Goal: Task Accomplishment & Management: Use online tool/utility

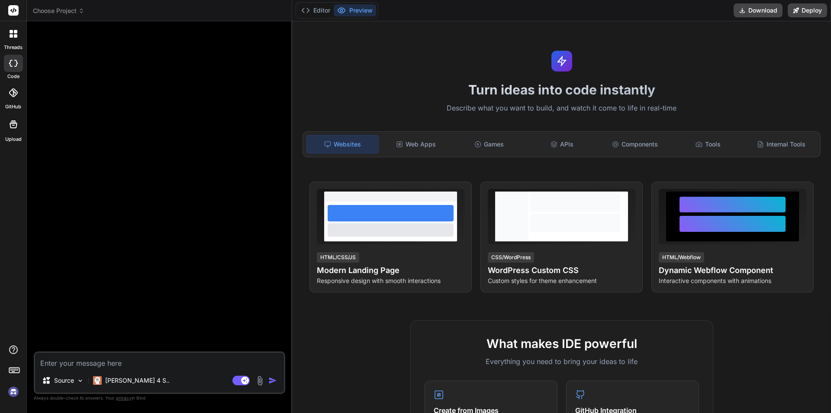
click at [16, 33] on icon at bounding box center [14, 34] width 8 height 8
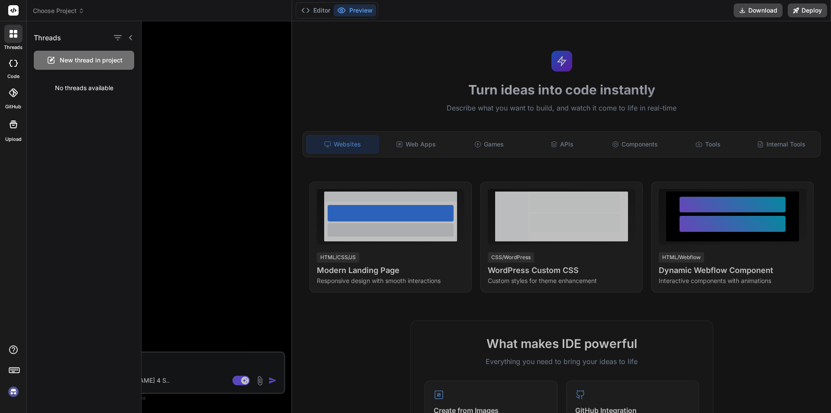
click at [59, 67] on div "New thread in project" at bounding box center [84, 60] width 100 height 19
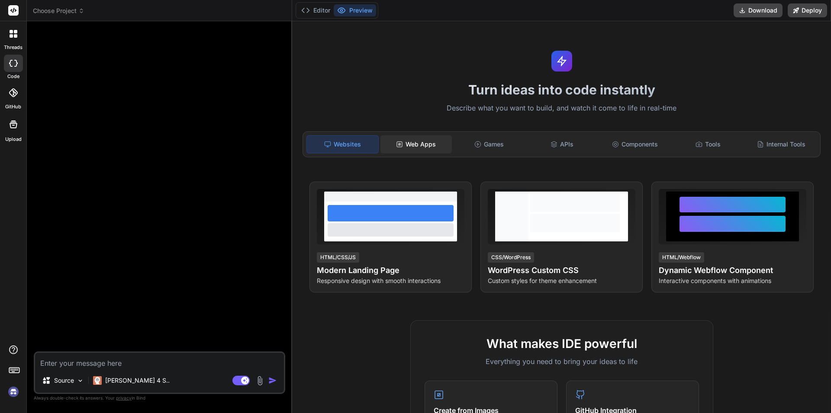
click at [394, 145] on div "Web Apps" at bounding box center [416, 144] width 71 height 18
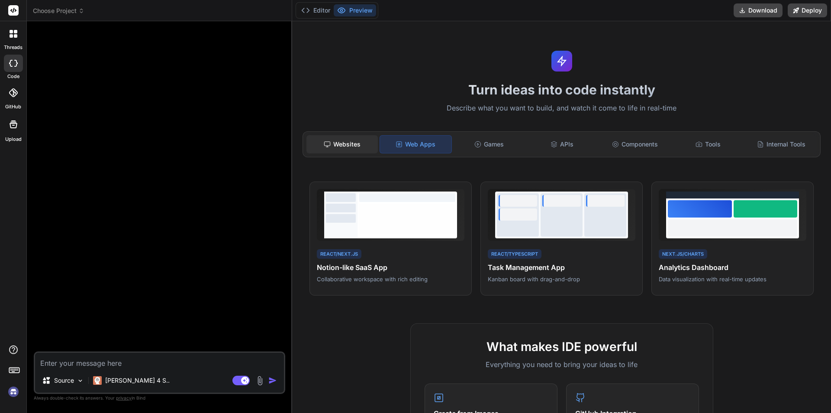
click at [372, 139] on div "Websites" at bounding box center [342, 144] width 71 height 18
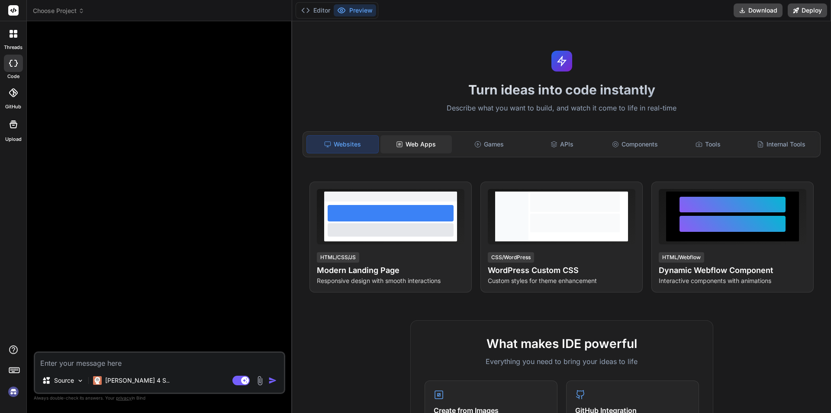
click at [388, 146] on div "Web Apps" at bounding box center [416, 144] width 71 height 18
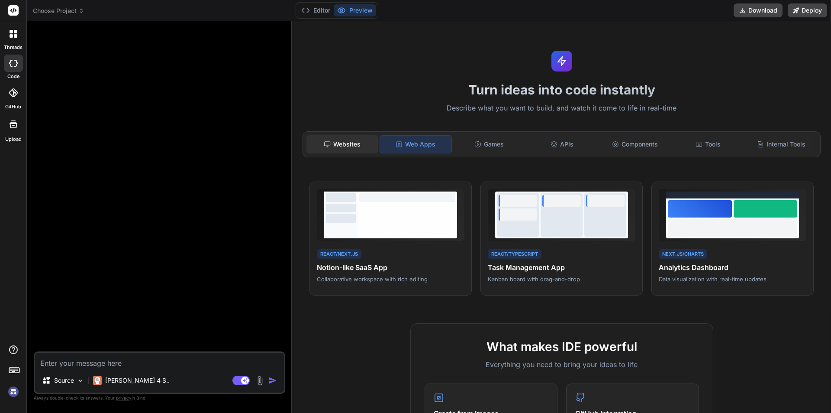
click at [364, 145] on div "Websites" at bounding box center [342, 144] width 71 height 18
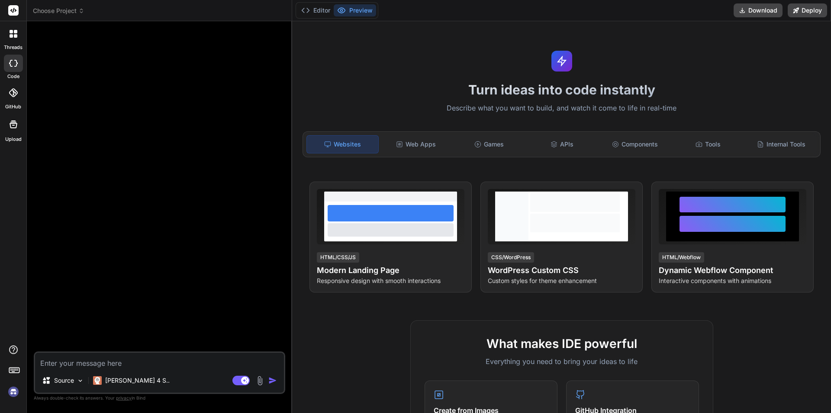
click at [363, 140] on div "Websites" at bounding box center [343, 144] width 72 height 18
click at [386, 312] on div "Turn ideas into code instantly Describe what you want to build, and watch it co…" at bounding box center [561, 216] width 539 height 391
click at [78, 377] on img at bounding box center [80, 380] width 7 height 7
type textarea "x"
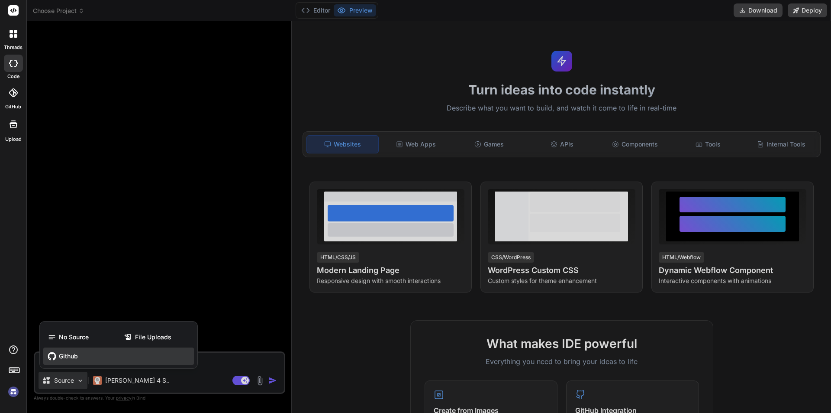
click at [110, 348] on div "Github" at bounding box center [118, 355] width 151 height 17
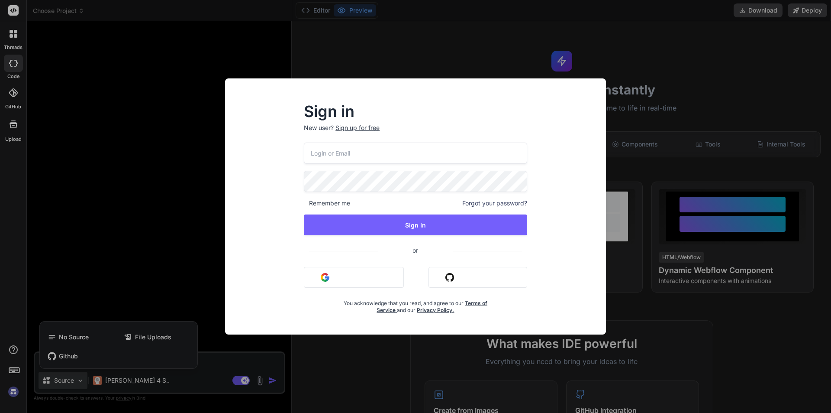
click at [381, 284] on button "Sign in with Google" at bounding box center [354, 277] width 100 height 21
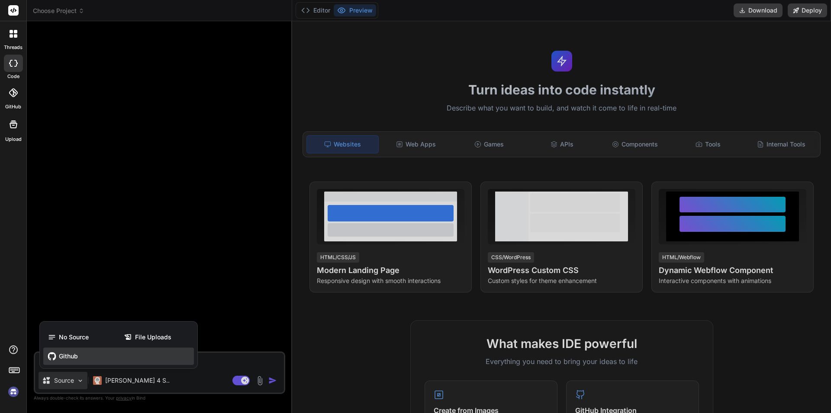
click at [101, 350] on div "Github" at bounding box center [118, 355] width 151 height 17
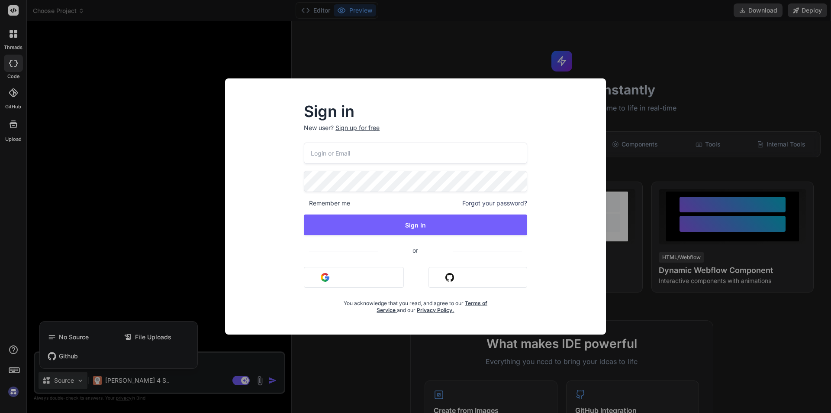
click at [440, 271] on button "Sign in with Github" at bounding box center [478, 277] width 99 height 21
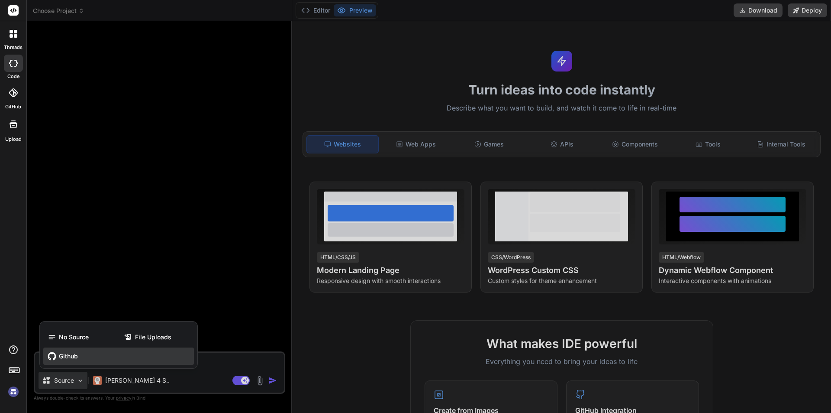
click at [127, 360] on div "Github" at bounding box center [118, 355] width 151 height 17
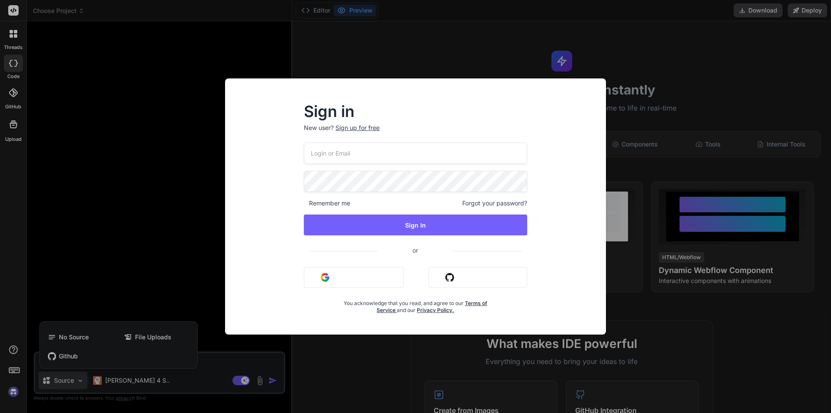
click at [676, 215] on div "Sign in New user? Sign up for free Remember me Forgot your password? Sign In or…" at bounding box center [415, 206] width 831 height 413
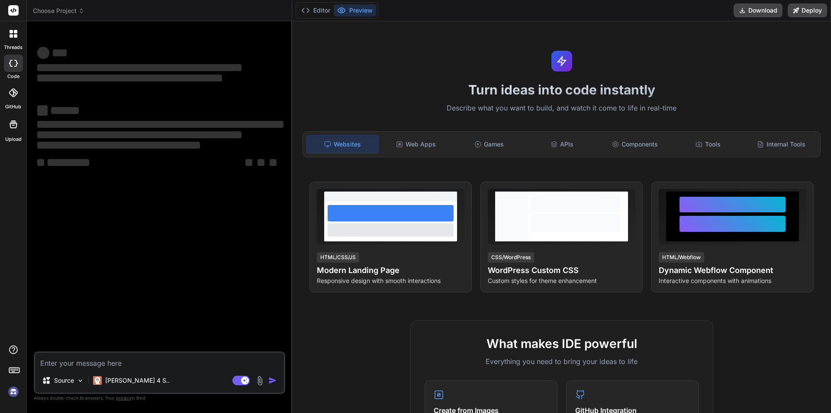
click at [20, 34] on div at bounding box center [13, 34] width 18 height 18
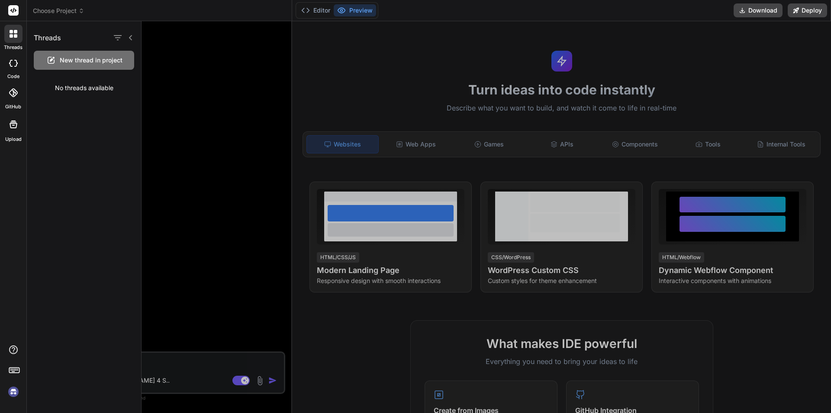
click at [87, 63] on span "New thread in project" at bounding box center [91, 60] width 63 height 9
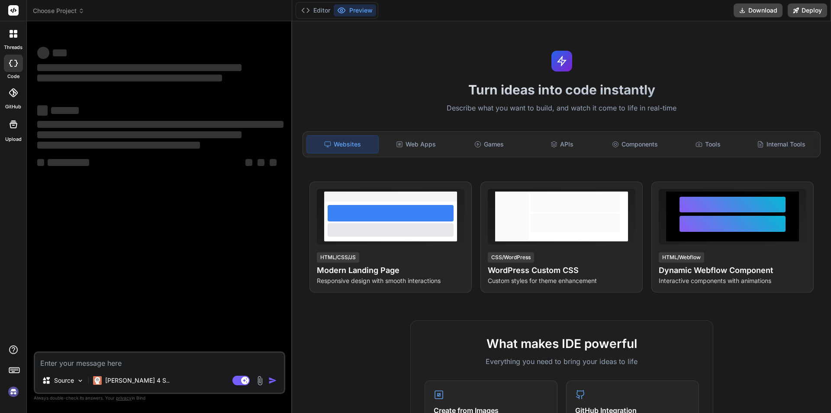
type textarea "x"
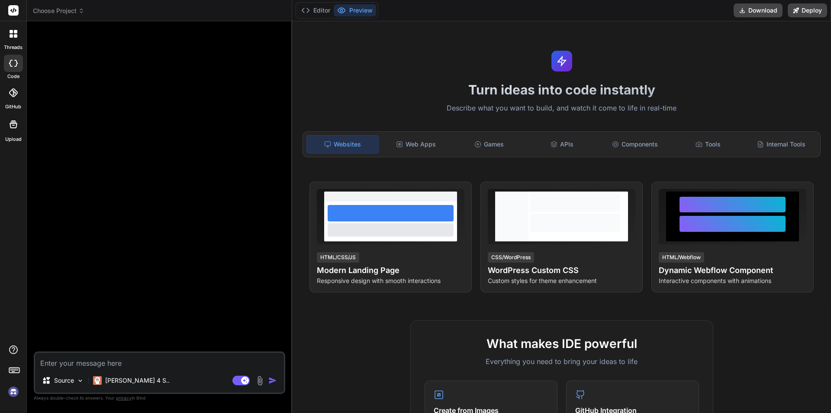
click at [12, 13] on rect at bounding box center [13, 10] width 10 height 10
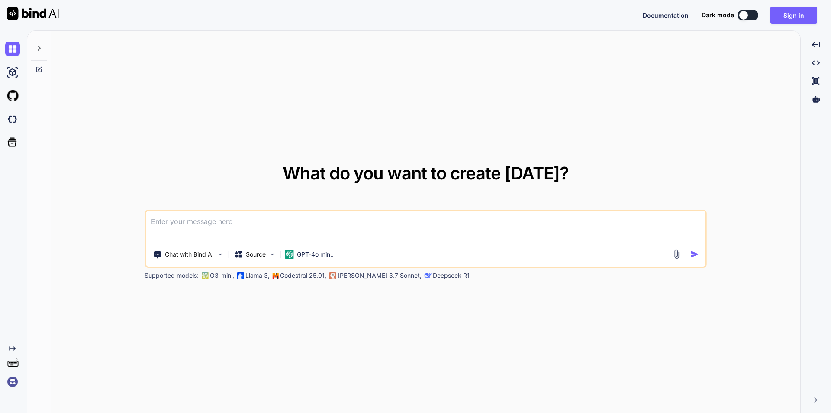
click at [342, 229] on textarea at bounding box center [426, 227] width 560 height 32
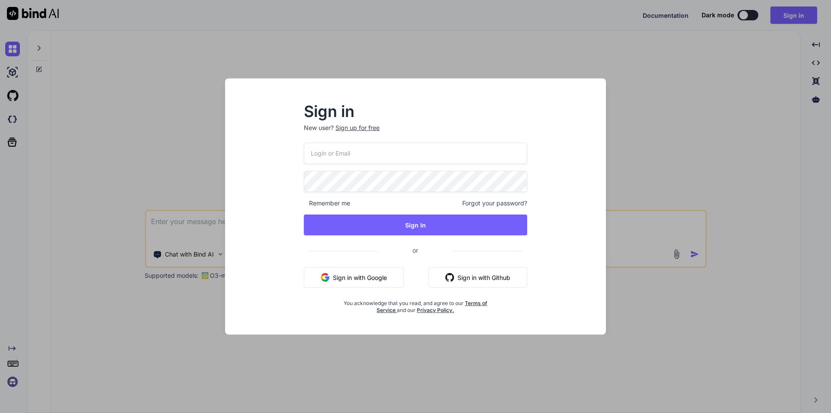
click at [468, 272] on button "Sign in with Github" at bounding box center [478, 277] width 99 height 21
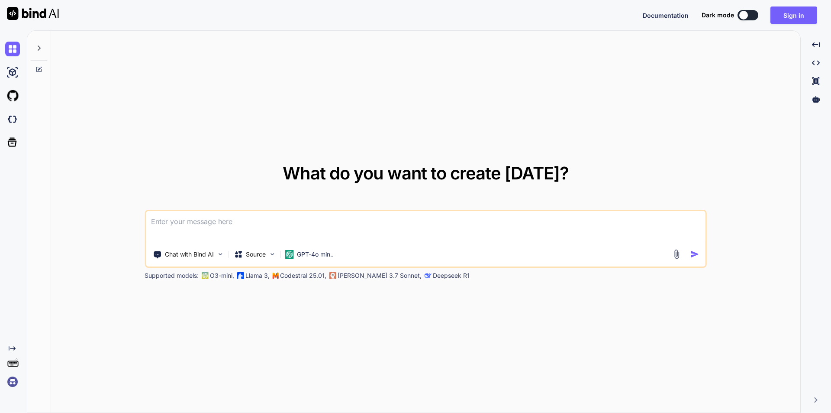
click at [563, 224] on textarea at bounding box center [426, 227] width 560 height 32
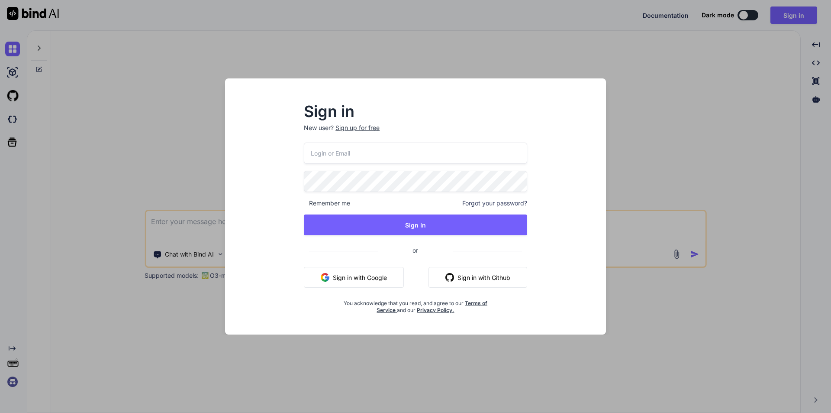
click at [401, 271] on button "Sign in with Google" at bounding box center [354, 277] width 100 height 21
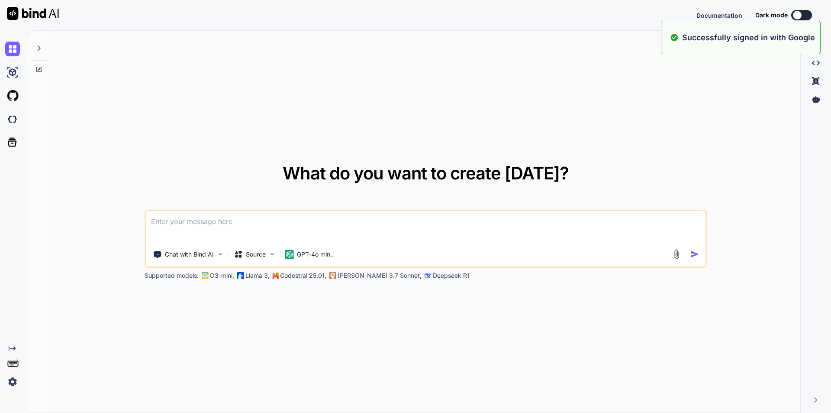
click at [343, 221] on textarea at bounding box center [426, 227] width 560 height 32
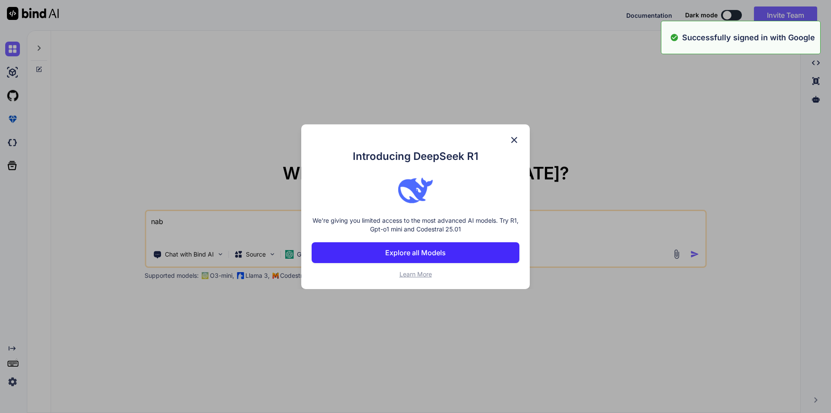
type textarea "nabe"
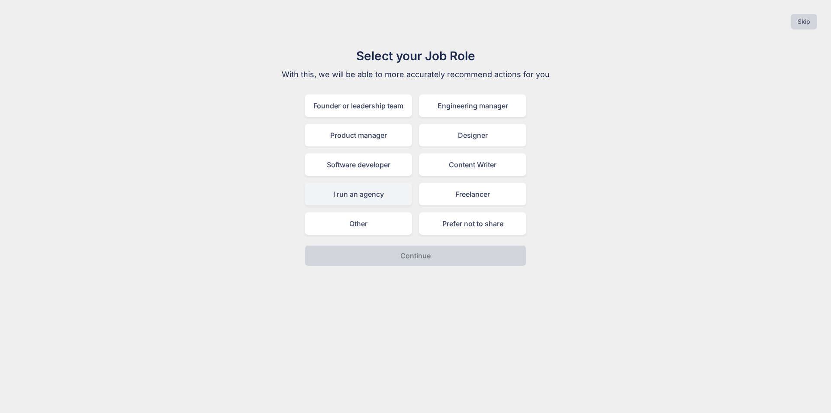
click at [401, 194] on div "I run an agency" at bounding box center [358, 194] width 107 height 23
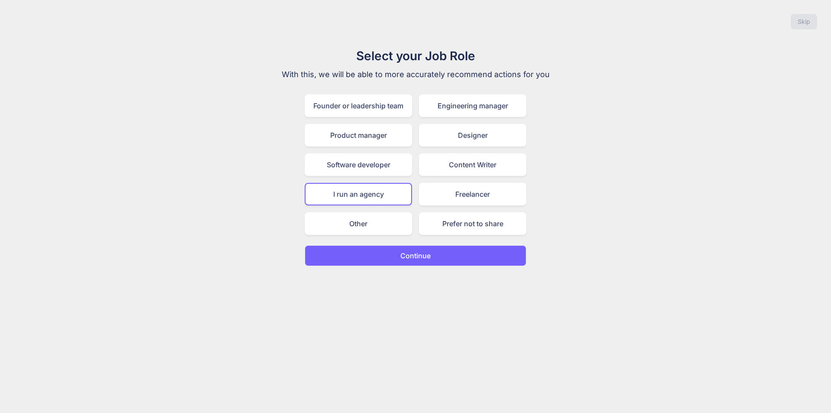
click at [436, 249] on button "Continue" at bounding box center [416, 255] width 222 height 21
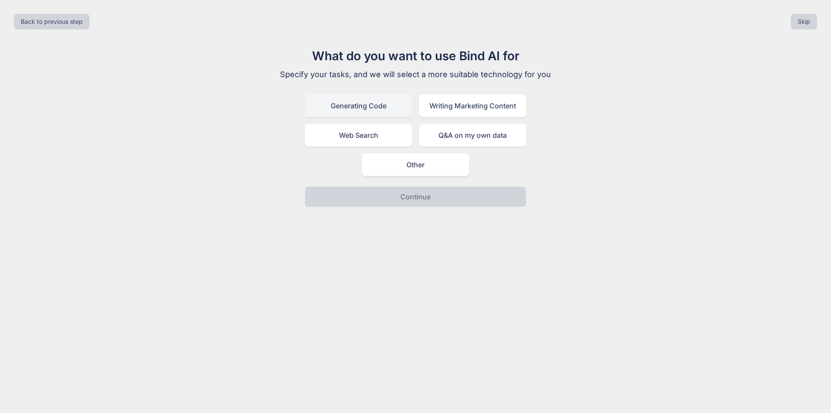
click at [401, 103] on div "Generating Code" at bounding box center [358, 105] width 107 height 23
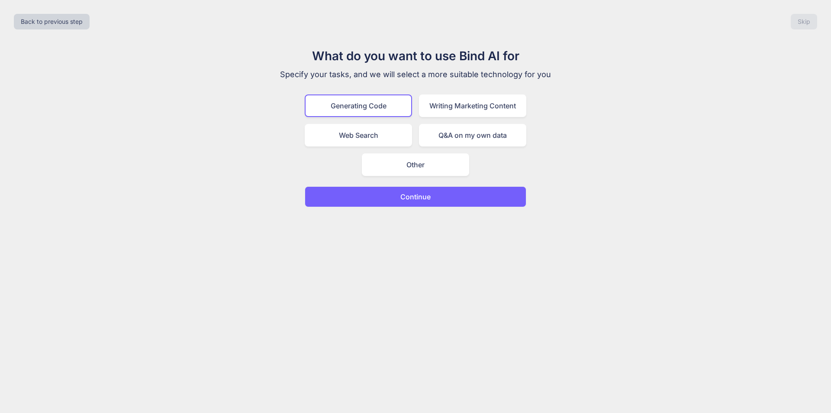
click at [449, 191] on button "Continue" at bounding box center [416, 196] width 222 height 21
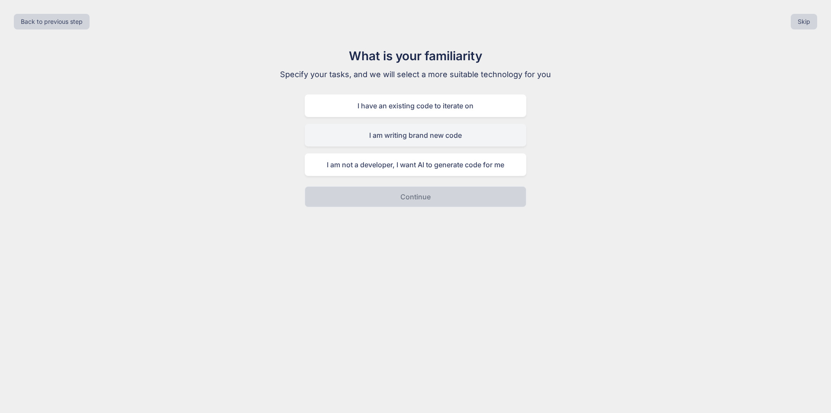
click at [479, 133] on div "I am writing brand new code" at bounding box center [416, 135] width 222 height 23
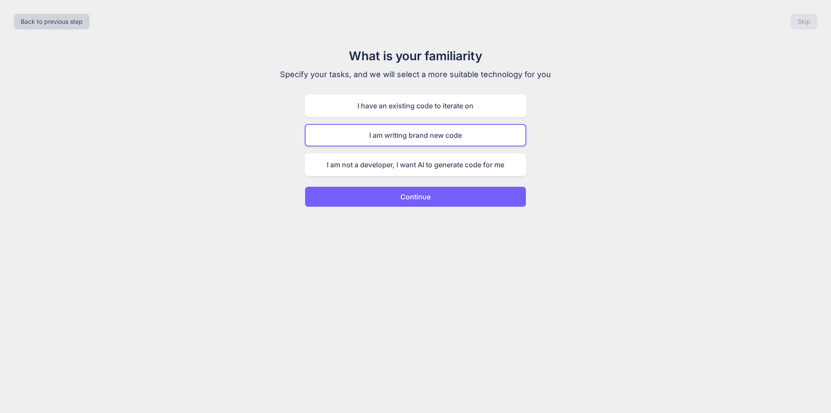
click at [479, 193] on button "Continue" at bounding box center [416, 196] width 222 height 21
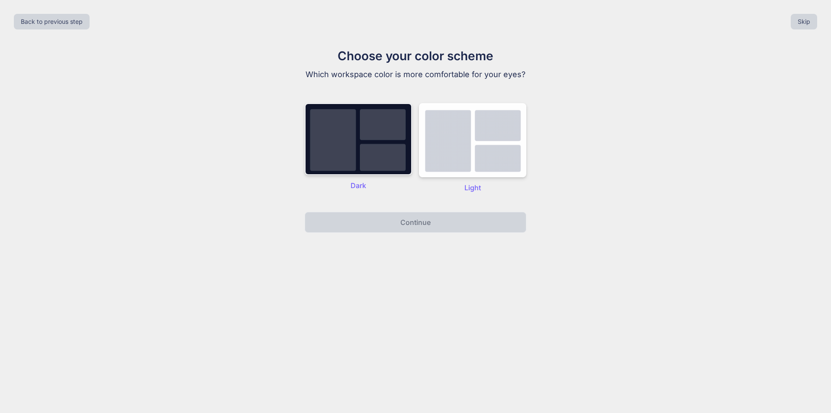
click at [408, 144] on img at bounding box center [358, 139] width 107 height 72
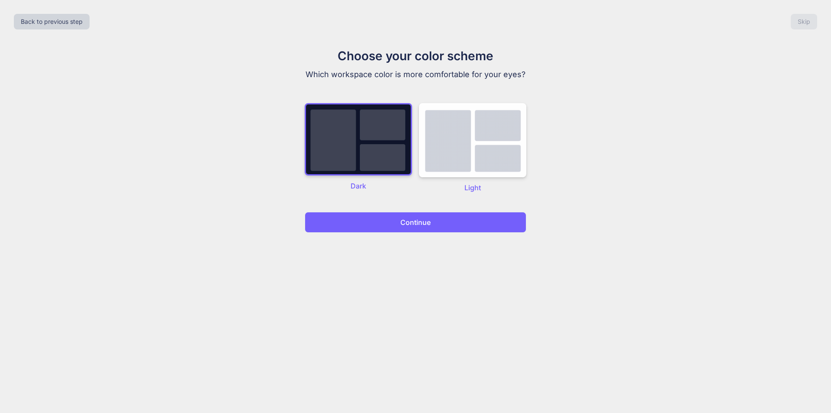
click at [448, 210] on div "Choose your color scheme Which workspace color is more comfortable for your eye…" at bounding box center [415, 140] width 291 height 186
click at [451, 216] on button "Continue" at bounding box center [416, 222] width 222 height 21
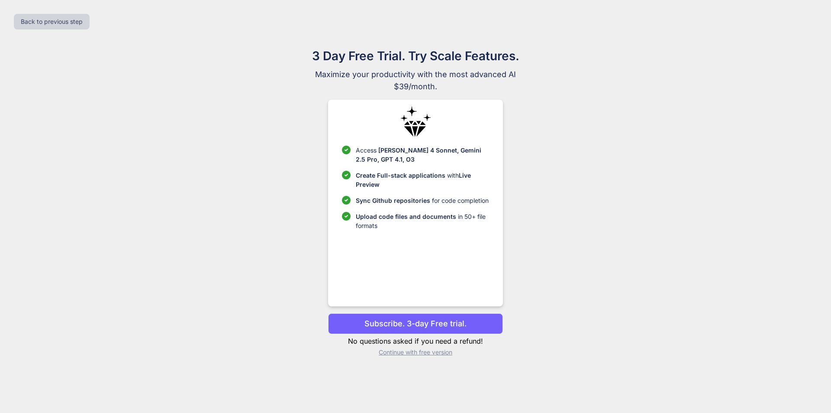
click at [465, 323] on p "Subscribe. 3-day Free trial." at bounding box center [416, 323] width 102 height 12
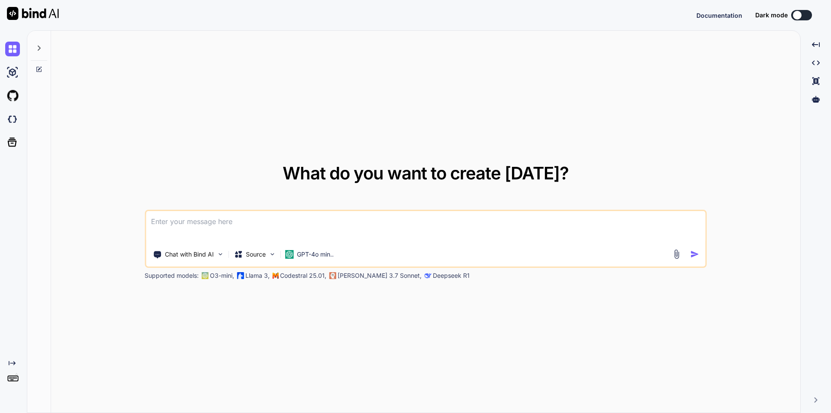
type textarea "x"
type textarea "n"
type textarea "x"
type textarea "na"
type textarea "x"
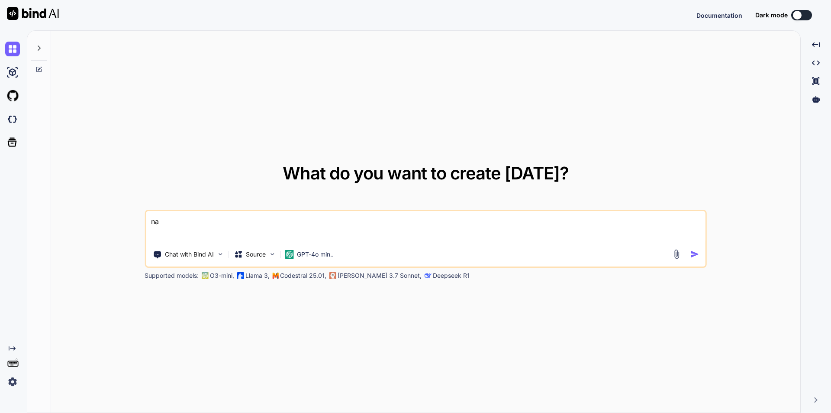
type textarea "nab"
type textarea "x"
type textarea "nabe"
type textarea "x"
type textarea "naber"
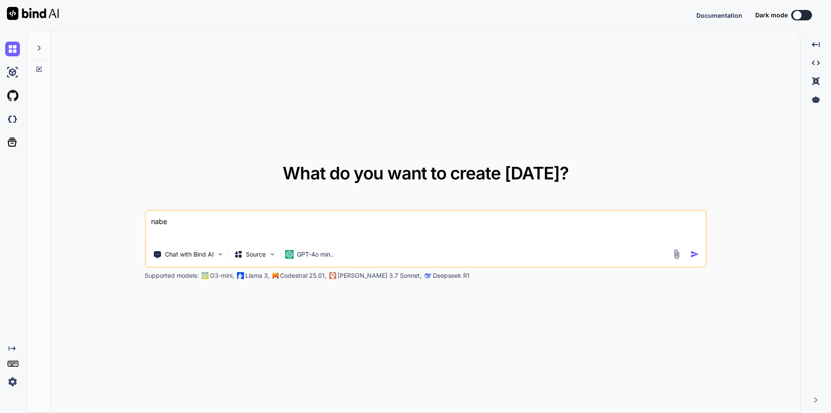
type textarea "x"
type textarea "naberr"
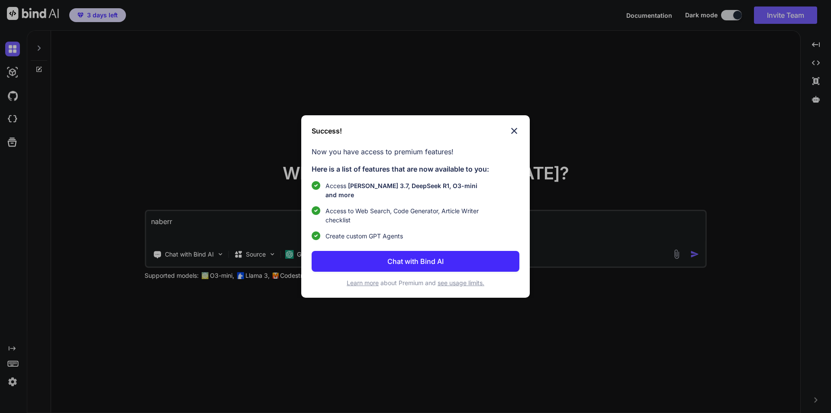
type textarea "x"
type textarea "naberr"
click at [455, 257] on button "Chat with Bind AI" at bounding box center [416, 261] width 208 height 21
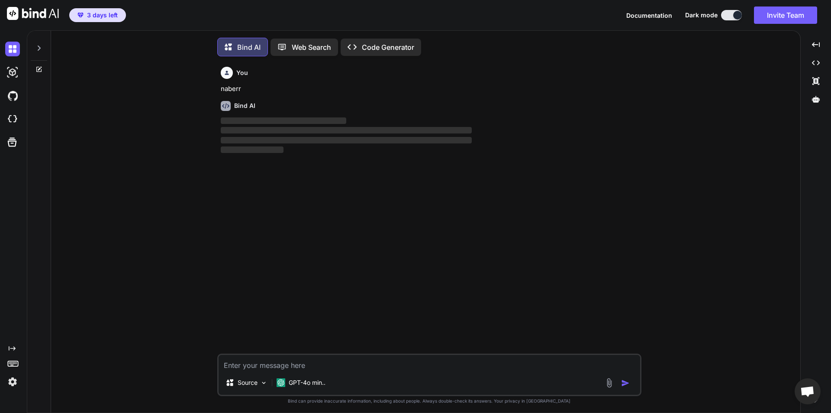
scroll to position [4, 0]
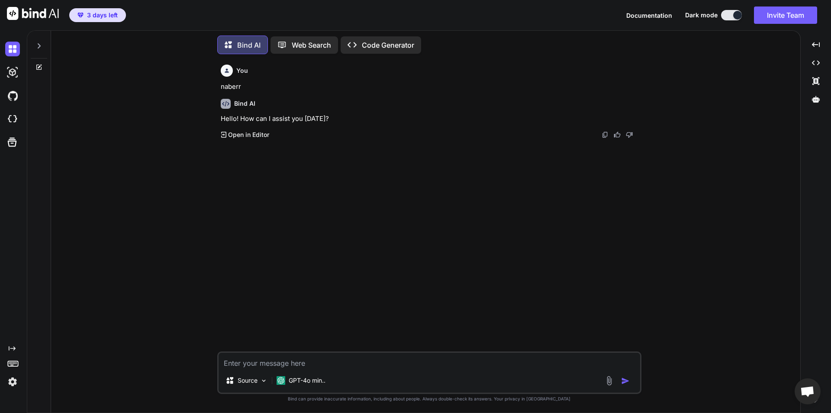
type textarea "x"
type textarea "d"
type textarea "x"
type textarea "do"
type textarea "x"
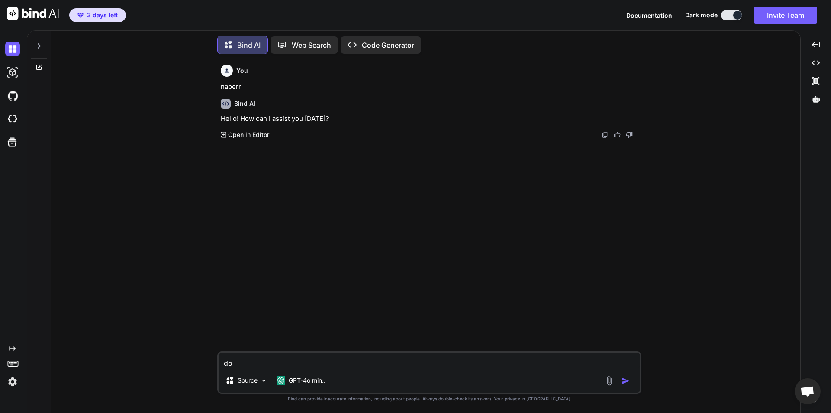
type textarea "dos"
type textarea "x"
type textarea "dost"
type textarea "x"
type textarea "dostu"
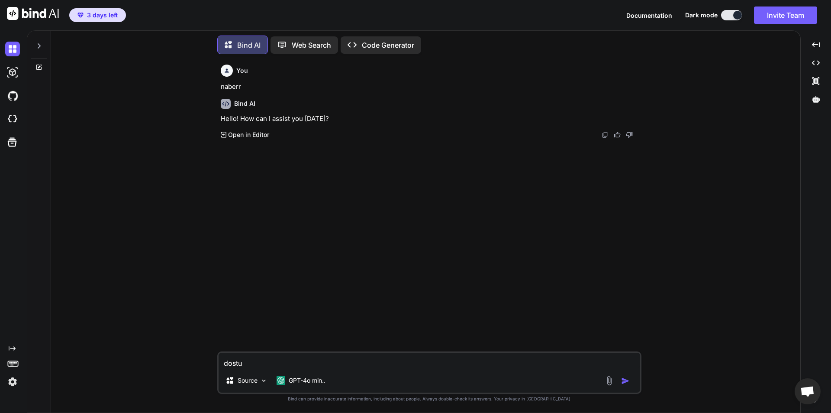
type textarea "x"
type textarea "dostum"
type textarea "x"
type textarea "dostum,"
type textarea "x"
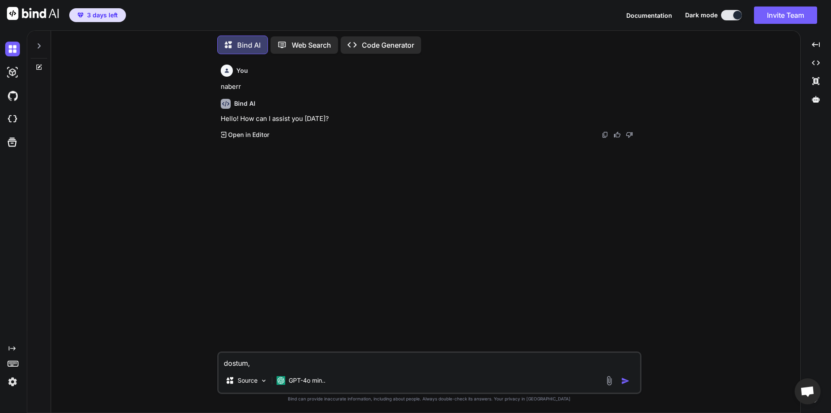
type textarea "dostum,"
type textarea "x"
type textarea "dostum, n"
type textarea "x"
type textarea "dostum, nex"
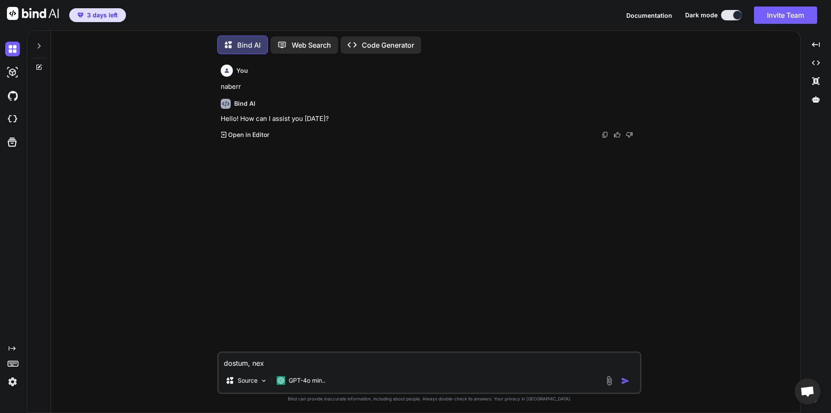
type textarea "x"
type textarea "dostum, nexs"
type textarea "x"
type textarea "dostum, nex"
type textarea "x"
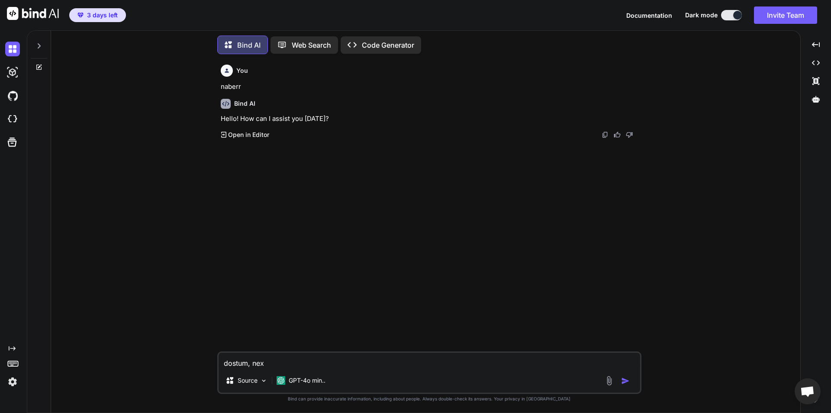
type textarea "dostum, next"
type textarea "x"
type textarea "dostum, next."
type textarea "x"
type textarea "dostum, next.j"
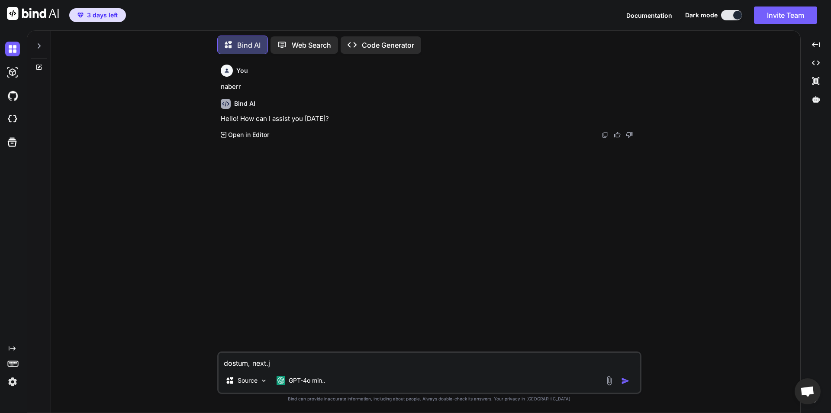
type textarea "x"
type textarea "dostum, next.js"
type textarea "x"
type textarea "dostum, next.js"
type textarea "x"
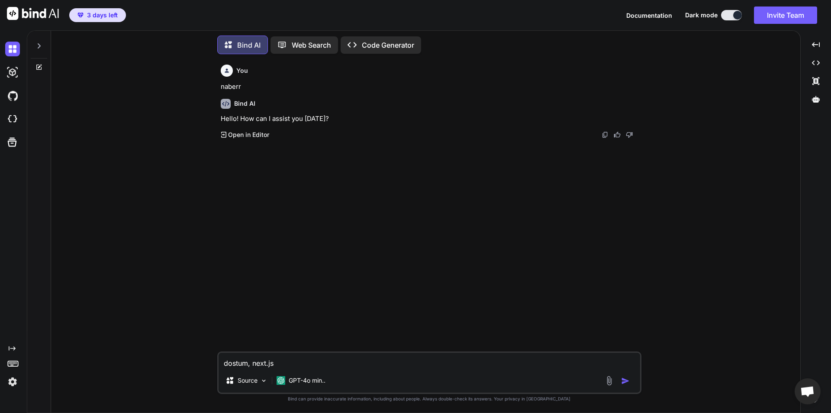
type textarea "dostum, next.js i"
type textarea "x"
type textarea "dostum, next.js il"
type textarea "x"
type textarea "dostum, next.js ile"
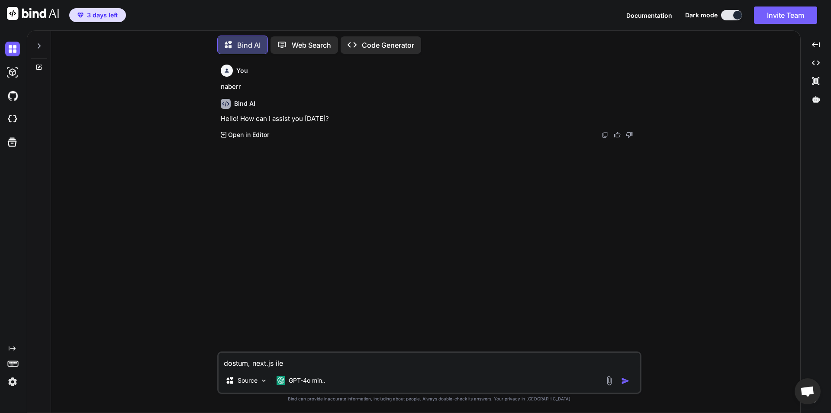
type textarea "x"
type textarea "dostum, next.js ile"
type textarea "x"
type textarea "dostum, next.js ile y"
type textarea "x"
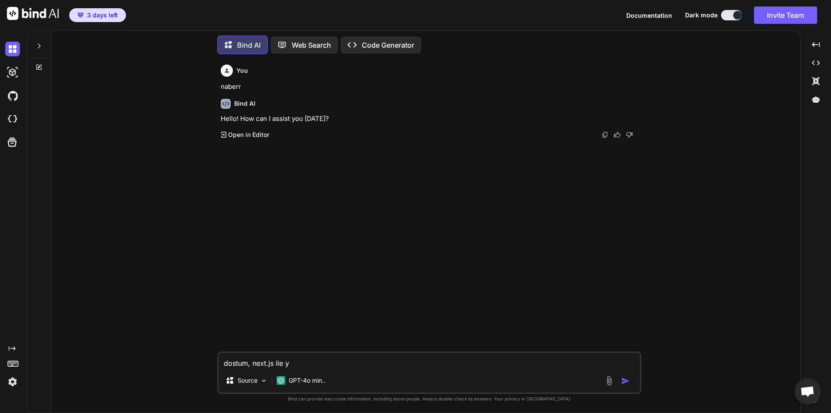
type textarea "dostum, next.js ile ya"
type textarea "x"
type textarea "dostum, next.js ile yaz"
type textarea "x"
type textarea "dostum, next.js ile yazı"
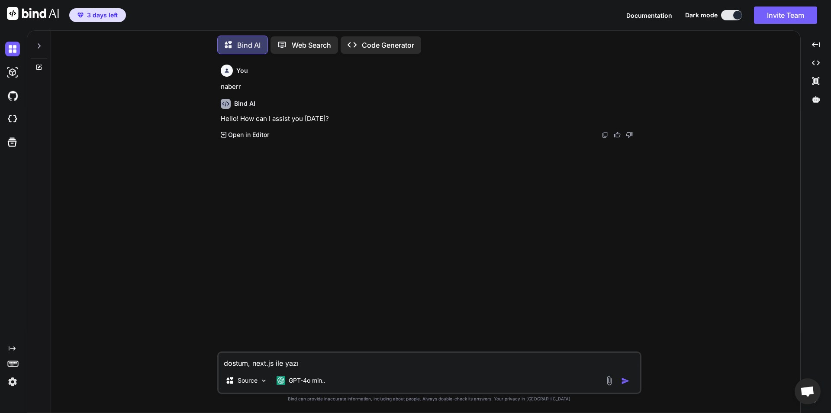
type textarea "x"
type textarea "dostum, next.js ile yazıl"
type textarea "x"
type textarea "dostum, next.js ile yazılm"
type textarea "x"
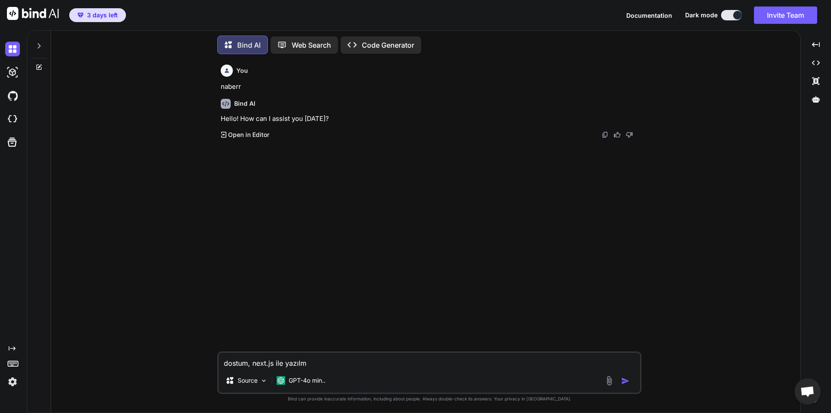
type textarea "dostum, next.js ile yazılmı"
type textarea "x"
type textarea "dostum, next.js ile yazılmış"
type textarea "x"
type textarea "dostum, next.js ile yazılmış"
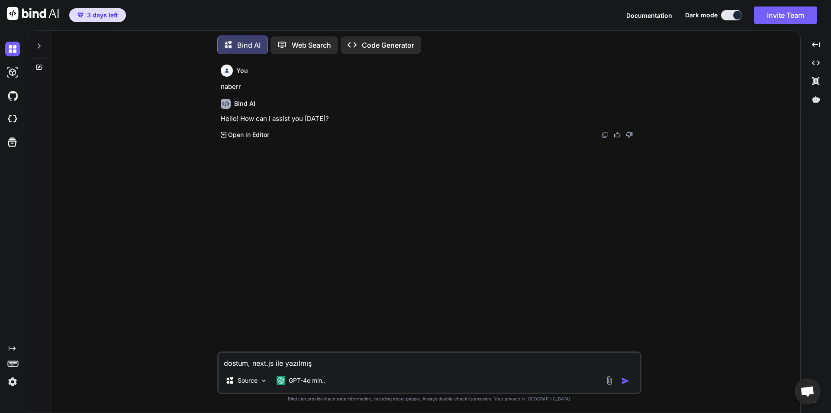
type textarea "x"
type textarea "dostum, next.js ile yazılmış i"
type textarea "x"
type textarea "dostum, next.js ile yazılmış"
type textarea "x"
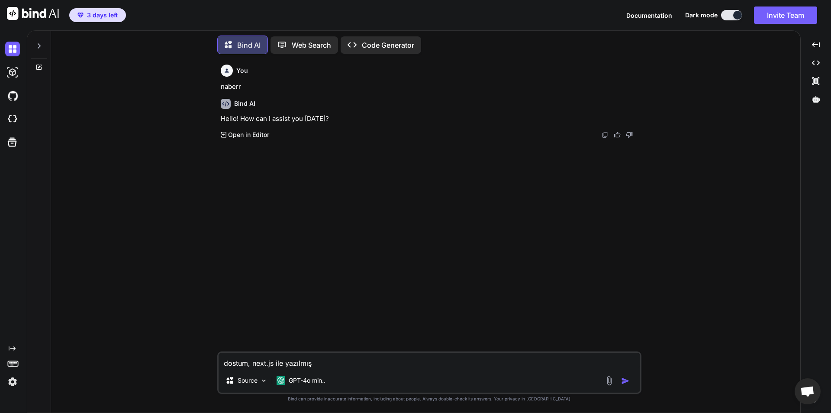
type textarea "dostum, next.js ile yazılmış b"
type textarea "x"
type textarea "dostum, next.js ile yazılmış bi"
type textarea "x"
type textarea "dostum, next.js ile yazılmış bir"
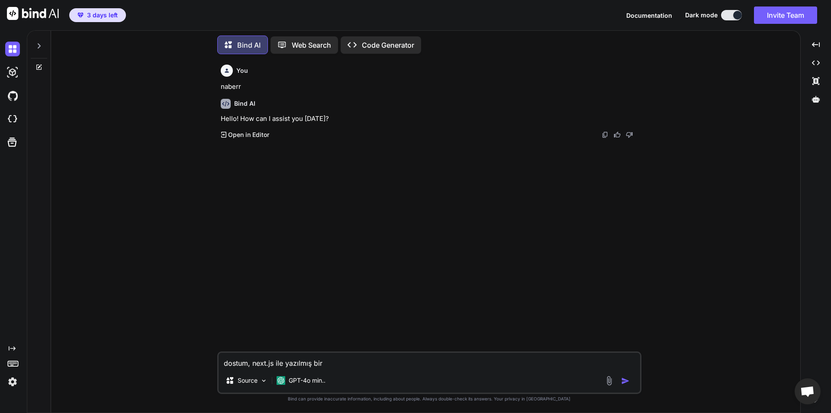
type textarea "x"
type textarea "dostum, next.js ile yazılmış bir"
type textarea "x"
type textarea "dostum, next.js ile yazılmış bir d"
type textarea "x"
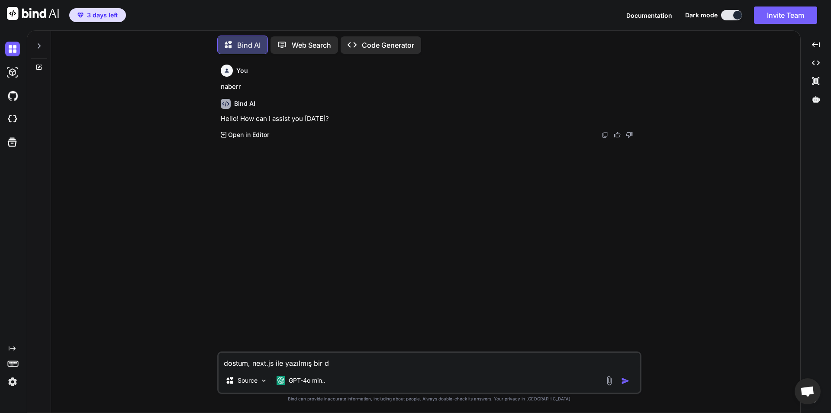
type textarea "dostum, next.js ile yazılmış bir de"
type textarea "x"
type textarea "dostum, next.js ile yazılmış bir dep"
type textarea "x"
type textarea "dostum, next.js ile yazılmış bir depo"
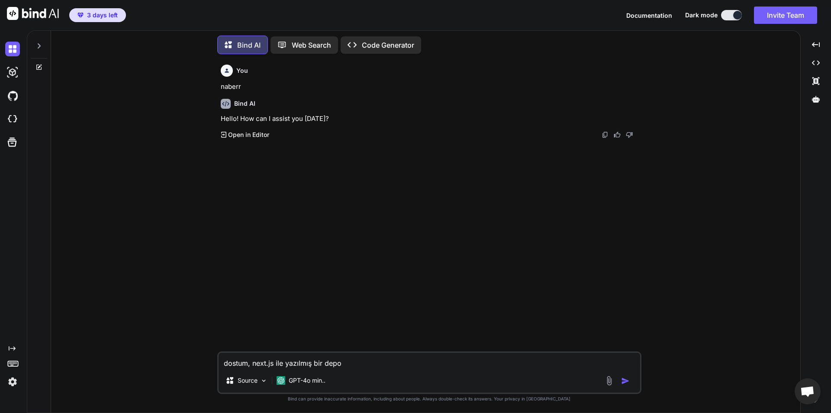
type textarea "x"
type textarea "dostum, next.js ile yazılmış bir depoy"
type textarea "x"
type textarea "dostum, next.js ile yazılmış bir depoyu"
type textarea "x"
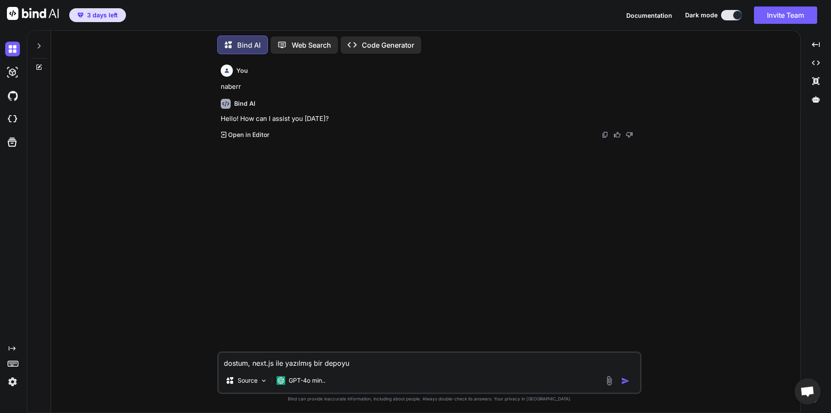
type textarea "dostum, next.js ile yazılmış bir depoyu,"
type textarea "x"
type textarea "dostum, next.js ile yazılmış bir depoyu,"
type textarea "x"
type textarea "dostum, next.js ile yazılmış bir depoyu, s"
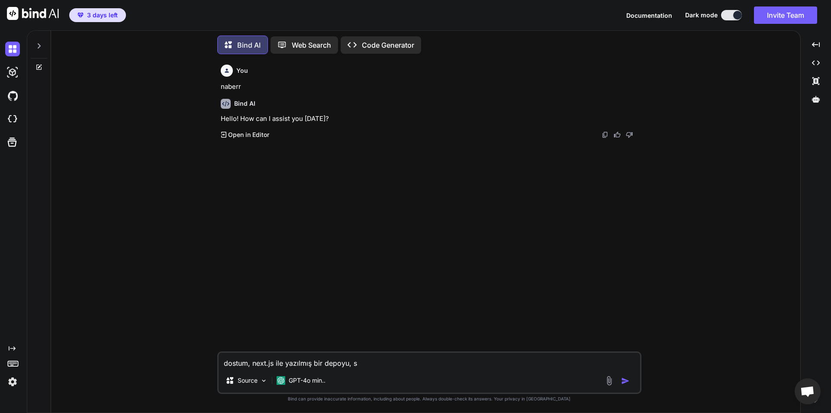
type textarea "x"
type textarea "dostum, next.js ile yazılmış bir depoyu, sa"
type textarea "x"
type textarea "dostum, next.js ile yazılmış bir depoyu, saf"
type textarea "x"
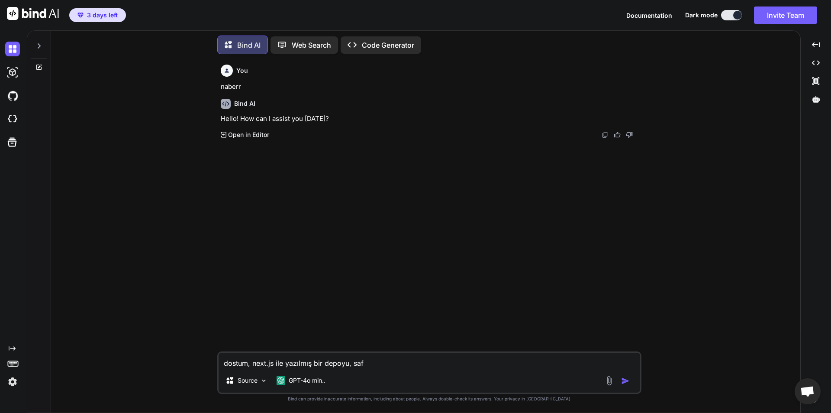
type textarea "dostum, next.js ile yazılmış bir depoyu, saf"
type textarea "x"
type textarea "dostum, next.js ile yazılmış bir depoyu, saf h"
type textarea "x"
type textarea "dostum, next.js ile yazılmış bir depoyu, saf ht"
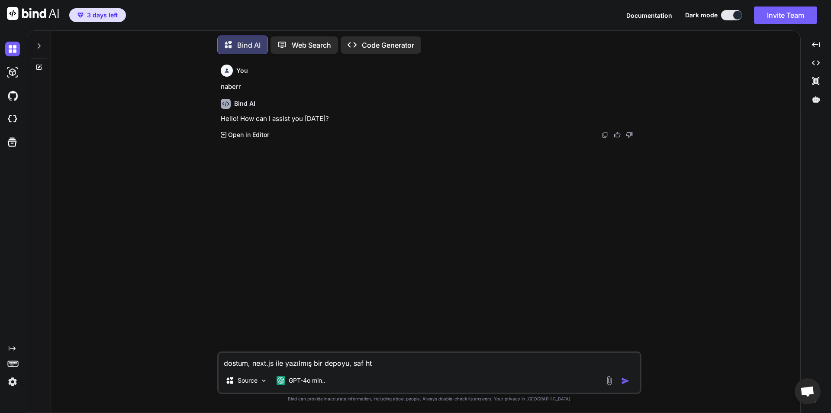
type textarea "x"
type textarea "dostum, next.js ile yazılmış bir depoyu, saf htm"
type textarea "x"
type textarea "dostum, next.js ile yazılmış bir depoyu, saf html"
type textarea "x"
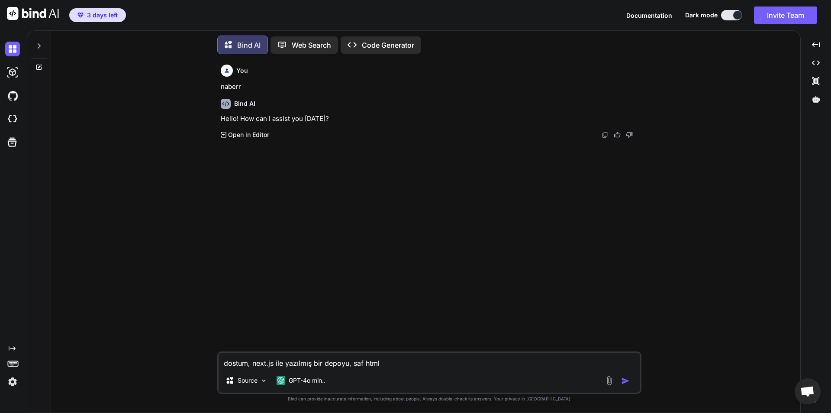
type textarea "dostum, next.js ile yazılmış bir depoyu, saf html"
type textarea "x"
type textarea "dostum, next.js ile yazılmış bir depoyu, saf html j"
type textarea "x"
type textarea "dostum, next.js ile yazılmış bir depoyu, saf html js"
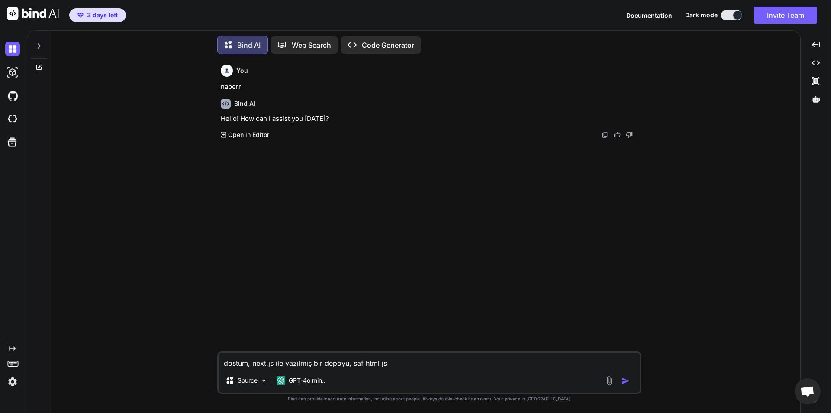
type textarea "x"
type textarea "dostum, next.js ile yazılmış bir depoyu, saf html js"
type textarea "x"
type textarea "dostum, next.js ile yazılmış bir depoyu, saf html js c"
type textarea "x"
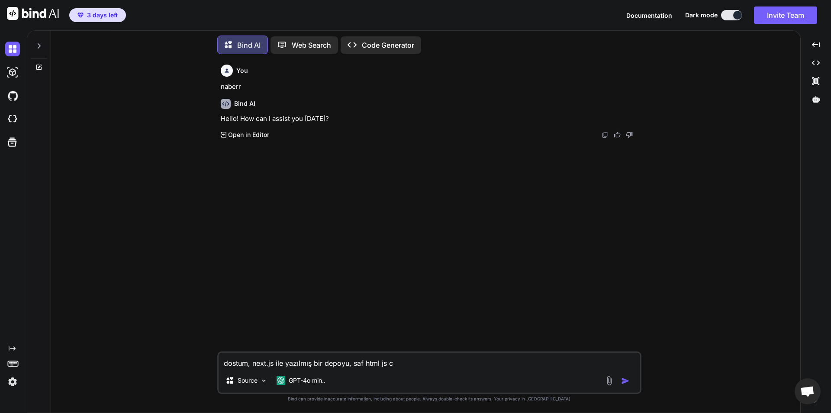
type textarea "dostum, next.js ile yazılmış bir depoyu, saf html js cs"
type textarea "x"
type textarea "dostum, next.js ile yazılmış bir depoyu, saf html js css"
type textarea "x"
type textarea "dostum, next.js ile yazılmış bir depoyu, saf html js css"
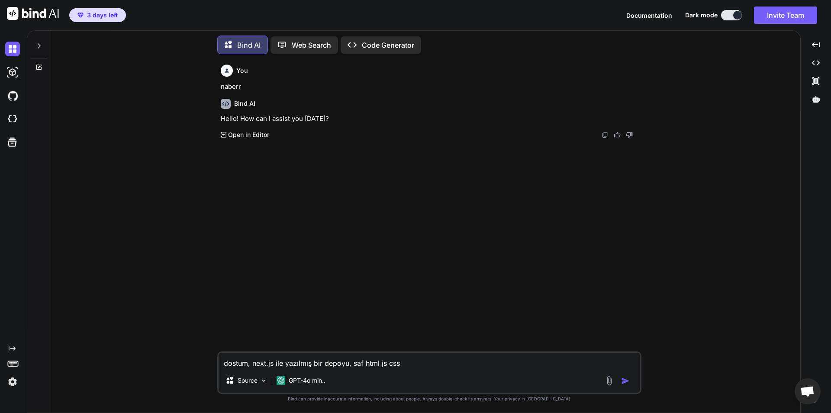
type textarea "x"
type textarea "dostum, next.js ile yazılmış bir depoyu, saf html js css ç"
type textarea "x"
type textarea "dostum, next.js ile yazılmış bir depoyu, saf html js css çe"
type textarea "x"
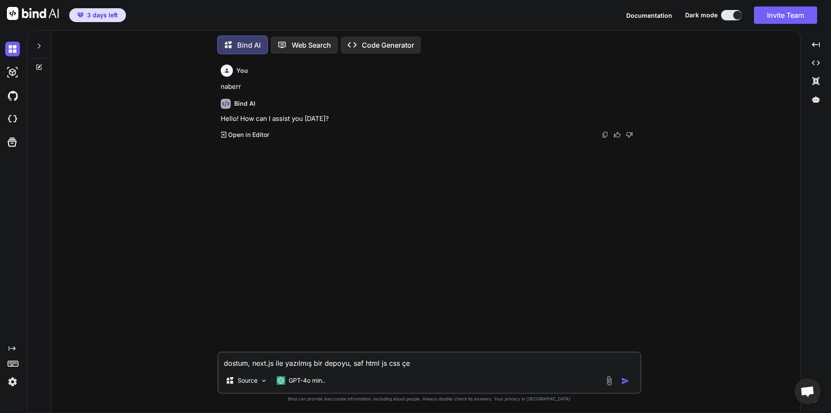
type textarea "dostum, next.js ile yazılmış bir depoyu, saf html js css çev"
type textarea "x"
type textarea "dostum, next.js ile yazılmış bir depoyu, saf html js css çevi"
type textarea "x"
type textarea "dostum, next.js ile yazılmış bir depoyu, saf html js css çevir"
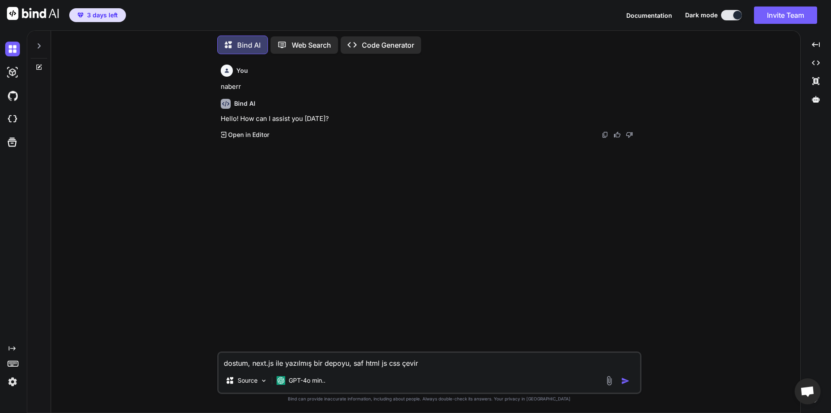
type textarea "x"
type textarea "dostum, next.js ile yazılmış bir depoyu, saf html js css çevire"
type textarea "x"
type textarea "dostum, next.js ile yazılmış bir depoyu, saf html js css çevirec"
type textarea "x"
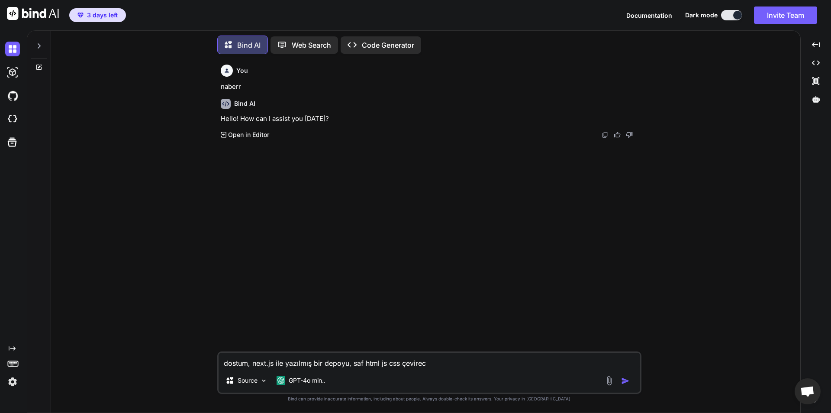
type textarea "dostum, next.js ile yazılmış bir depoyu, saf html js css çevirece"
type textarea "x"
type textarea "dostum, next.js ile yazılmış bir depoyu, saf html js css çevirecek"
type textarea "x"
type textarea "dostum, next.js ile yazılmış bir depoyu, saf html js css çevireceks"
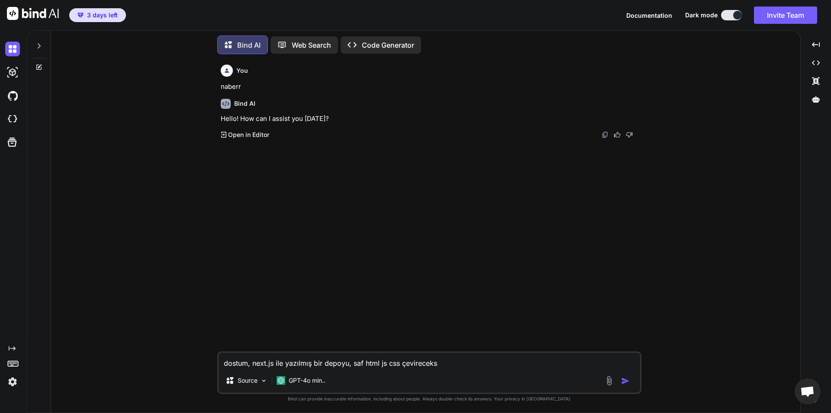
type textarea "x"
type textarea "dostum, next.js ile yazılmış bir depoyu, saf html js css çevireceksi"
type textarea "x"
type textarea "dostum, next.js ile yazılmış bir depoyu, saf html js css çevireceksin"
type textarea "x"
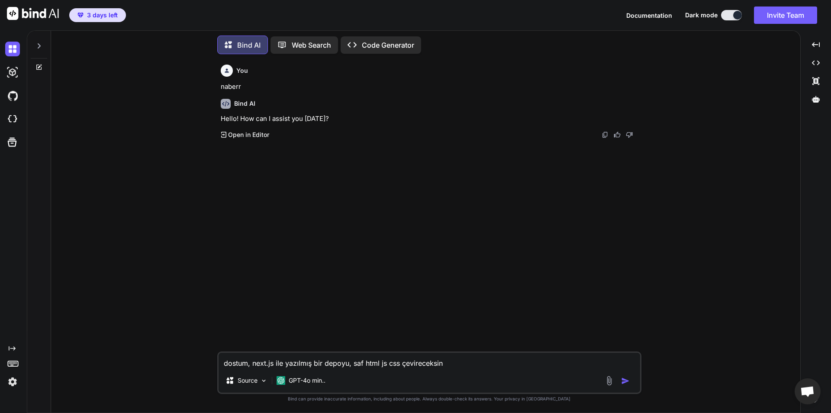
type textarea "dostum, next.js ile yazılmış bir depoyu, saf html js css çevireceksin"
type textarea "x"
type textarea "dostum, next.js ile yazılmış bir depoyu, saf html js css çevireceksin t"
type textarea "x"
type textarea "dostum, next.js ile yazılmış bir depoyu, saf html js css çevireceksin ta"
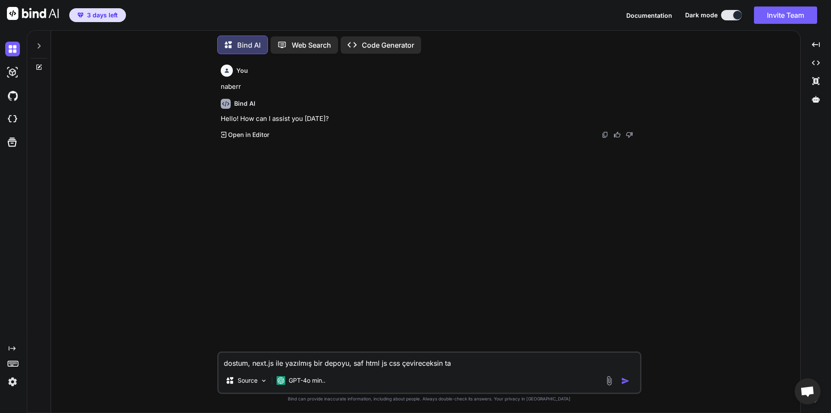
type textarea "x"
type textarea "dostum, next.js ile yazılmış bir depoyu, saf html js css çevireceksin tam"
type textarea "x"
type textarea "dostum, next.js ile yazılmış bir depoyu, saf html js css çevireceksin tama"
type textarea "x"
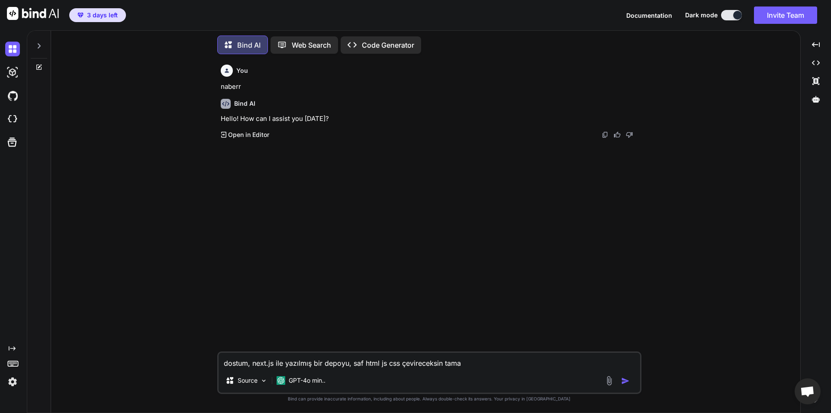
type textarea "dostum, next.js ile yazılmış bir depoyu, saf html js css çevireceksin tamam"
type textarea "x"
type textarea "dostum, next.js ile yazılmış bir depoyu, saf html js css çevireceksin tamam"
type textarea "x"
type textarea "dostum, next.js ile yazılmış bir depoyu, saf html js css çevireceksin tamam m"
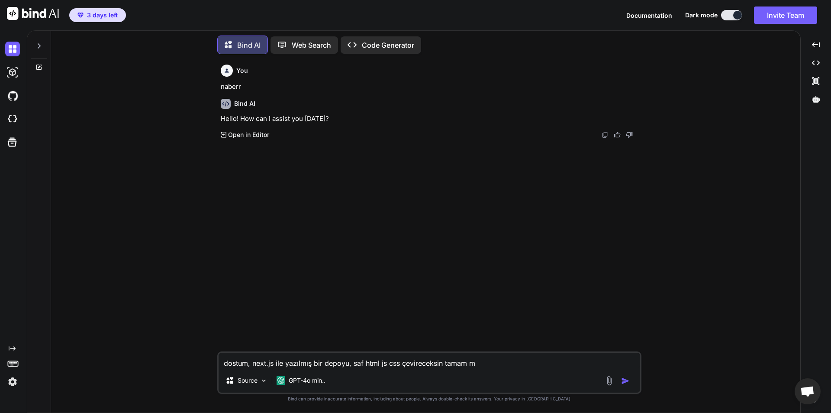
type textarea "x"
type textarea "dostum, next.js ile yazılmış bir depoyu, saf html js css çevireceksin tamam mı"
type textarea "x"
type textarea "dostum, next.js ile yazılmış bir depoyu, saf html js css çevireceksin tamam mı?"
type textarea "x"
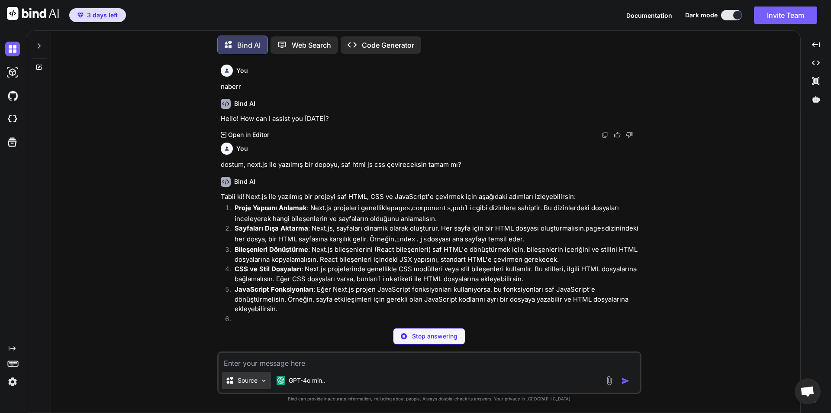
click at [263, 375] on div "Source" at bounding box center [246, 379] width 49 height 17
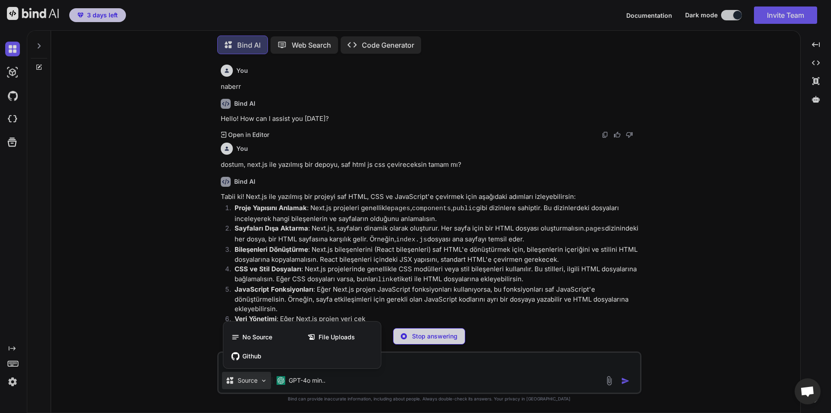
click at [268, 358] on div "Github" at bounding box center [302, 355] width 151 height 17
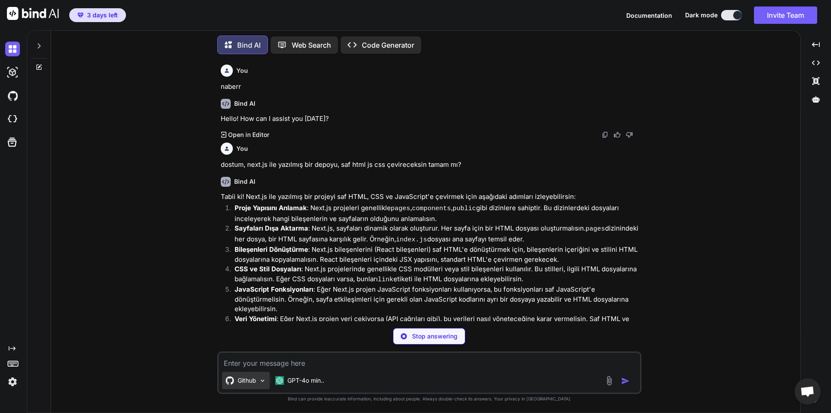
click at [255, 380] on p "Github" at bounding box center [247, 380] width 19 height 9
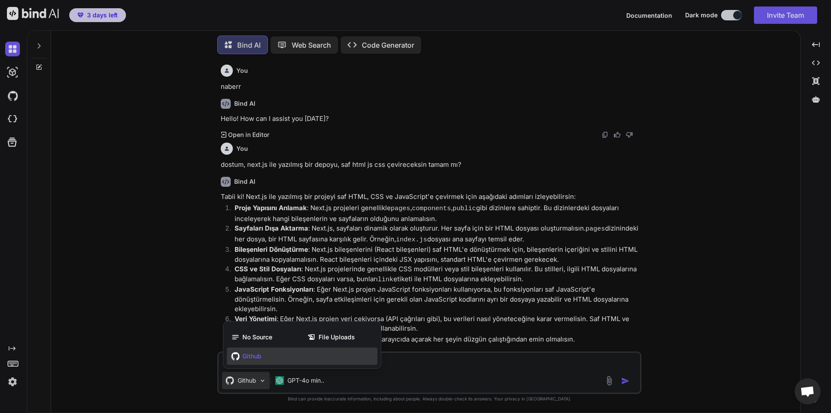
click at [328, 352] on div "Github" at bounding box center [302, 355] width 151 height 17
type textarea "x"
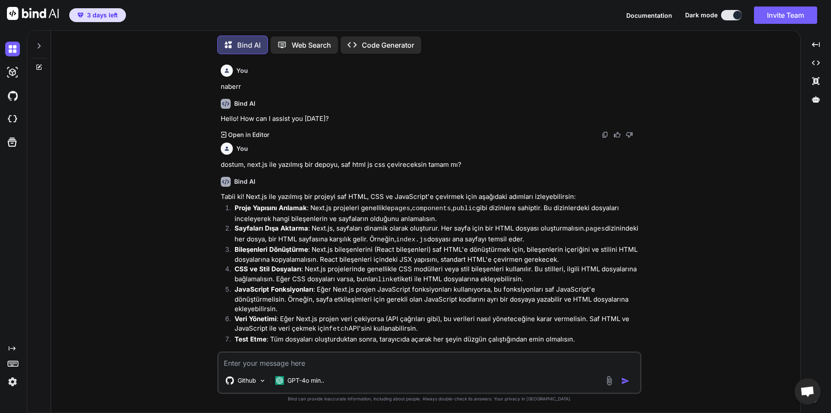
click at [471, 365] on textarea at bounding box center [430, 360] width 422 height 16
click at [18, 97] on img at bounding box center [12, 95] width 15 height 15
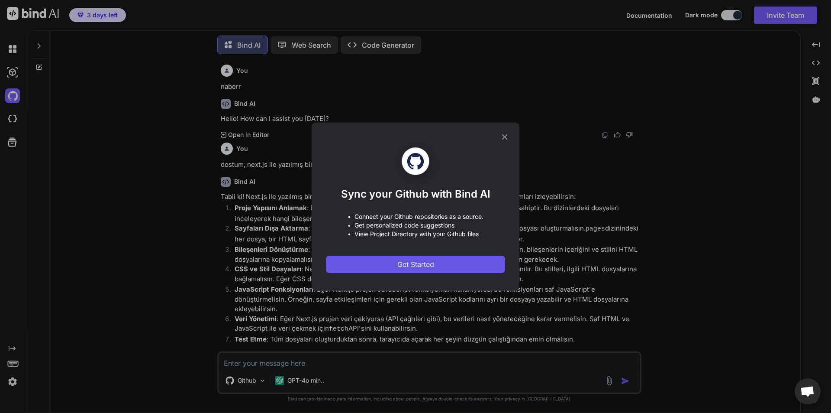
click at [458, 262] on button "Get Started" at bounding box center [415, 263] width 179 height 17
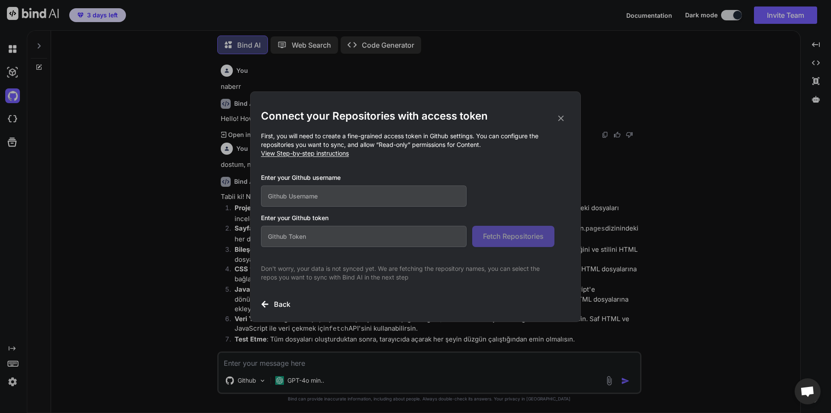
click at [411, 197] on input "text" at bounding box center [364, 195] width 206 height 21
type input "lyricaizm"
click at [396, 235] on input "text" at bounding box center [364, 236] width 206 height 21
type input "a"
paste input "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"
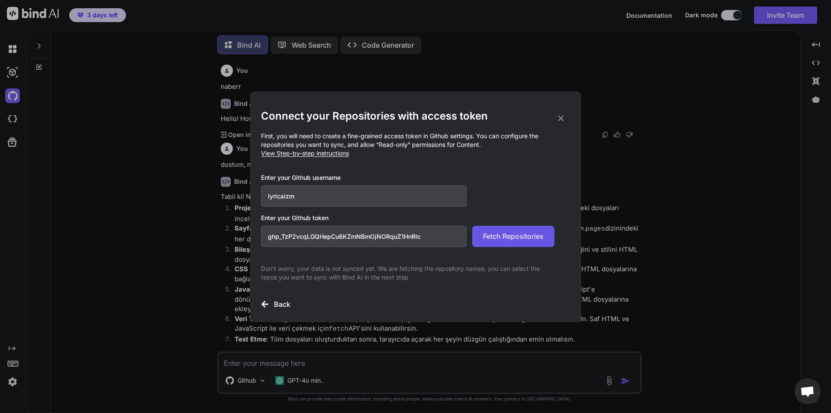
type input "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"
click at [500, 241] on span "Fetch Repositories" at bounding box center [513, 236] width 61 height 10
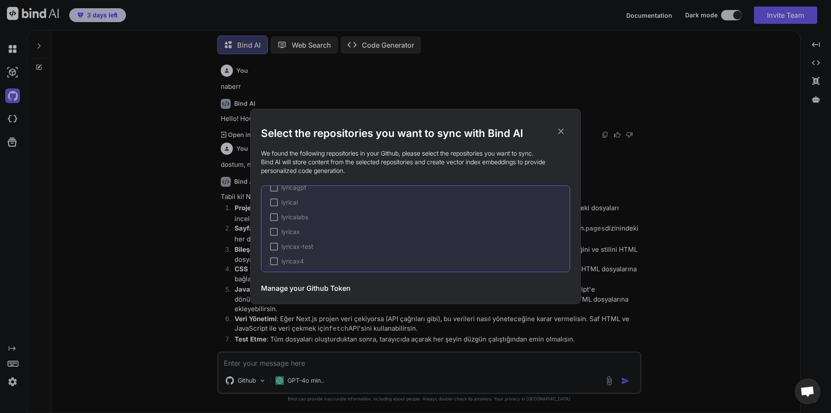
scroll to position [1, 0]
click at [273, 197] on div at bounding box center [274, 197] width 8 height 8
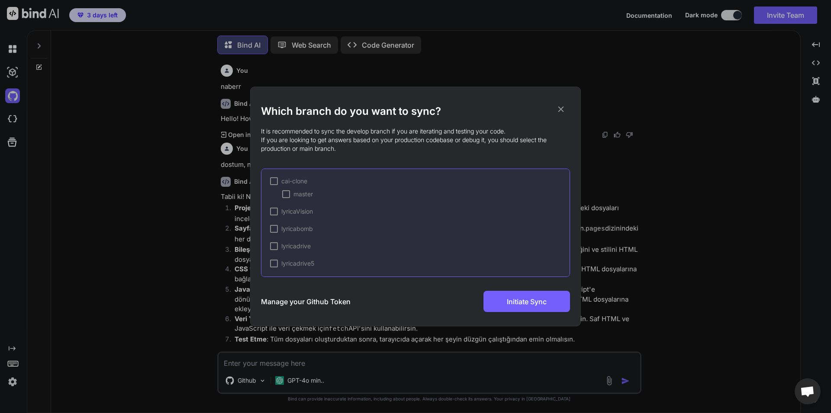
click at [287, 194] on div at bounding box center [286, 194] width 8 height 8
click at [502, 304] on button "Initiate Sync" at bounding box center [527, 301] width 87 height 21
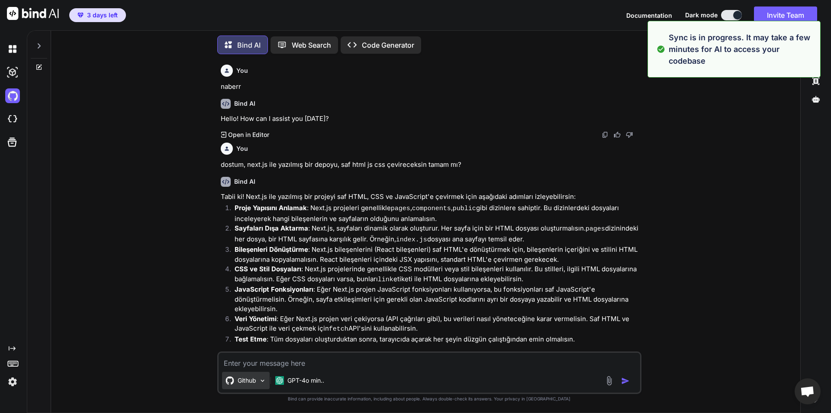
click at [262, 375] on div "Github" at bounding box center [246, 379] width 48 height 17
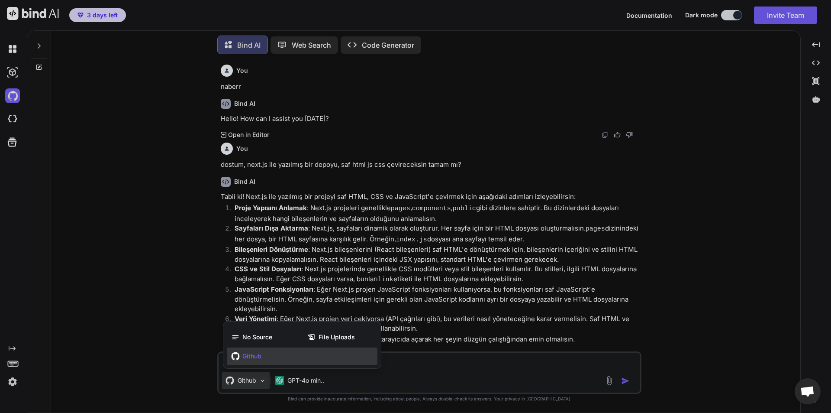
click at [271, 358] on div "Github" at bounding box center [302, 355] width 151 height 17
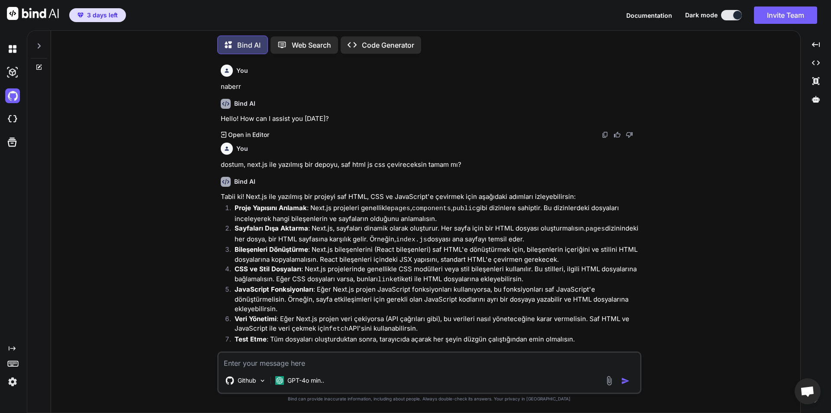
scroll to position [29, 0]
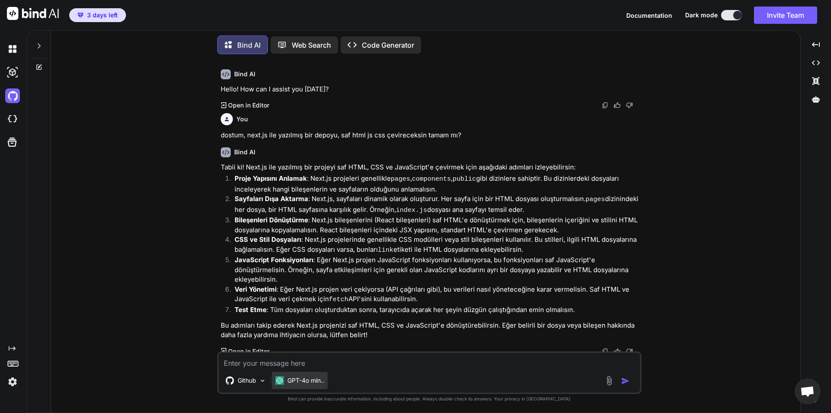
click at [284, 381] on div "GPT-4o min.." at bounding box center [299, 380] width 49 height 9
click at [319, 381] on p "GPT-4o min.." at bounding box center [305, 380] width 37 height 9
click at [10, 100] on img at bounding box center [12, 95] width 15 height 15
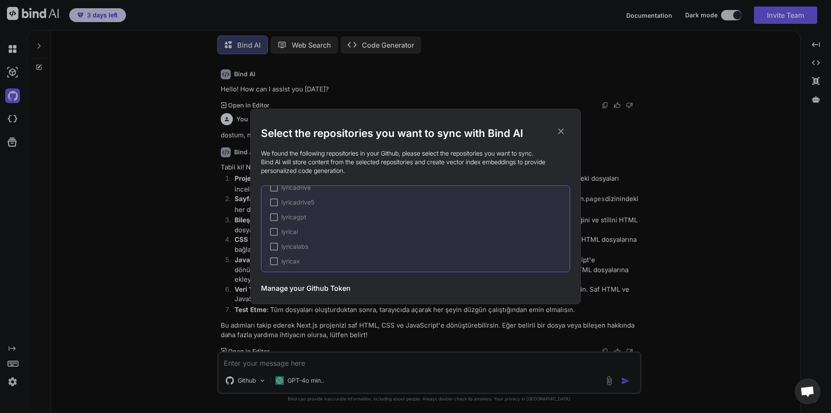
scroll to position [131, 0]
click at [557, 132] on icon at bounding box center [561, 131] width 10 height 10
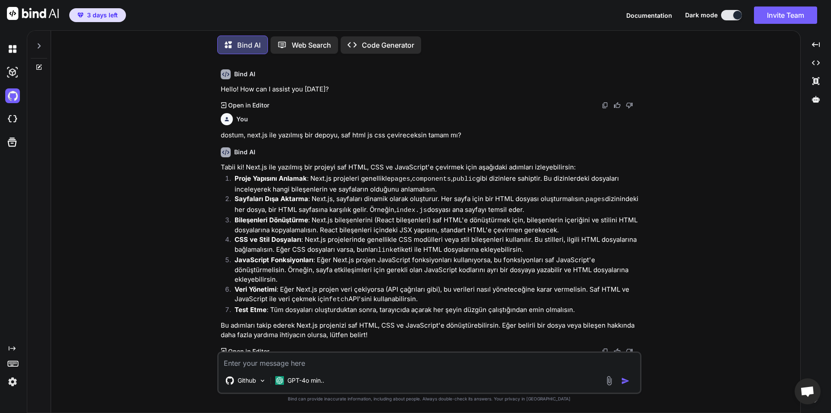
click at [733, 16] on div at bounding box center [737, 15] width 9 height 9
click at [814, 101] on icon at bounding box center [816, 99] width 8 height 6
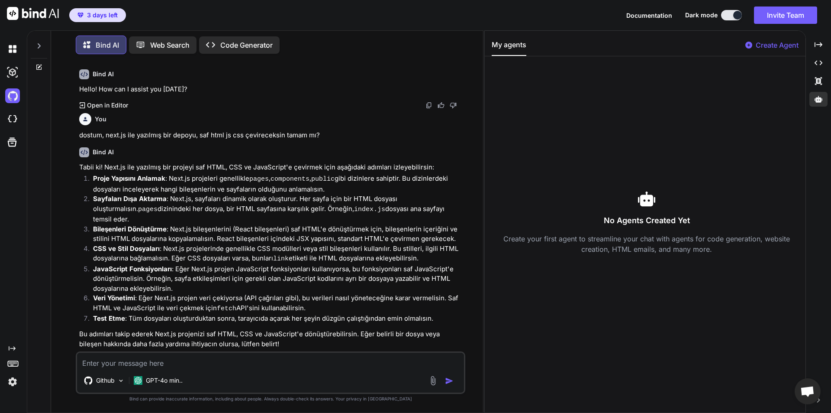
scroll to position [3, 0]
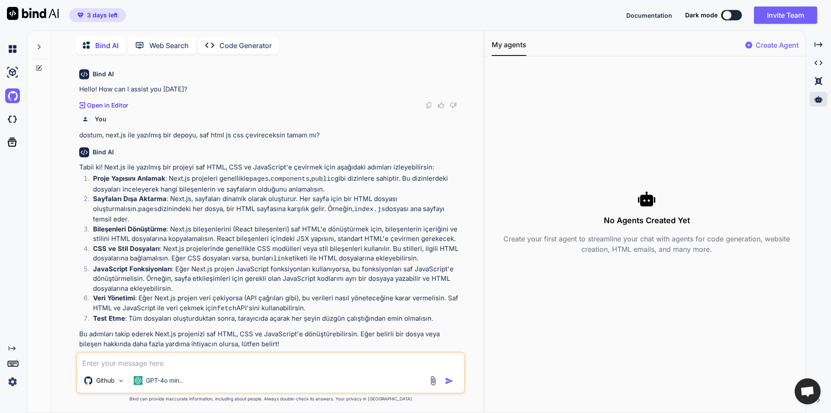
click at [754, 48] on div "Create Agent" at bounding box center [772, 48] width 53 height 16
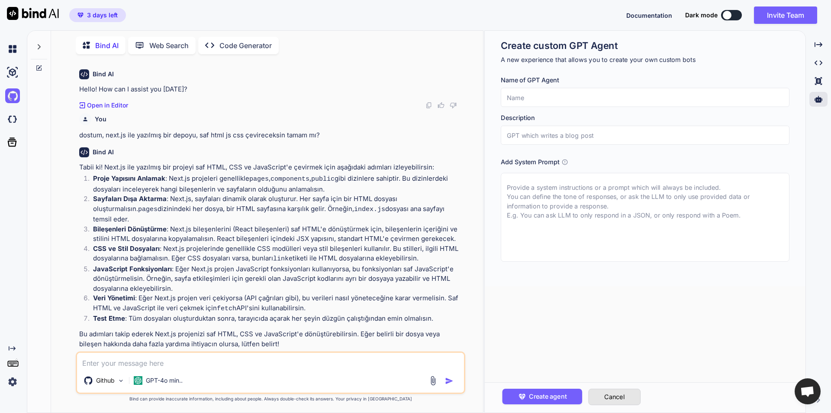
click at [603, 391] on button "Cancel" at bounding box center [614, 396] width 52 height 16
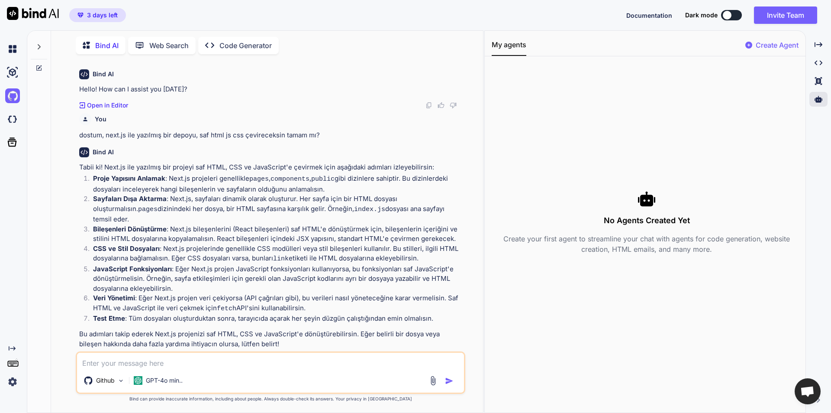
click at [810, 393] on span "Açık sohbet" at bounding box center [808, 392] width 14 height 12
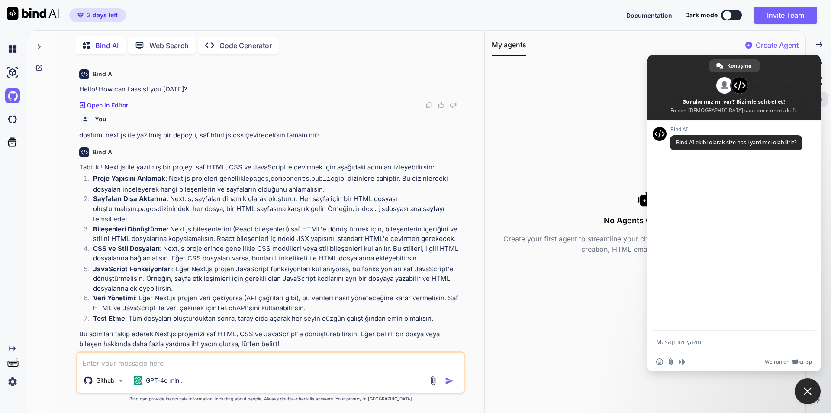
click at [459, 228] on p "Bileşenleri Dönüştürme : Next.js bileşenlerini (React bileşenleri) saf HTML'e d…" at bounding box center [278, 233] width 371 height 19
click at [818, 394] on span "Sohbeti kapat" at bounding box center [808, 391] width 26 height 26
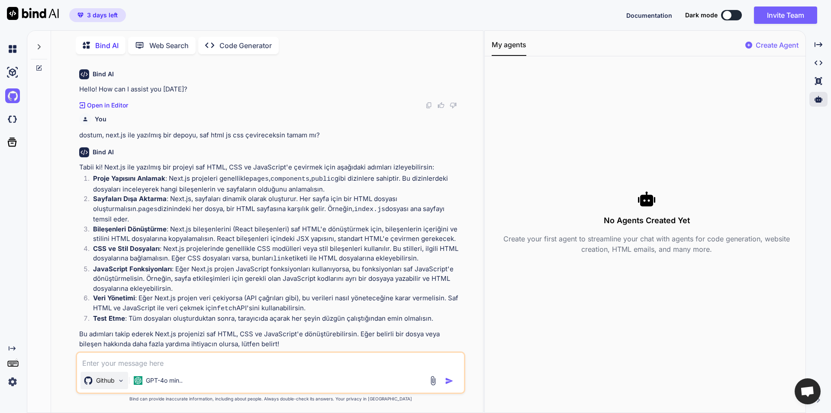
click at [102, 387] on div "Github" at bounding box center [105, 379] width 48 height 17
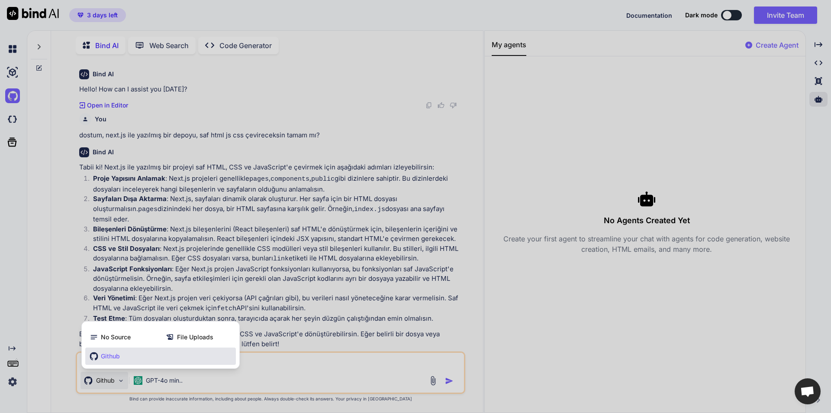
click at [131, 352] on div "Github" at bounding box center [160, 355] width 151 height 17
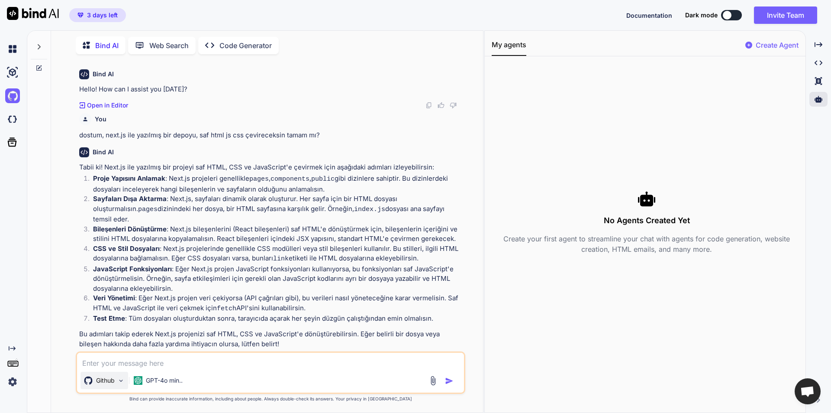
click at [114, 378] on p "Github" at bounding box center [105, 380] width 19 height 9
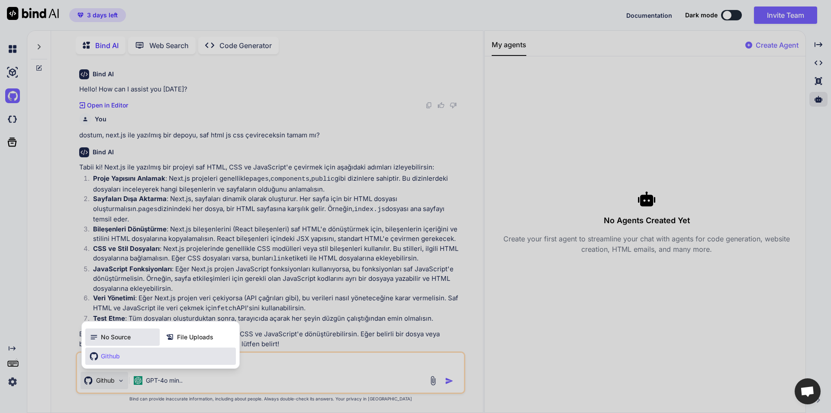
click at [149, 340] on div "No Source" at bounding box center [122, 336] width 74 height 17
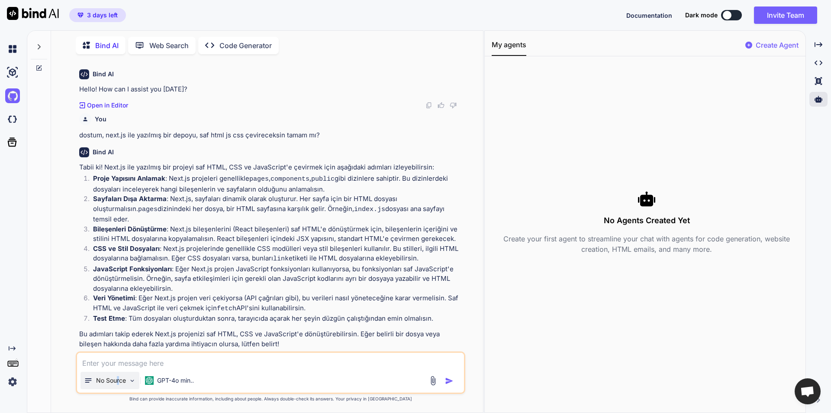
click at [118, 388] on div "No Source" at bounding box center [110, 379] width 59 height 17
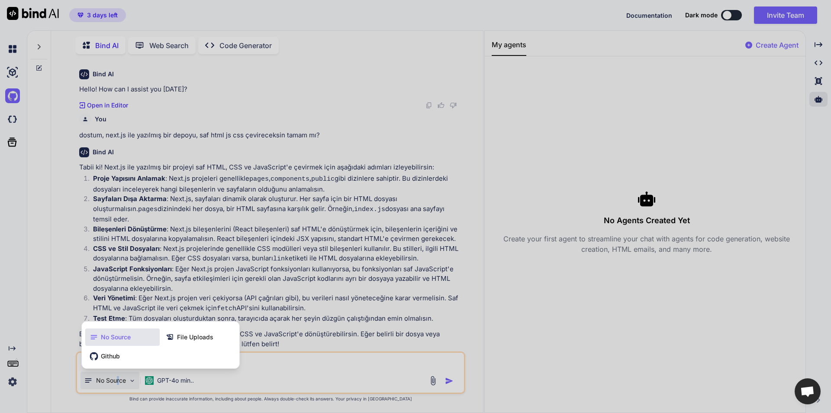
click at [148, 353] on div "Github" at bounding box center [160, 355] width 151 height 17
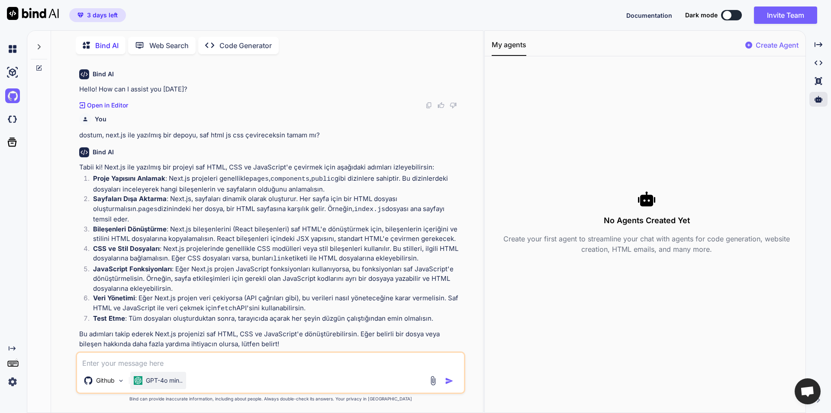
click at [177, 380] on p "GPT-4o min.." at bounding box center [164, 380] width 37 height 9
click at [13, 88] on div at bounding box center [14, 95] width 18 height 23
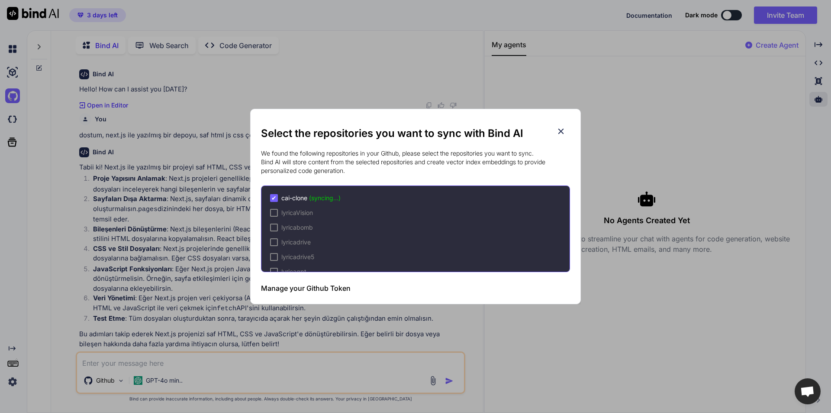
click at [563, 133] on icon at bounding box center [562, 132] width 6 height 6
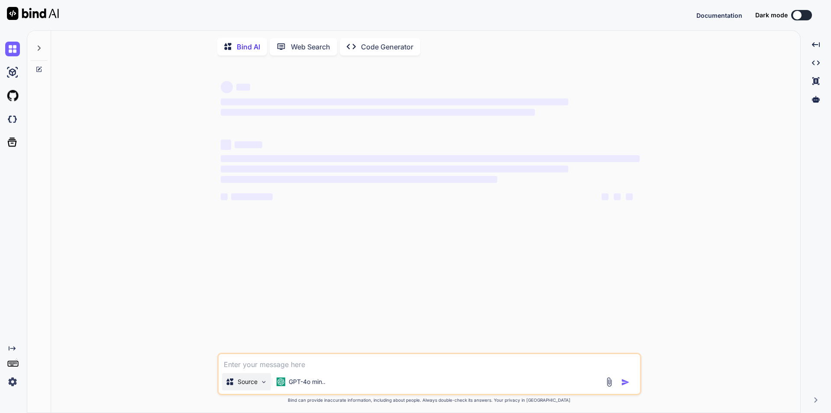
click at [266, 383] on img at bounding box center [263, 381] width 7 height 7
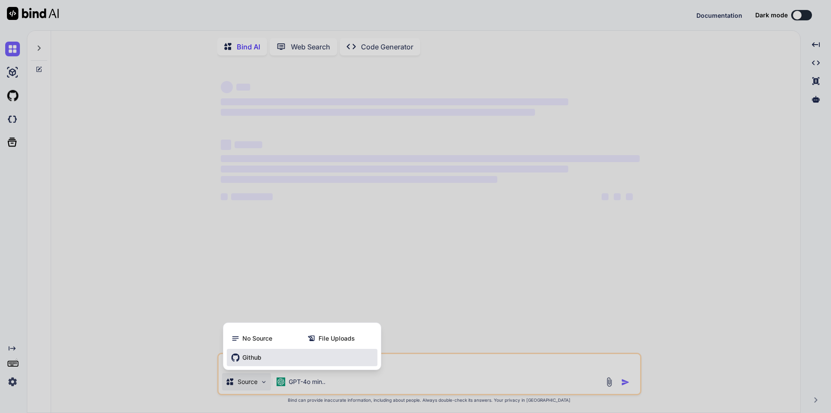
click at [309, 362] on div "Github" at bounding box center [302, 357] width 151 height 17
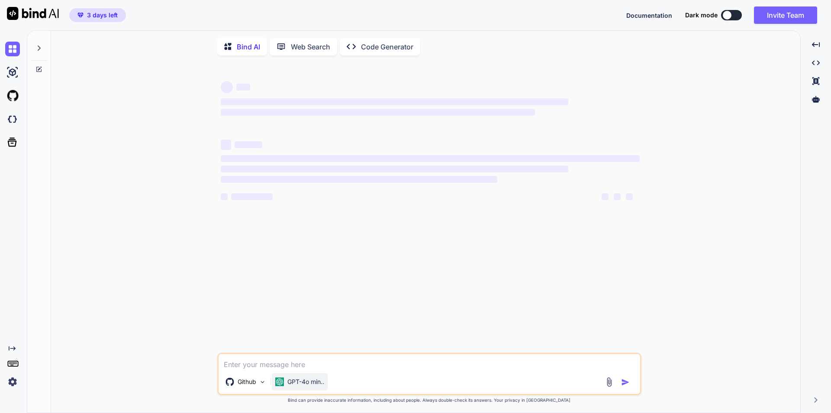
click at [313, 384] on p "GPT-4o min.." at bounding box center [305, 381] width 37 height 9
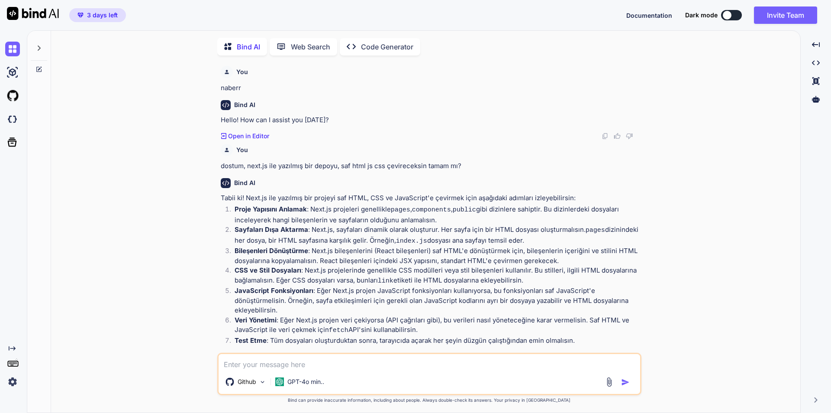
scroll to position [3, 0]
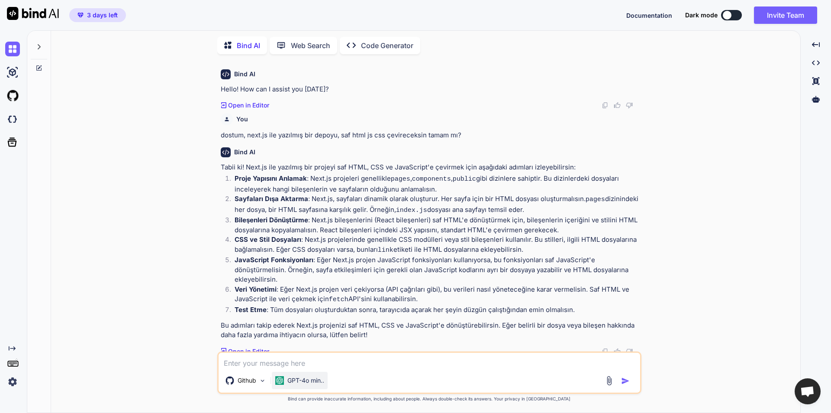
click at [323, 380] on p "GPT-4o min.." at bounding box center [305, 380] width 37 height 9
click at [264, 348] on p "Open in Editor" at bounding box center [248, 351] width 41 height 9
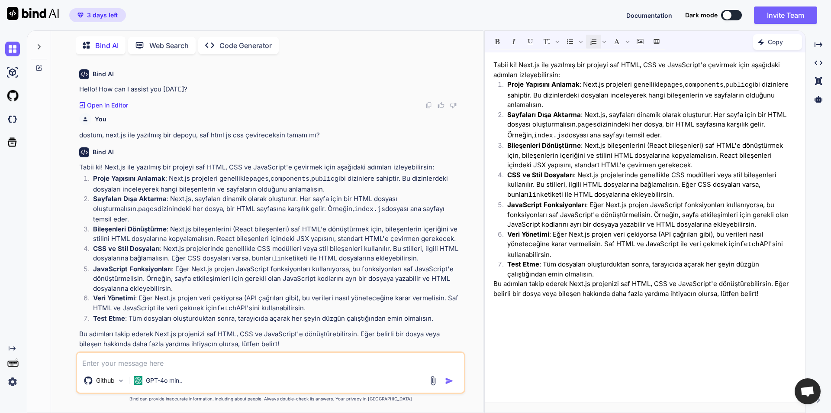
drag, startPoint x: 699, startPoint y: 269, endPoint x: 691, endPoint y: 273, distance: 8.9
click at [691, 273] on p "Test Etme : Tüm dosyaları oluşturduktan sonra, tarayıcıda açarak her şeyin düzg…" at bounding box center [652, 268] width 290 height 19
click at [10, 384] on img at bounding box center [12, 381] width 15 height 15
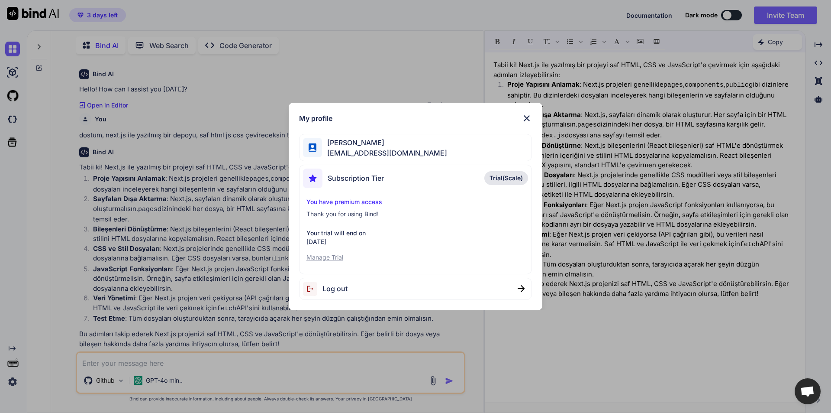
click at [525, 113] on img at bounding box center [527, 118] width 10 height 10
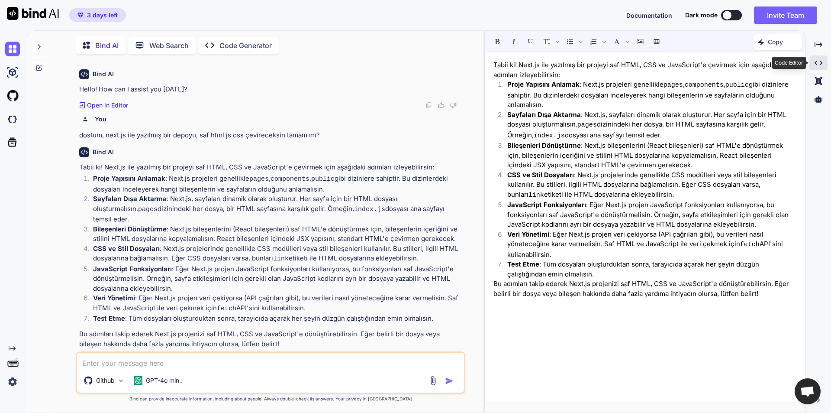
click at [817, 63] on icon "Created with Pixso." at bounding box center [819, 63] width 8 height 8
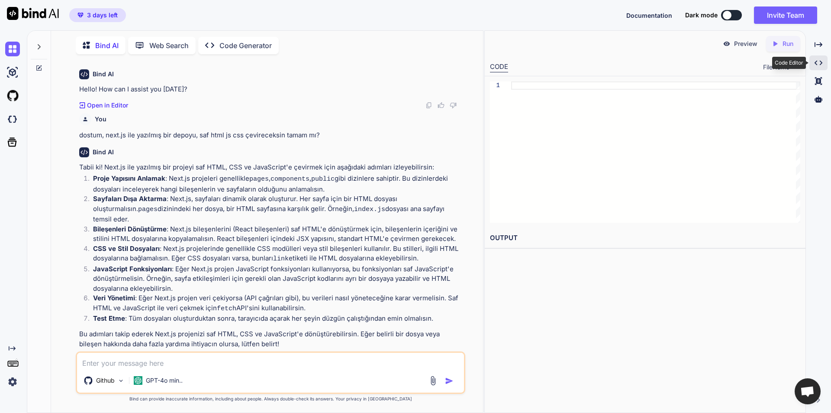
click at [815, 61] on icon "Created with Pixso." at bounding box center [819, 63] width 8 height 8
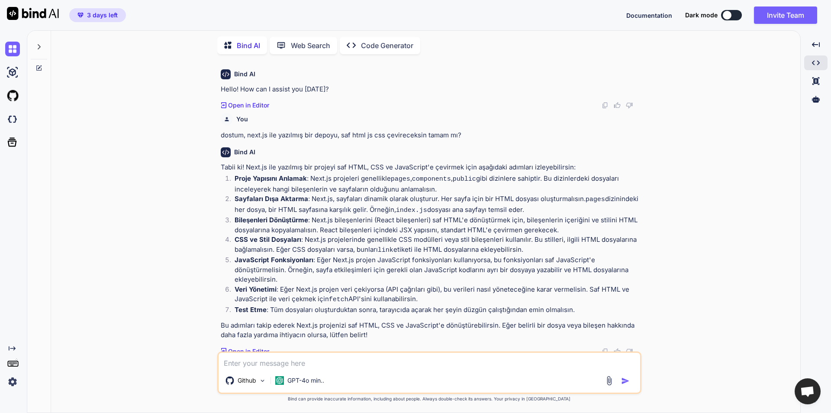
click at [507, 111] on div "You dostum, next.js ile yazılmış bir depoyu, saf html js css çevireceksin tamam…" at bounding box center [430, 125] width 419 height 31
click at [374, 45] on p "Code Generator" at bounding box center [387, 45] width 52 height 10
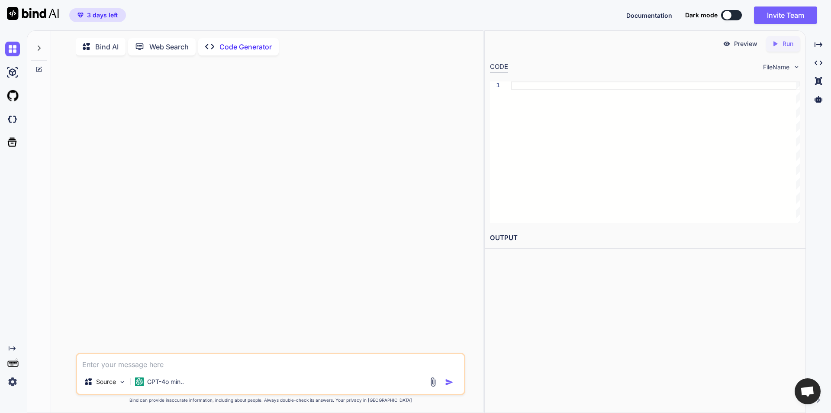
click at [113, 49] on p "Bind AI" at bounding box center [106, 47] width 23 height 10
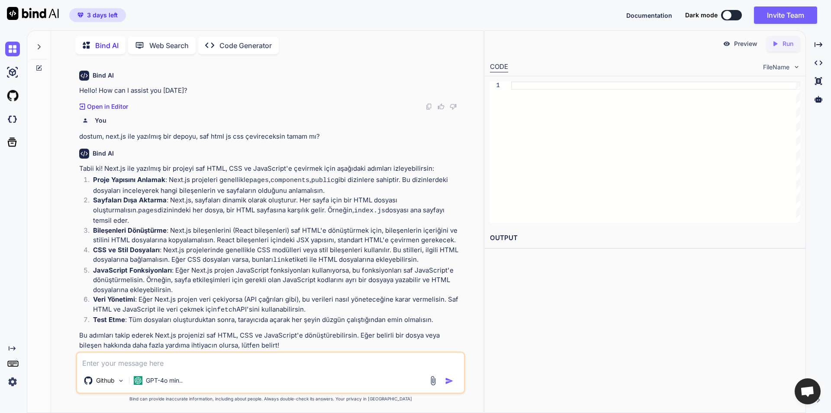
scroll to position [29, 0]
click at [36, 46] on icon at bounding box center [39, 46] width 7 height 7
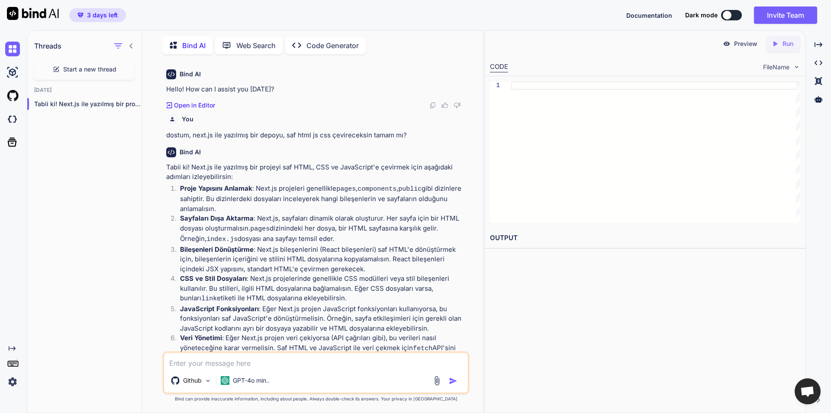
click at [727, 16] on div at bounding box center [727, 15] width 9 height 9
type textarea "x"
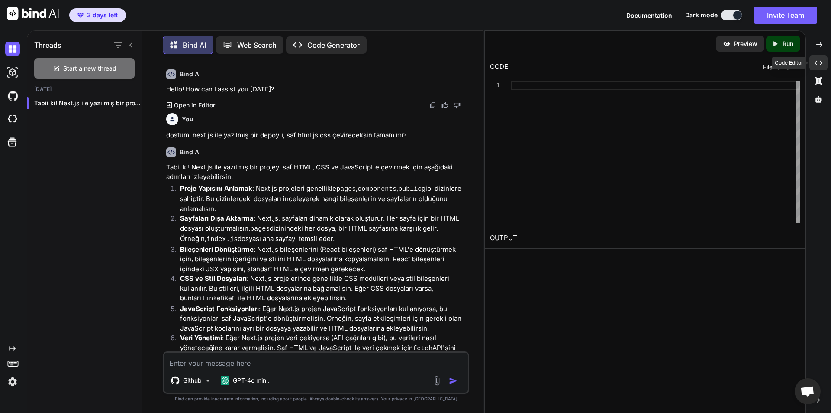
click at [817, 47] on icon at bounding box center [819, 44] width 8 height 5
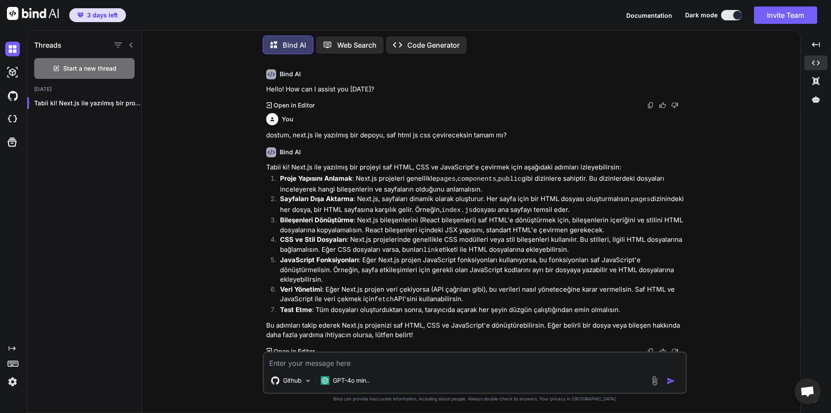
click at [245, 198] on div "You naberr Bind AI Hello! How can I assist you today? Created with Pixso. Open …" at bounding box center [475, 236] width 652 height 351
click at [210, 212] on div "You naberr Bind AI Hello! How can I assist you today? Created with Pixso. Open …" at bounding box center [475, 236] width 652 height 351
click at [15, 94] on img at bounding box center [12, 95] width 15 height 15
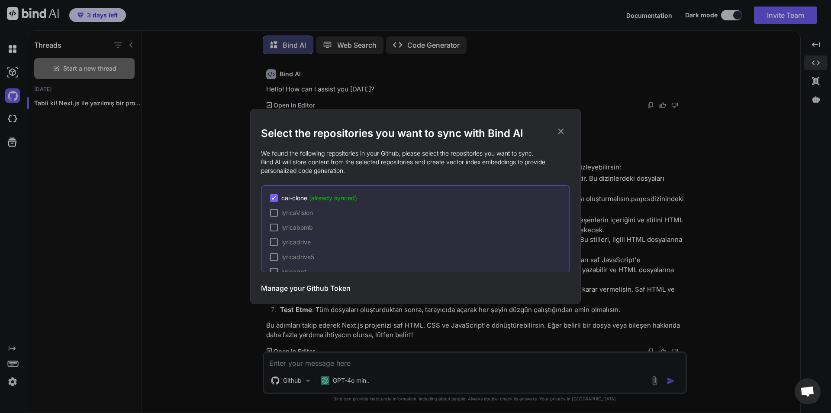
click at [564, 131] on icon at bounding box center [561, 131] width 10 height 10
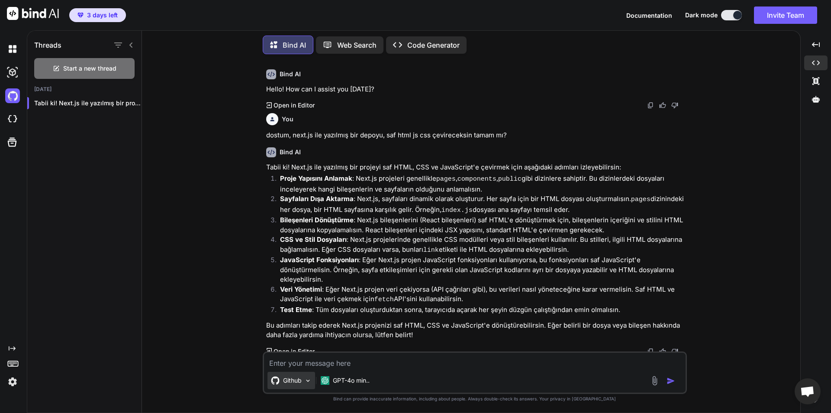
click at [305, 386] on div "Github" at bounding box center [292, 379] width 48 height 17
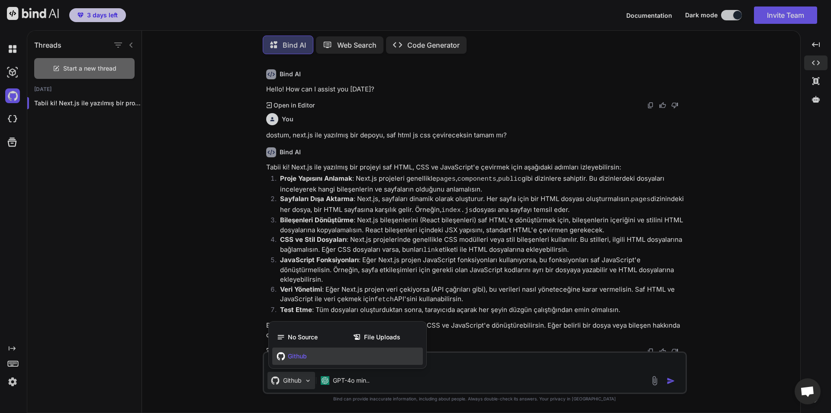
click at [330, 360] on div "Github" at bounding box center [347, 355] width 151 height 17
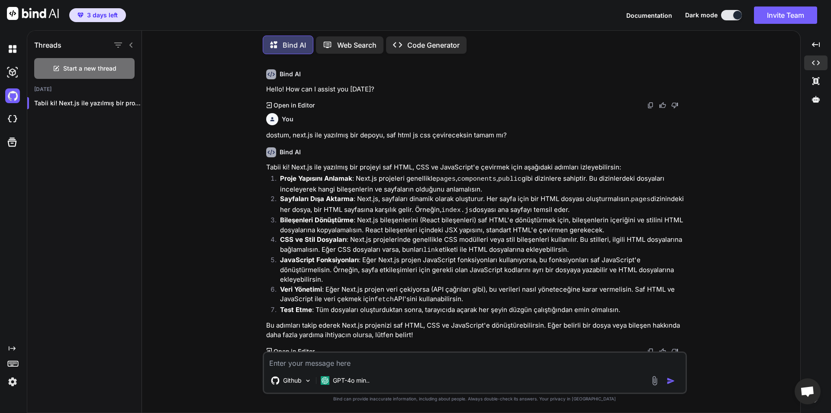
click at [386, 365] on textarea at bounding box center [475, 360] width 422 height 16
type textarea "depomu alabildinmi"
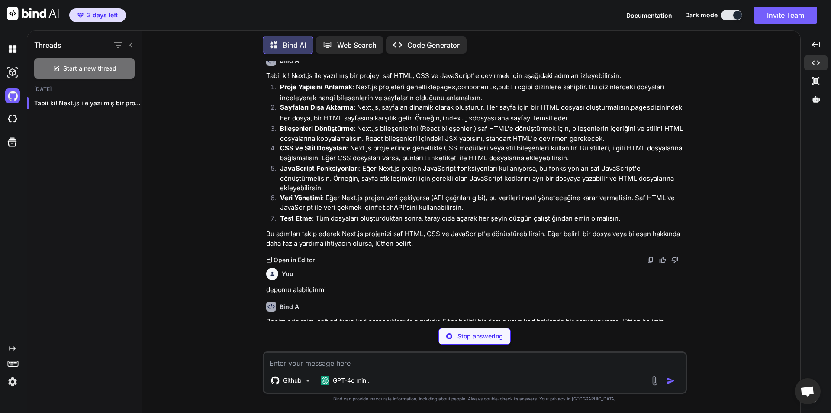
scroll to position [117, 0]
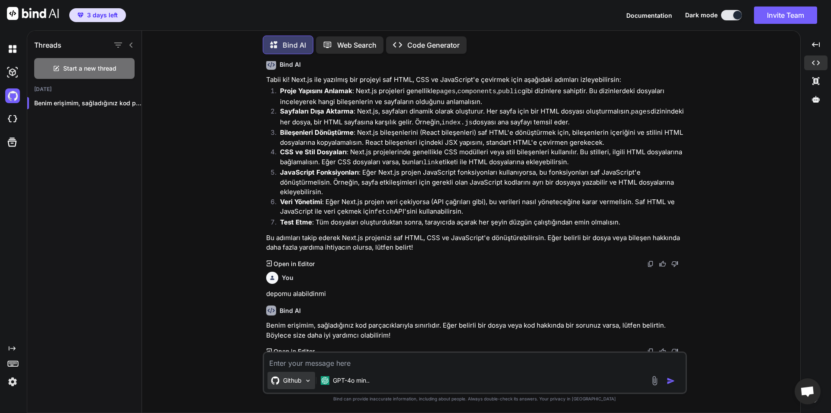
click at [291, 387] on div "Github" at bounding box center [292, 379] width 48 height 17
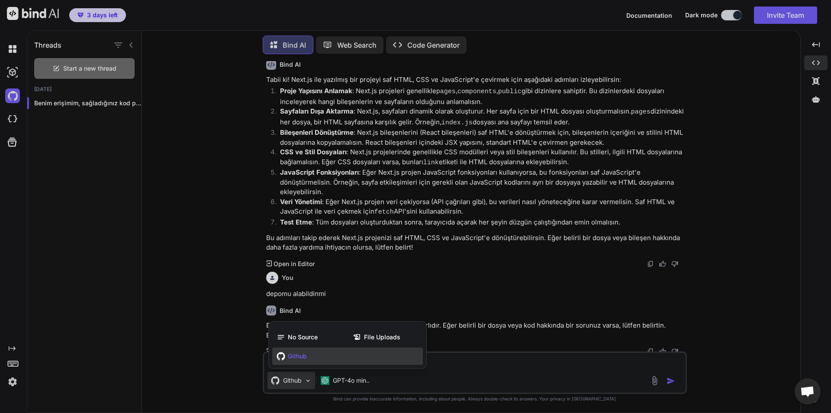
click at [305, 359] on span "Github" at bounding box center [297, 356] width 19 height 9
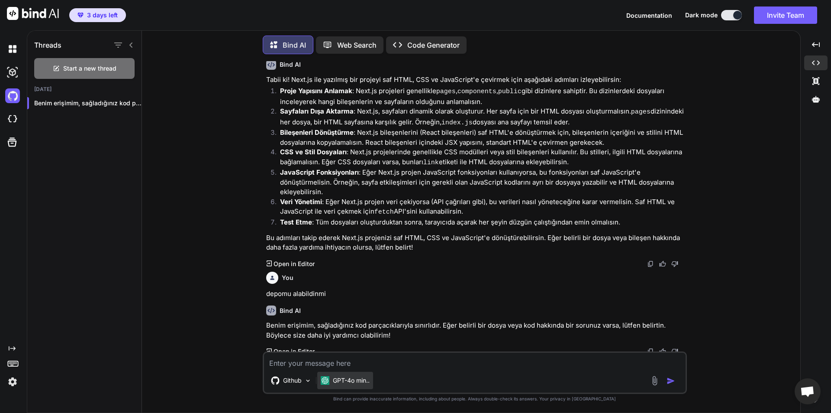
click at [338, 377] on p "GPT-4o min.." at bounding box center [351, 380] width 37 height 9
click at [370, 379] on p "GPT-4o min.." at bounding box center [351, 380] width 37 height 9
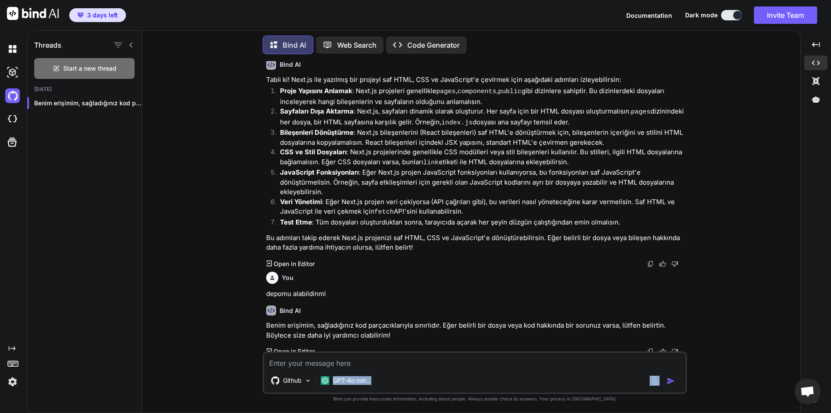
click at [653, 380] on img at bounding box center [655, 380] width 10 height 10
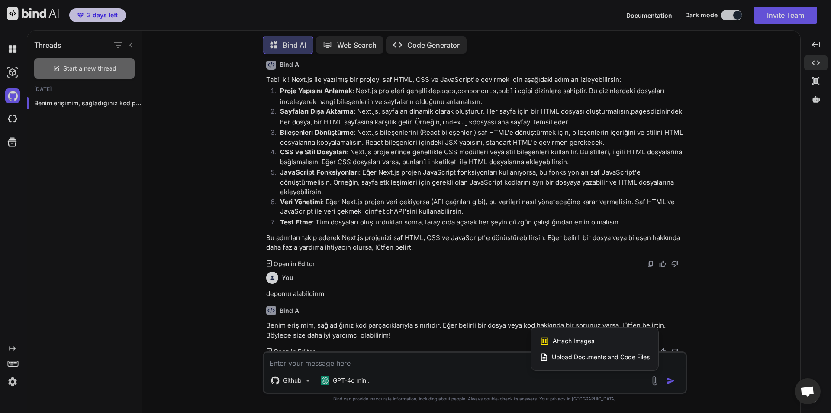
click at [596, 376] on div at bounding box center [415, 206] width 831 height 413
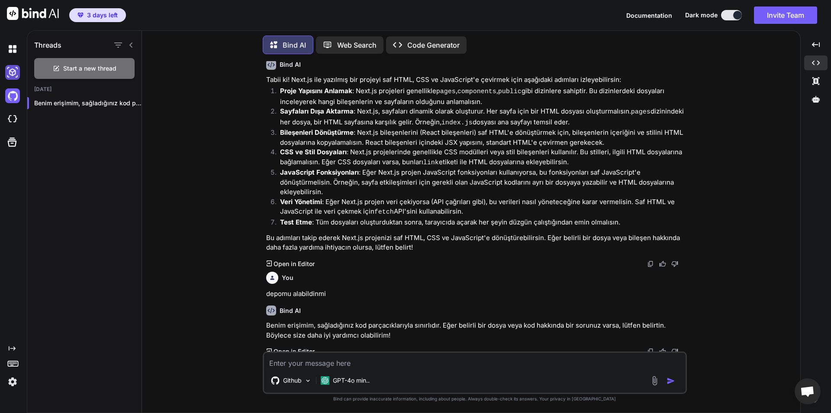
click at [13, 71] on img at bounding box center [12, 72] width 15 height 15
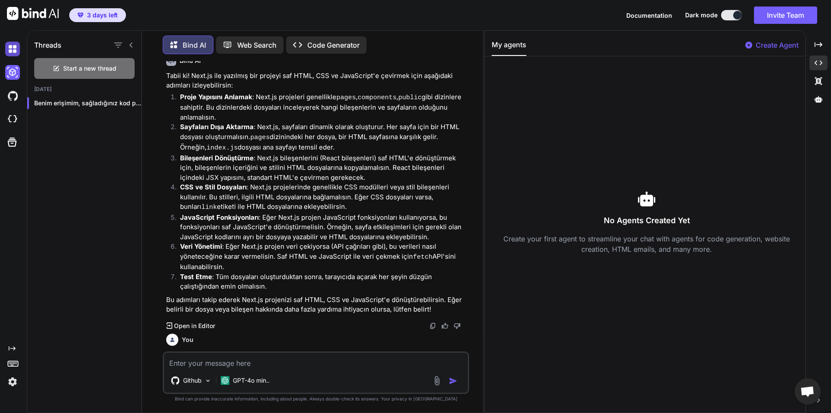
click at [13, 52] on img at bounding box center [12, 49] width 15 height 15
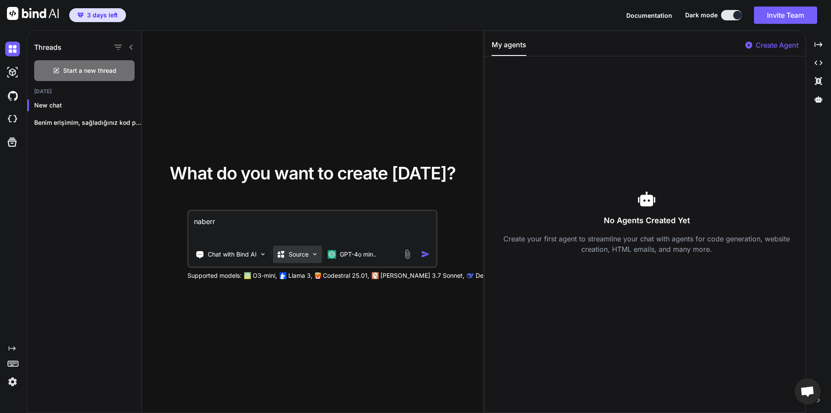
click at [307, 252] on p "Source" at bounding box center [299, 254] width 20 height 9
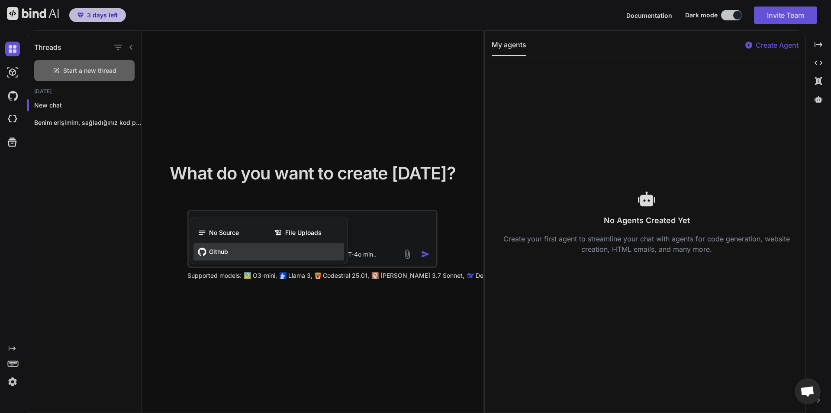
click at [307, 250] on div "Github" at bounding box center [269, 251] width 151 height 17
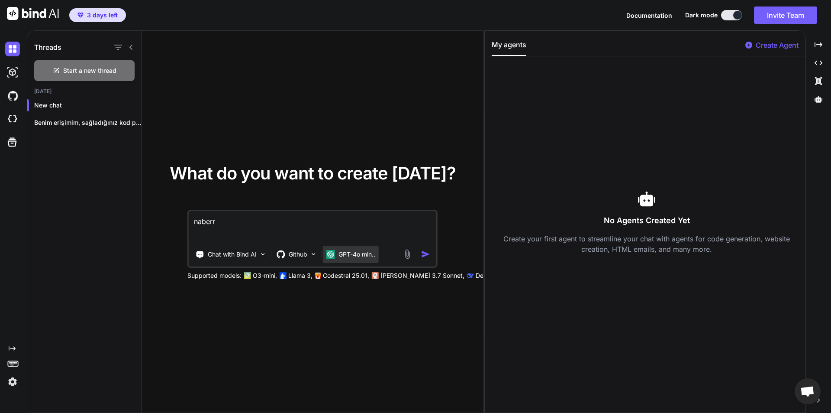
click at [343, 257] on p "GPT-4o min.." at bounding box center [357, 254] width 37 height 9
click at [264, 253] on img at bounding box center [262, 253] width 7 height 7
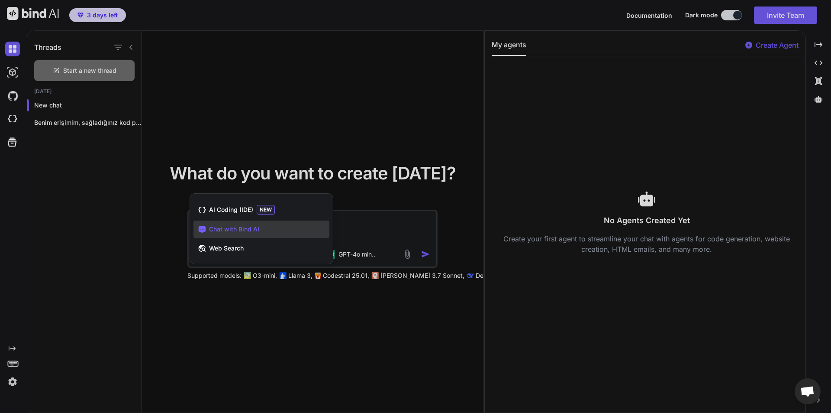
click at [284, 212] on div "AI Coding (IDE) NEW" at bounding box center [262, 209] width 136 height 18
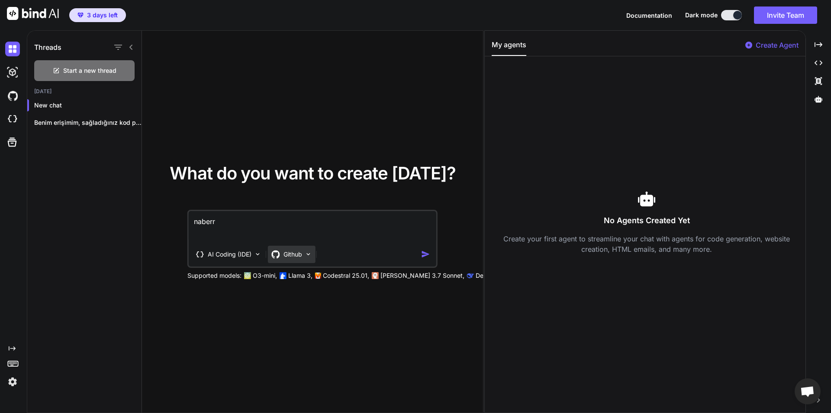
click at [290, 254] on p "Github" at bounding box center [293, 254] width 19 height 9
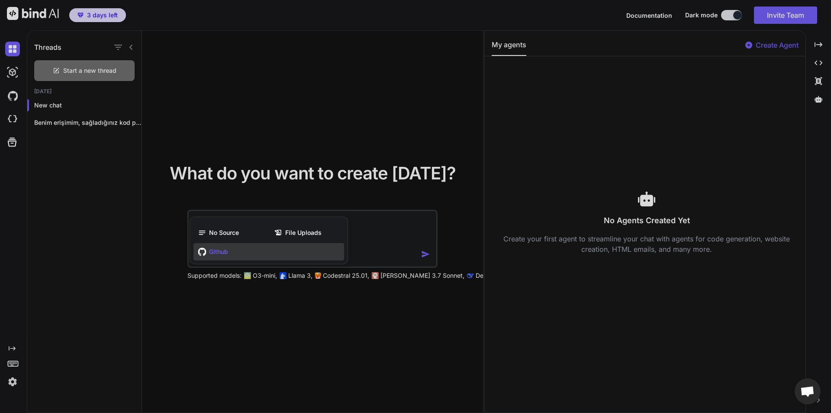
click at [293, 249] on div "Github" at bounding box center [269, 251] width 151 height 17
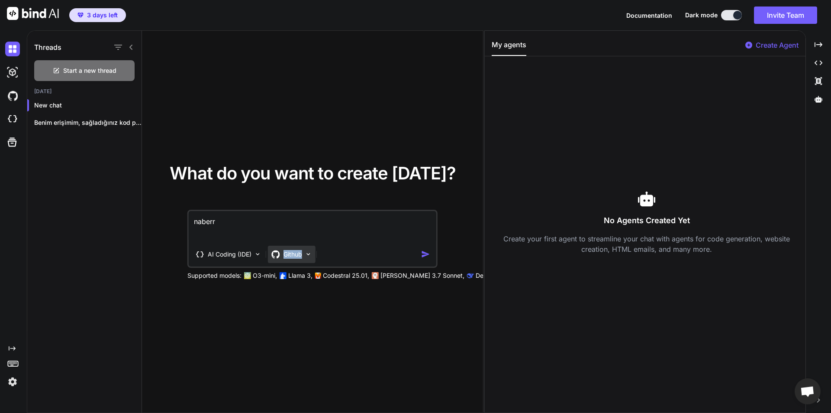
click at [294, 250] on p "Github" at bounding box center [293, 254] width 19 height 9
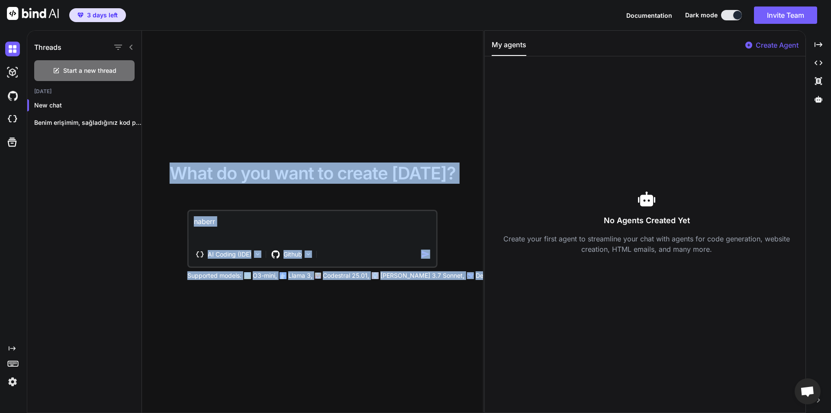
click at [426, 250] on img "button" at bounding box center [425, 253] width 9 height 9
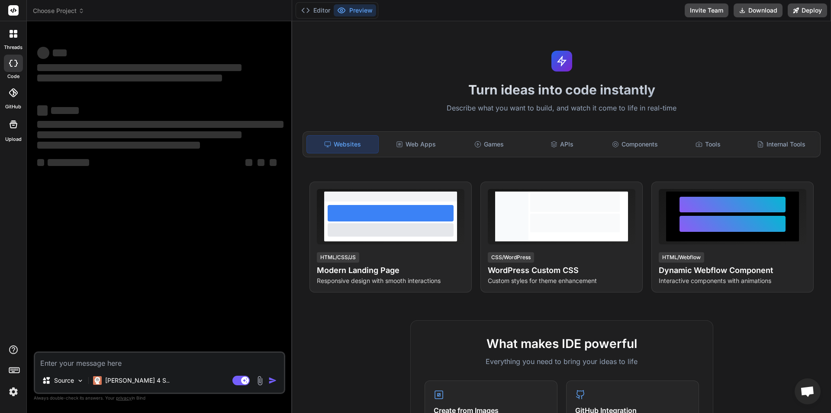
click at [10, 90] on icon at bounding box center [13, 92] width 9 height 9
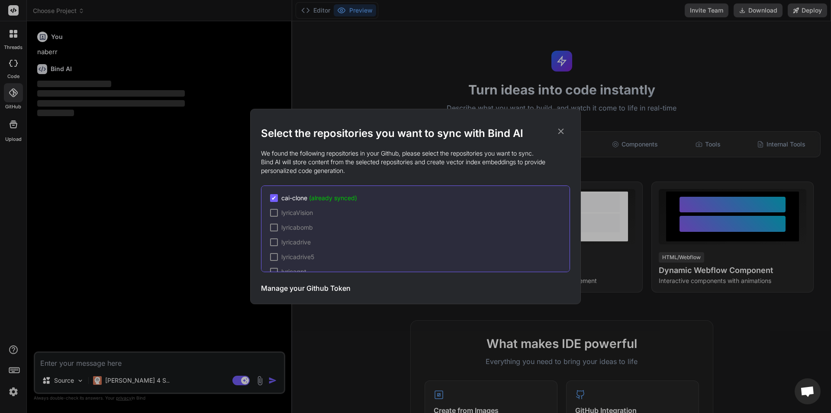
click at [565, 130] on icon at bounding box center [561, 131] width 10 height 10
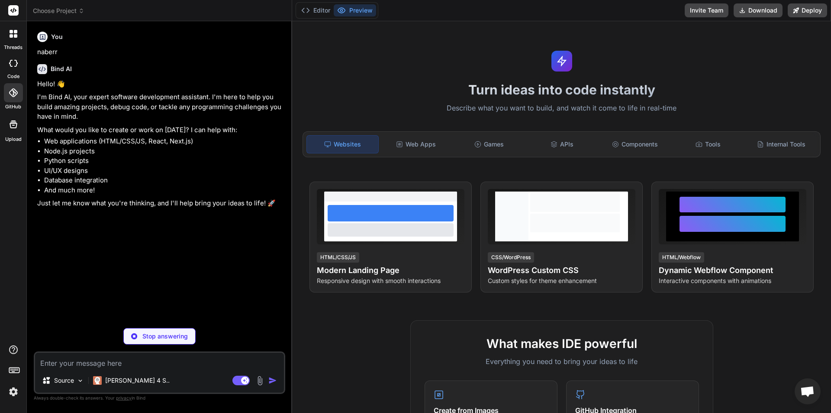
click at [180, 361] on textarea at bounding box center [159, 360] width 249 height 16
type textarea "x"
type textarea "t"
type textarea "x"
type textarea "tü"
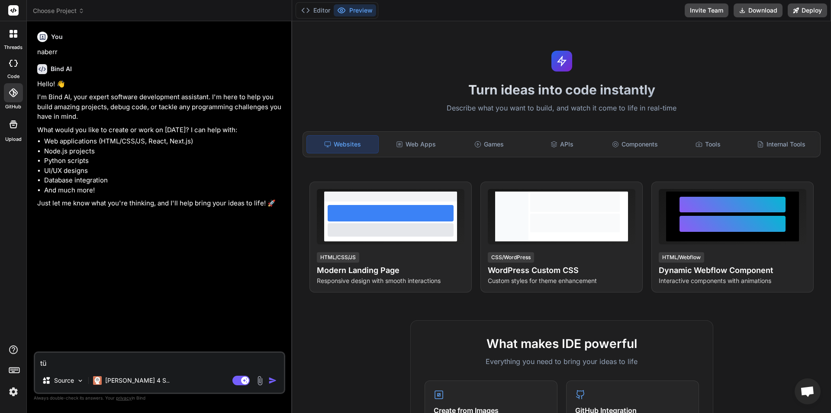
type textarea "x"
type textarea "tür"
type textarea "x"
type textarea "[DEMOGRAPHIC_DATA]"
type textarea "x"
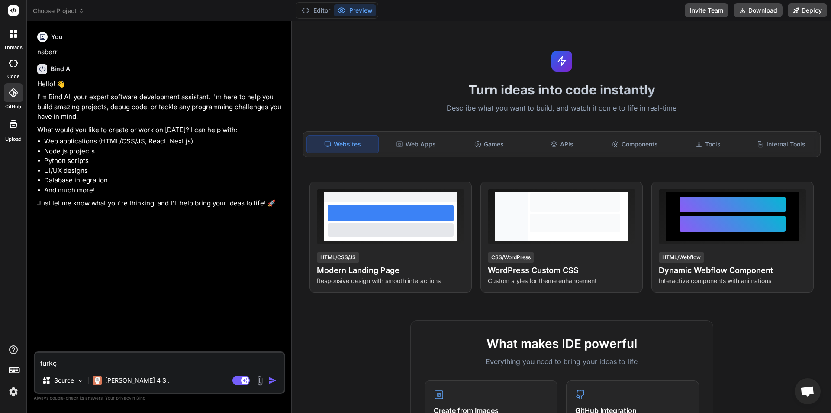
type textarea "türkçe"
type textarea "x"
type textarea "türkçe"
type textarea "x"
type textarea "türkçe k"
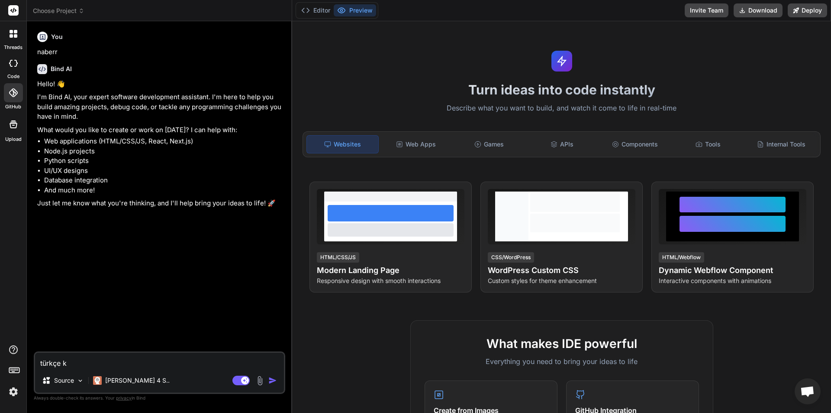
type textarea "x"
type textarea "türkçe ko"
type textarea "x"
type textarea "türkçe kon"
type textarea "x"
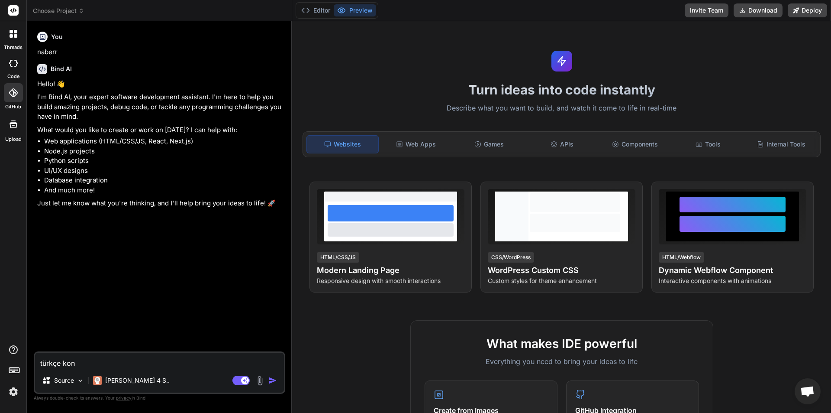
type textarea "türkçe konu"
type textarea "x"
type textarea "türkçe konuş"
type textarea "x"
type textarea "türkçe konuş,"
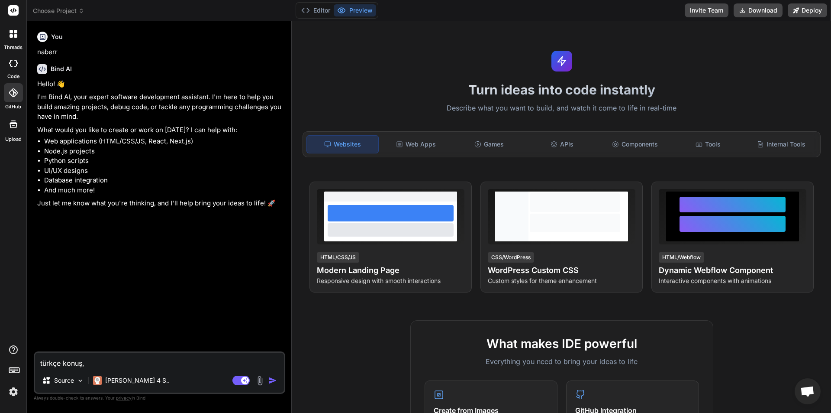
type textarea "x"
type textarea "türkçe konuş,"
type textarea "x"
type textarea "türkçe konuş, ve"
type textarea "x"
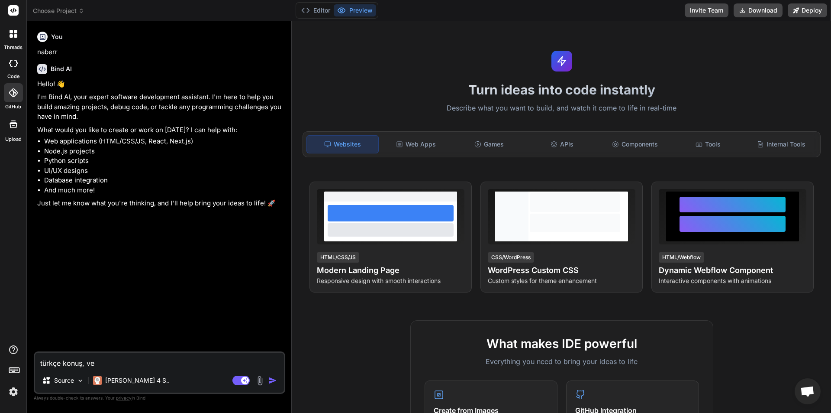
type textarea "türkçe konuş, ve"
type textarea "x"
type textarea "türkçe konuş, ve b"
type textarea "x"
type textarea "türkçe konuş, ve bi"
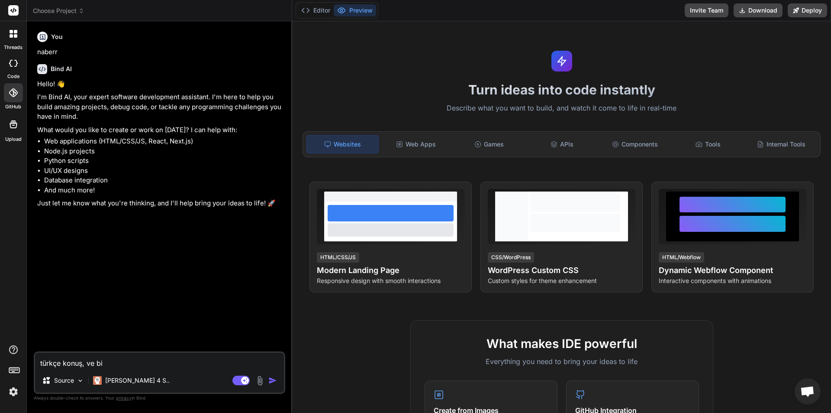
type textarea "x"
type textarea "türkçe konuş, ve bir"
type textarea "x"
type textarea "türkçe konuş, ve bird"
type textarea "x"
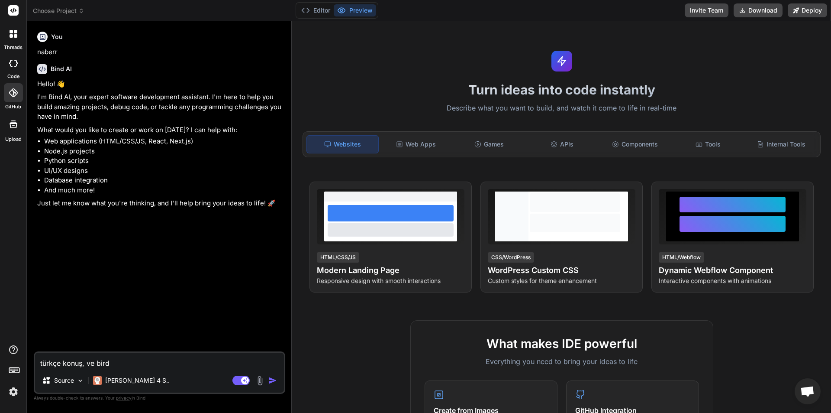
type textarea "türkçe konuş, ve birde"
type textarea "x"
type textarea "türkçe konuş, ve birde"
type textarea "x"
type textarea "türkçe konuş, ve birde v"
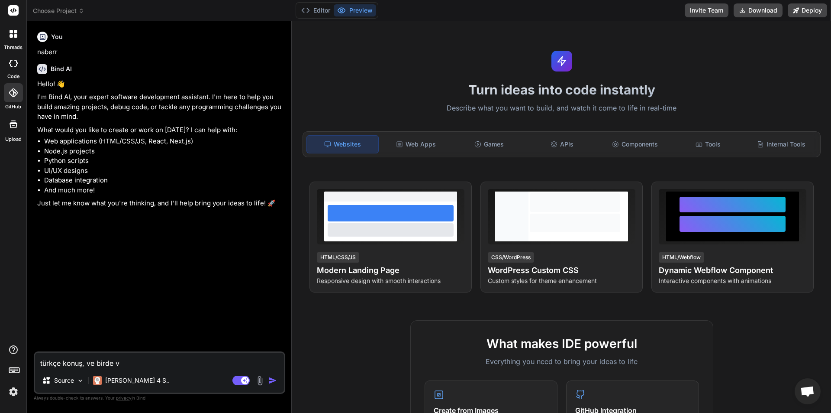
type textarea "x"
type textarea "türkçe konuş, ve birde ve"
type textarea "x"
type textarea "türkçe konuş, ve birde ver"
type textarea "x"
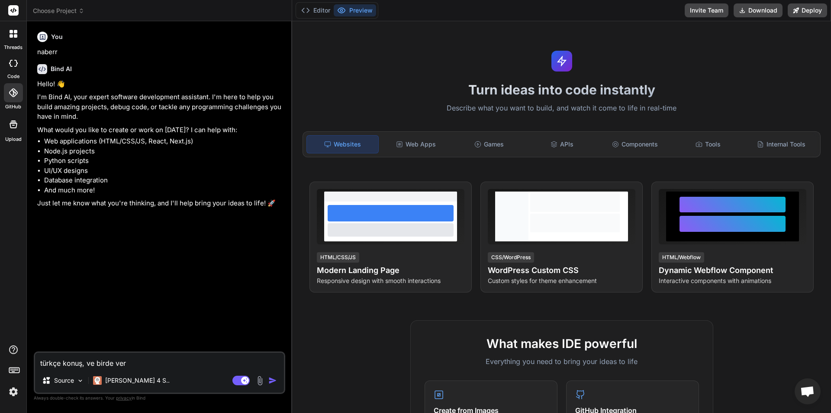
type textarea "türkçe konuş, ve birde verd"
type textarea "x"
type textarea "türkçe konuş, ve birde verdi"
type textarea "x"
type textarea "türkçe konuş, ve birde verdiğ"
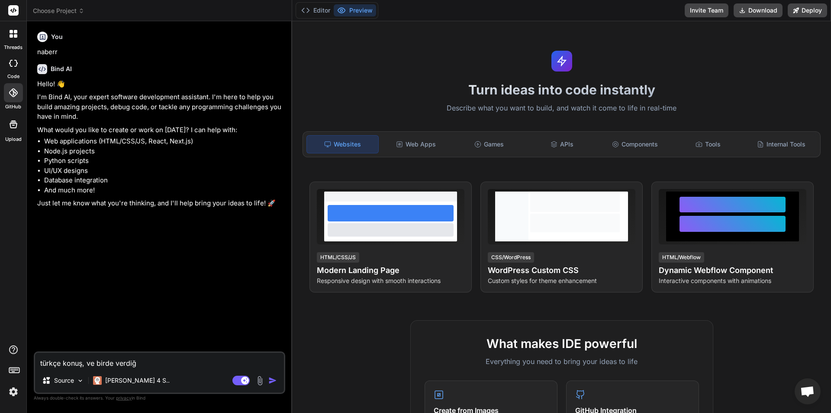
type textarea "x"
type textarea "türkçe konuş, ve birde verdiği"
type textarea "x"
type textarea "türkçe konuş, ve birde verdiğim"
type textarea "x"
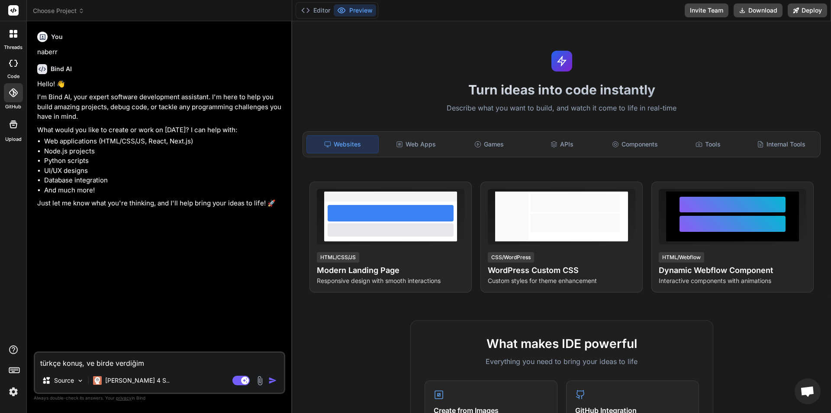
type textarea "türkçe konuş, ve birde verdiğim"
type textarea "x"
type textarea "türkçe konuş, ve birde verdiğim d"
type textarea "x"
type textarea "türkçe konuş, ve birde verdiğim de"
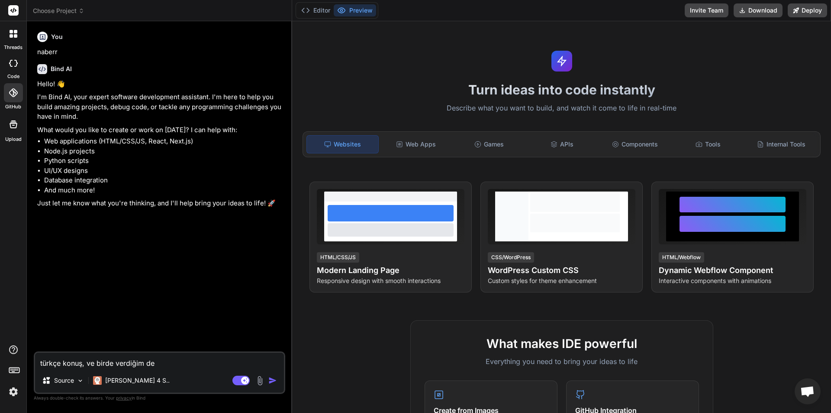
type textarea "x"
type textarea "türkçe konuş, ve birde verdiğim dep"
type textarea "x"
type textarea "türkçe konuş, ve birde verdiğim depo"
type textarea "x"
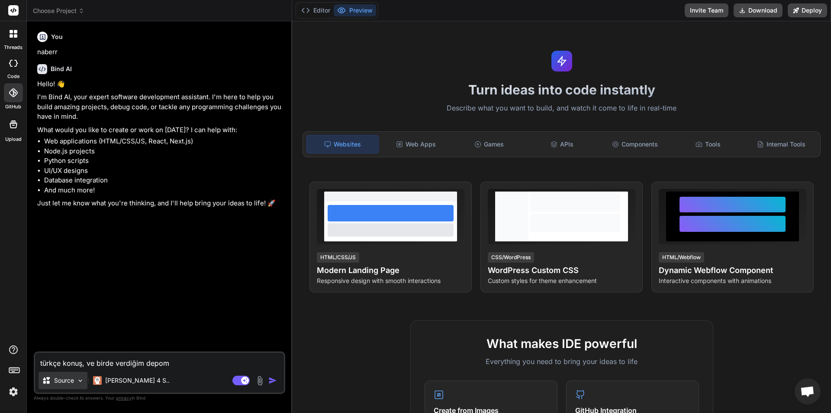
type textarea "türkçe konuş, ve birde verdiğim depom"
click at [68, 378] on p "Source" at bounding box center [64, 380] width 20 height 9
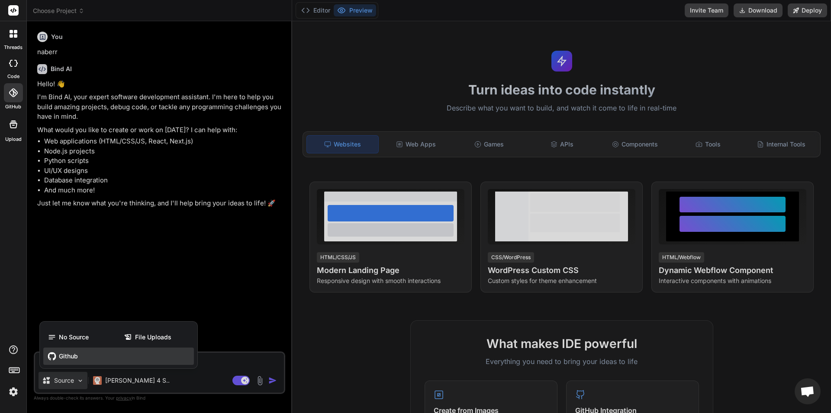
click at [105, 353] on div "Github" at bounding box center [118, 355] width 151 height 17
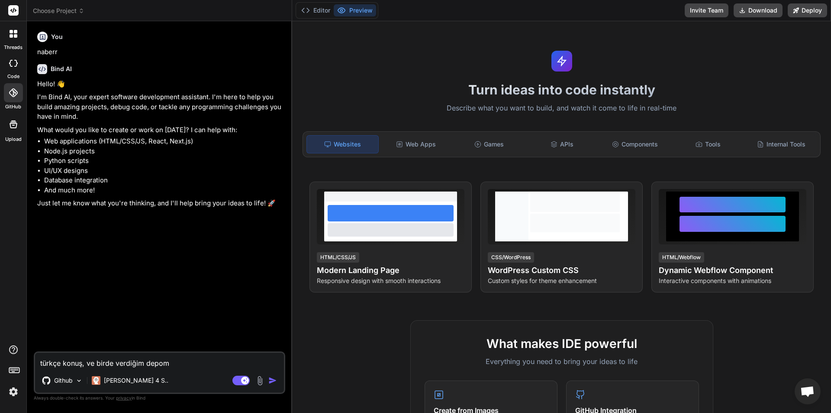
click at [189, 365] on textarea "türkçe konuş, ve birde verdiğim depom" at bounding box center [159, 360] width 249 height 16
type textarea "x"
type textarea "türkçe konuş, ve birde verdiğim depom"
type textarea "x"
type textarea "türkçe konuş, ve birde verdiğim depom d"
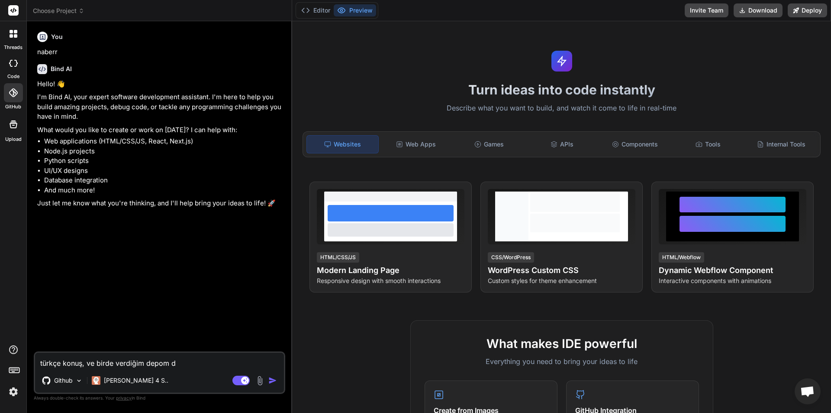
type textarea "x"
type textarea "türkçe konuş, ve birde verdiğim depom da"
type textarea "x"
type textarea "türkçe konuş, ve birde verdiğim depom da"
type textarea "x"
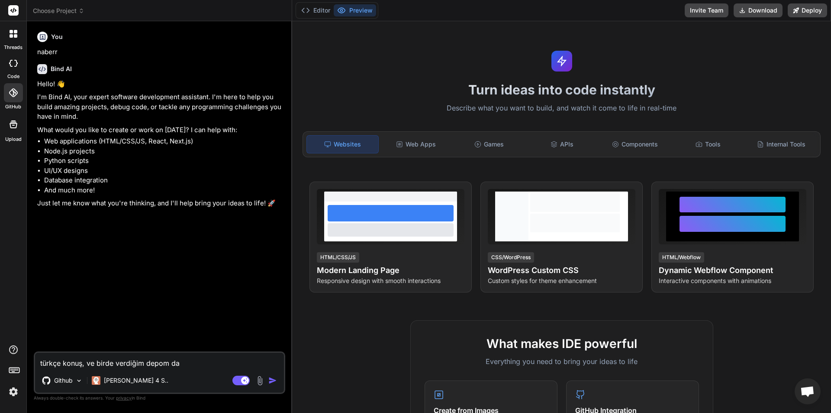
type textarea "türkçe konuş, ve birde verdiğim depom da k"
type textarea "x"
type textarea "türkçe konuş, ve birde verdiğim depom da ki"
type textarea "x"
type textarea "türkçe konuş, ve birde verdiğim depom da ki"
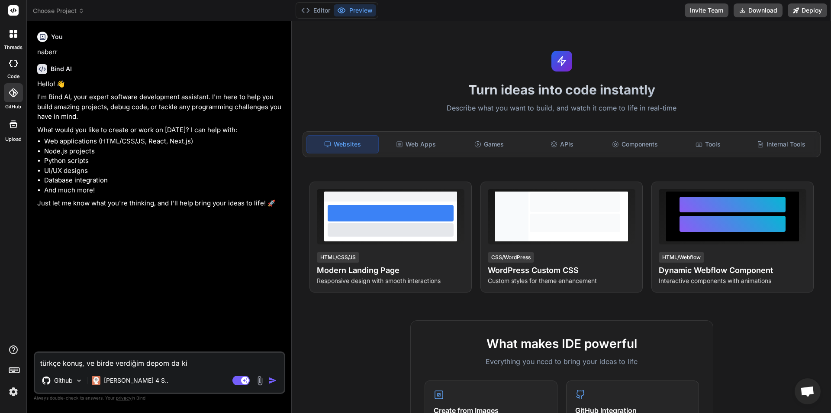
type textarea "x"
type textarea "türkçe konuş, ve birde verdiğim depom da ki d"
type textarea "x"
type textarea "türkçe konuş, ve birde verdiğim depom da ki do"
type textarea "x"
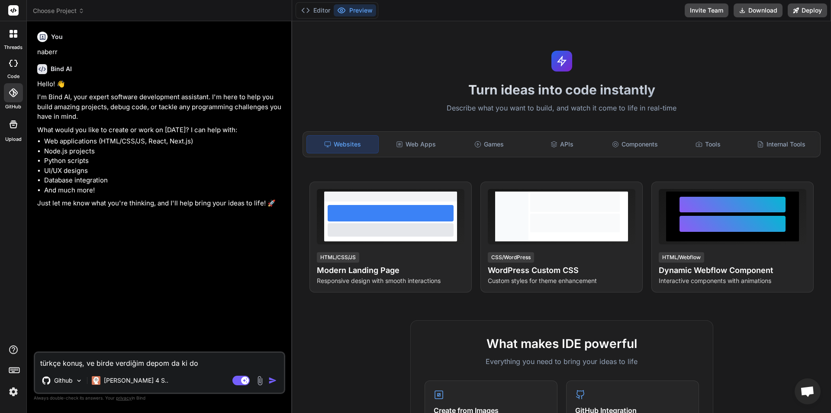
type textarea "türkçe konuş, ve birde verdiğim depom da ki dos"
type textarea "x"
type textarea "türkçe konuş, ve birde verdiğim depom da ki dosy"
type textarea "x"
type textarea "türkçe konuş, ve birde verdiğim depom da ki dosya"
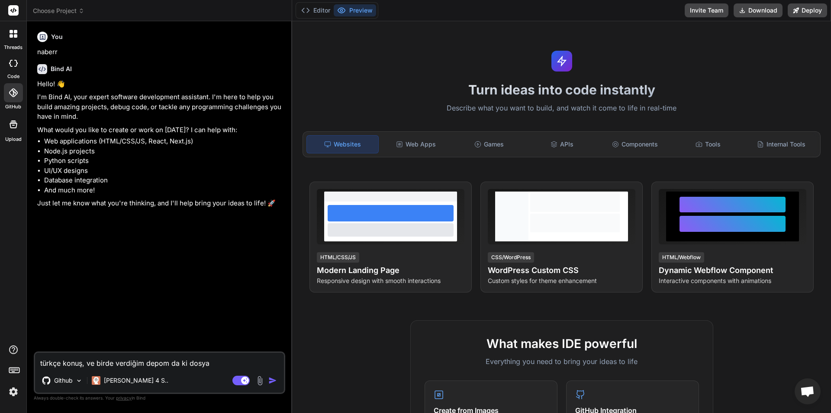
type textarea "x"
type textarea "türkçe konuş, ve birde verdiğim depom da ki dosyal"
type textarea "x"
type textarea "türkçe konuş, ve birde verdiğim depom da ki dosyala"
type textarea "x"
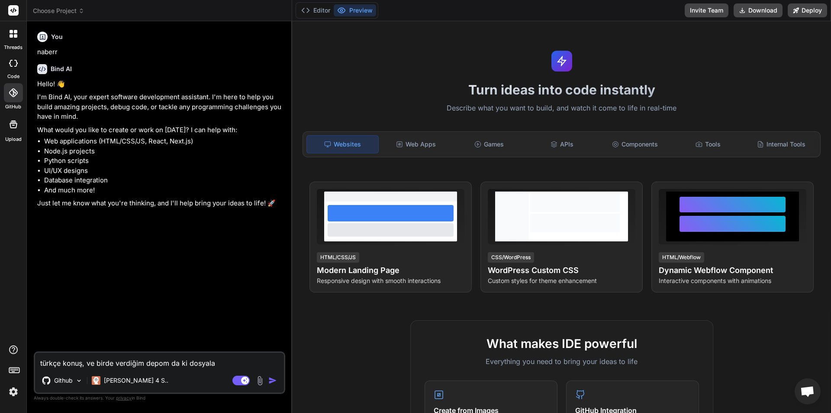
type textarea "türkçe konuş, ve birde verdiğim depom da ki dosyalar"
type textarea "x"
type textarea "türkçe konuş, ve birde verdiğim depom da ki dosyaları"
type textarea "x"
type textarea "türkçe konuş, ve birde verdiğim depom da ki dosyaları"
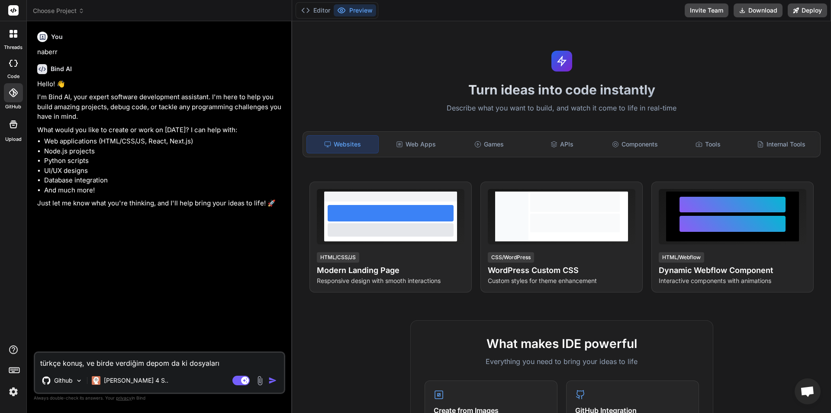
type textarea "x"
type textarea "türkçe konuş, ve birde verdiğim depom da ki dosyaları g"
type textarea "x"
type textarea "türkçe konuş, ve birde verdiğim depom da ki dosyaları gö"
type textarea "x"
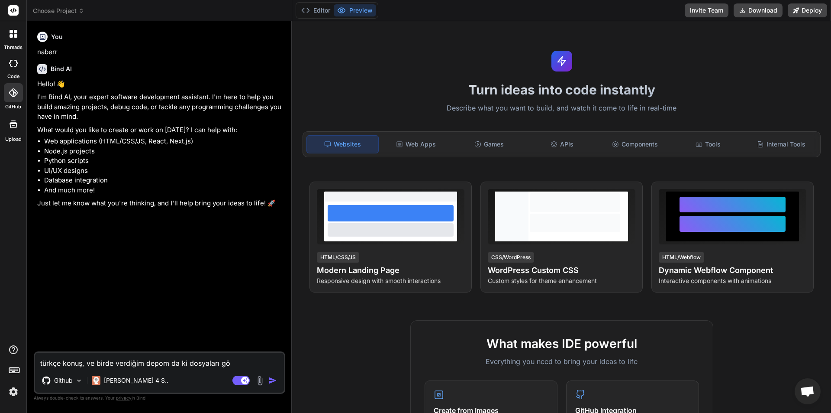
type textarea "türkçe konuş, ve birde verdiğim depom da ki dosyaları gör"
type textarea "x"
type textarea "türkçe konuş, ve birde verdiğim depom da ki dosyaları göre"
type textarea "x"
type textarea "türkçe konuş, ve birde verdiğim depom da ki dosyaları göreb"
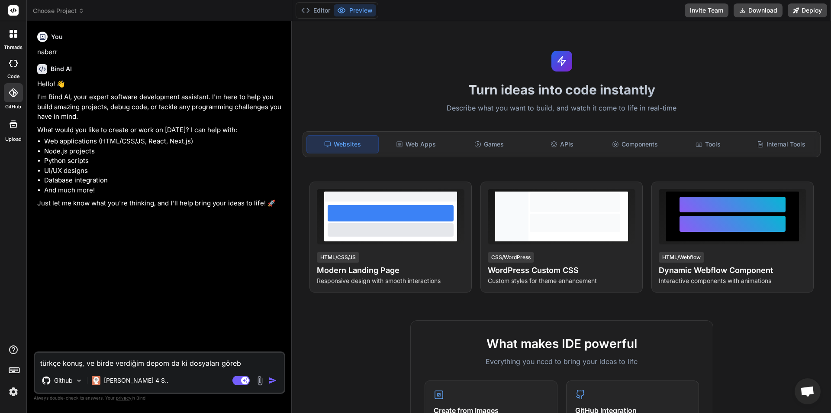
type textarea "x"
type textarea "türkçe konuş, ve birde verdiğim depom da ki dosyaları görebi"
type textarea "x"
type textarea "türkçe konuş, ve birde verdiğim depom da ki dosyaları görebil"
type textarea "x"
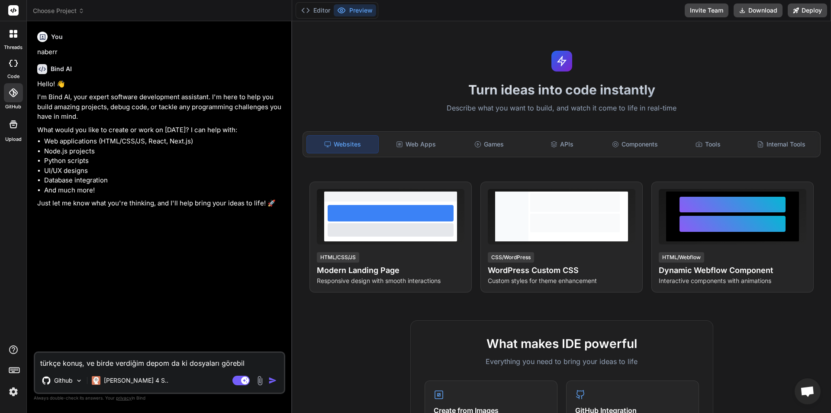
type textarea "türkçe konuş, ve birde verdiğim depom da ki dosyaları görebili"
type textarea "x"
type textarea "türkçe konuş, ve birde verdiğim depom da ki dosyaları görebilit"
type textarea "x"
type textarea "türkçe konuş, ve birde verdiğim depom da ki dosyaları görebilito"
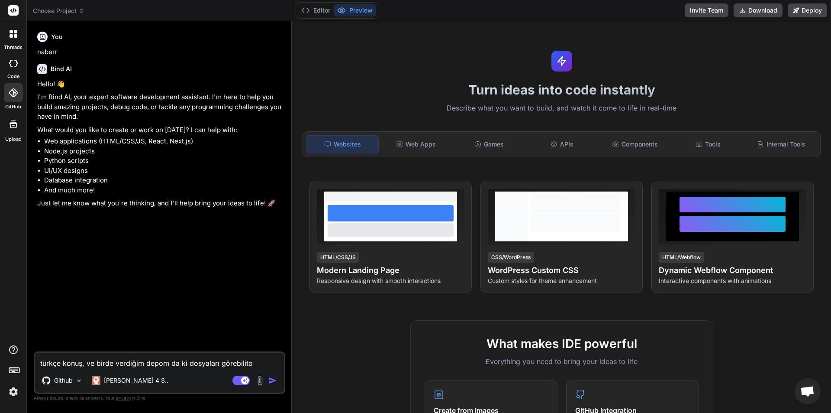
type textarea "x"
type textarea "türkçe konuş, ve birde verdiğim depom da ki dosyaları görebilit"
type textarea "x"
type textarea "türkçe konuş, ve birde verdiğim depom da ki dosyaları görebili"
type textarea "x"
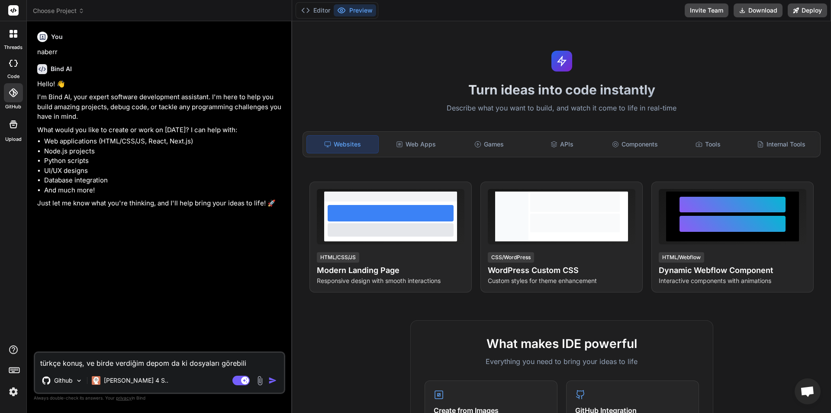
type textarea "türkçe konuş, ve birde verdiğim depom da ki dosyaları görebiliy"
type textarea "x"
type textarea "türkçe konuş, ve birde verdiğim depom da ki dosyaları görebiliyo"
type textarea "x"
type textarea "türkçe konuş, ve birde verdiğim depom da ki dosyaları görebiliyor"
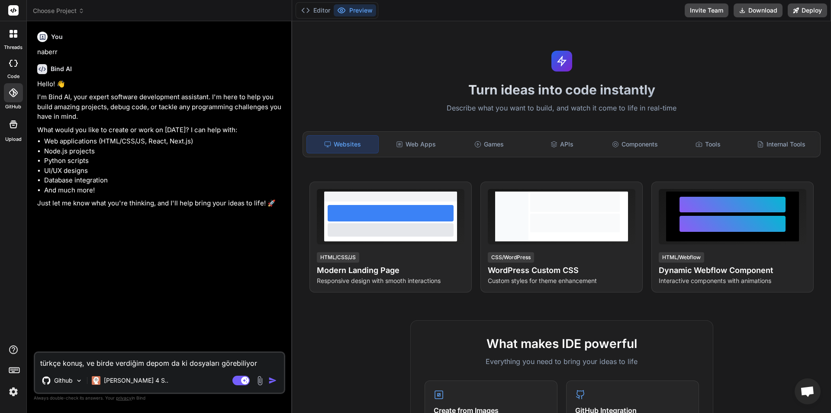
type textarea "x"
type textarea "türkçe konuş, ve birde verdiğim depom da ki dosyaları görebiliyorm"
type textarea "x"
type textarea "türkçe konuş, ve birde verdiğim depom da ki dosyaları görebiliyormu"
type textarea "x"
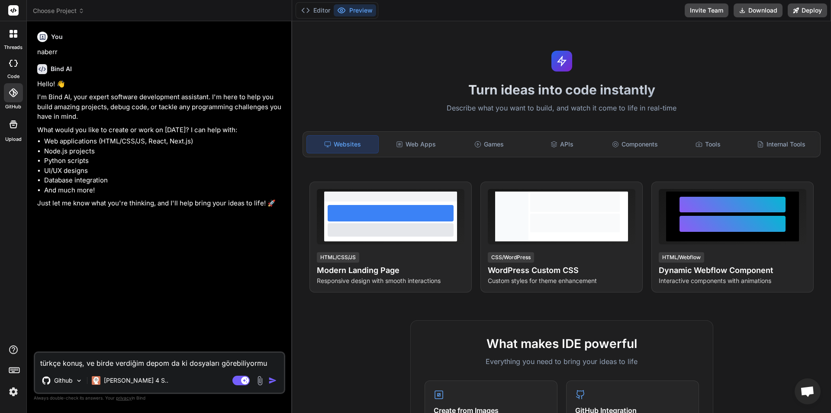
type textarea "türkçe konuş, ve birde verdiğim depom da ki dosyaları görebiliyormus"
type textarea "x"
type textarea "türkçe konuş, ve birde verdiğim depom da ki dosyaları görebiliyormusu"
type textarea "x"
type textarea "türkçe konuş, ve birde verdiğim depom da ki dosyaları görebiliyormusun"
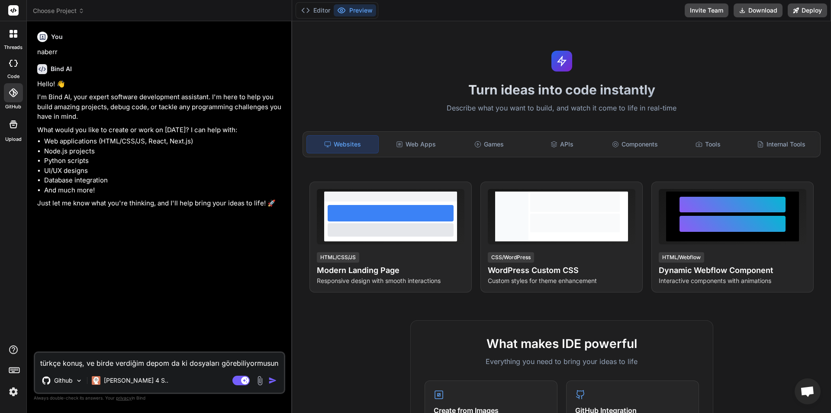
type textarea "x"
type textarea "türkçe konuş, ve birde verdiğim depom da ki dosyaları görebiliyormusun?"
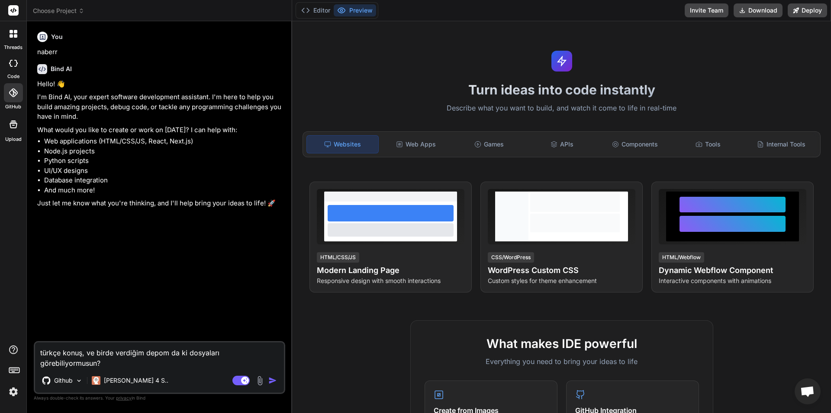
type textarea "x"
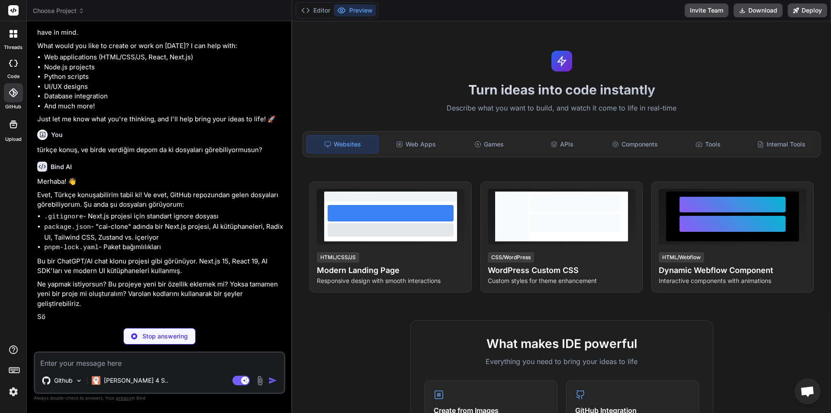
scroll to position [54, 0]
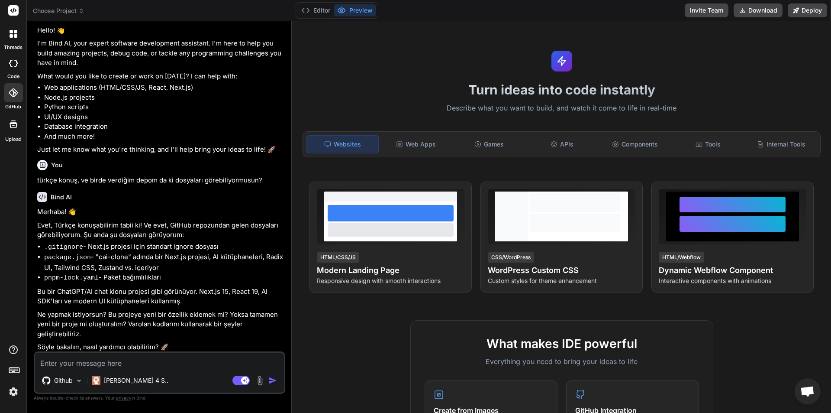
click at [187, 360] on textarea at bounding box center [159, 360] width 249 height 16
type textarea "x"
type textarea "b"
type textarea "x"
type textarea "bu"
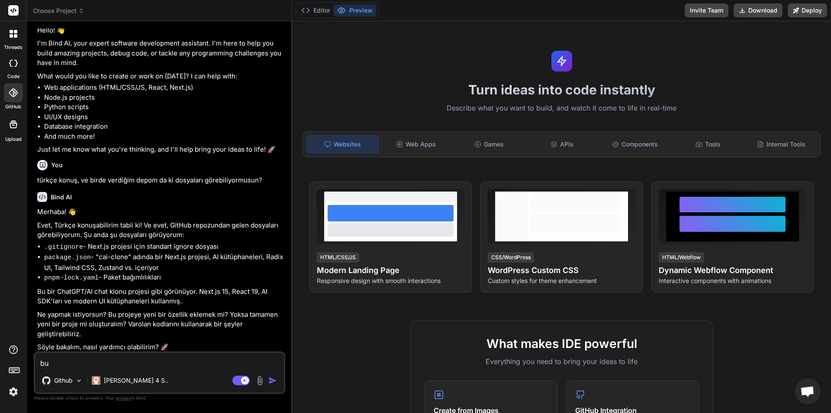
type textarea "x"
type textarea "bu"
type textarea "x"
type textarea "bu d"
type textarea "x"
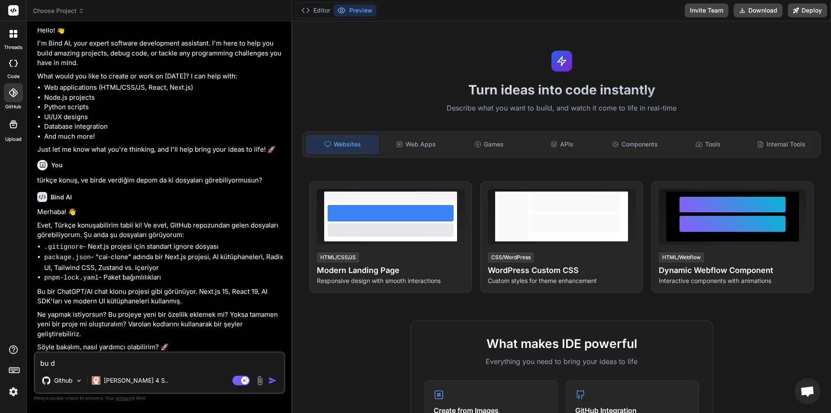
type textarea "bu de"
type textarea "x"
type textarea "bu dep"
type textarea "x"
type textarea "bu depo"
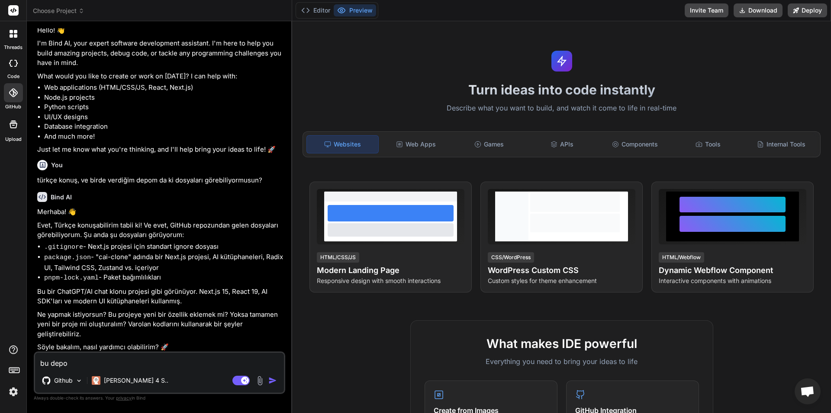
type textarea "x"
type textarea "bu depom"
type textarea "x"
type textarea "bu depomu"
type textarea "x"
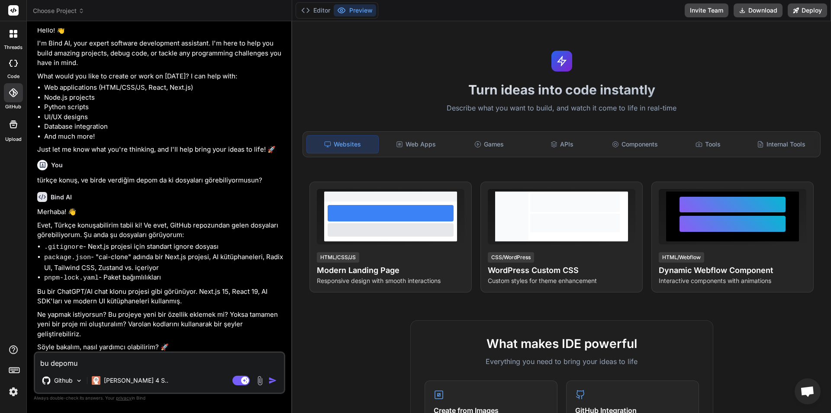
type textarea "bu depomu,"
type textarea "x"
type textarea "bu depomu,"
type textarea "x"
type textarea "bu depomu, t"
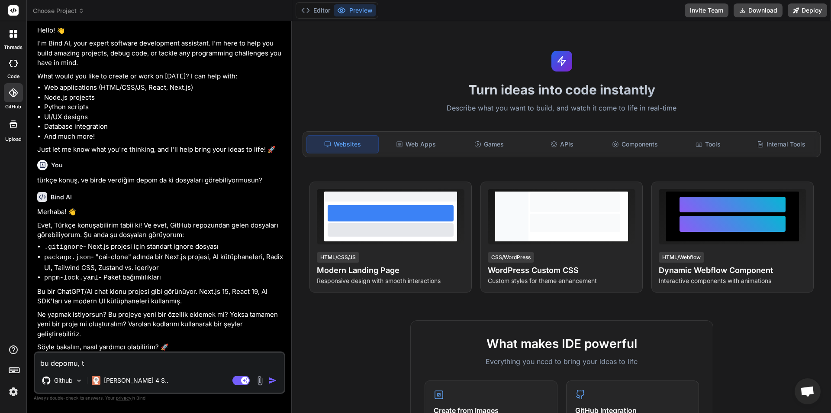
type textarea "x"
type textarea "bu depomu, ta"
type textarea "x"
type textarea "bu depomu, tam"
type textarea "x"
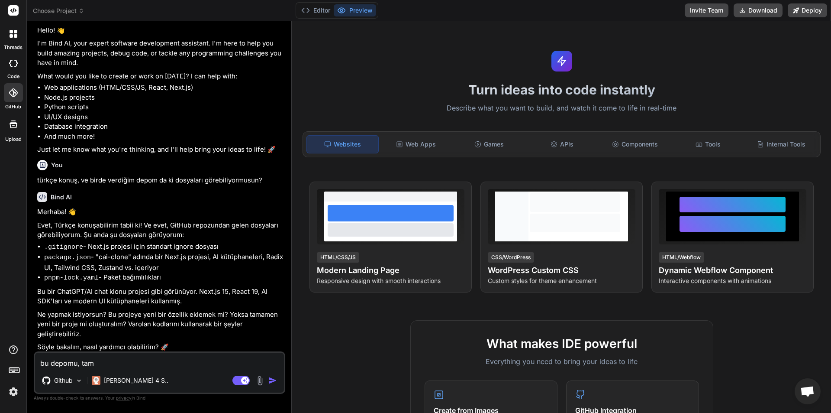
type textarea "bu depomu, tama"
type textarea "x"
type textarea "bu depomu, tamam"
type textarea "x"
type textarea "bu depomu, tamame"
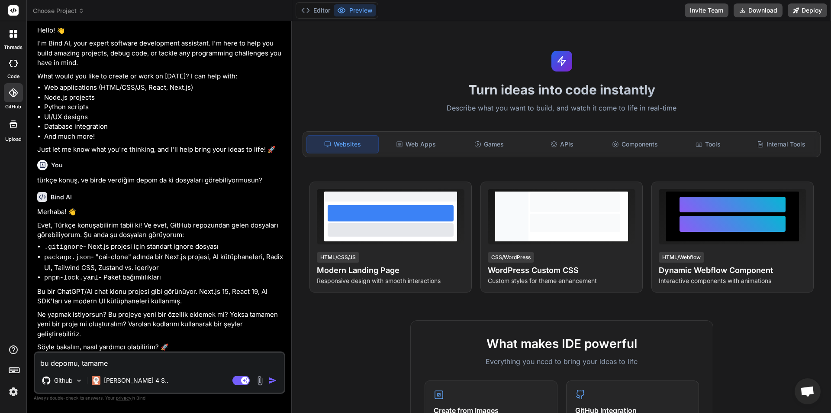
type textarea "x"
type textarea "bu depomu, tamamen"
type textarea "x"
type textarea "bu depomu, tamamen"
type textarea "x"
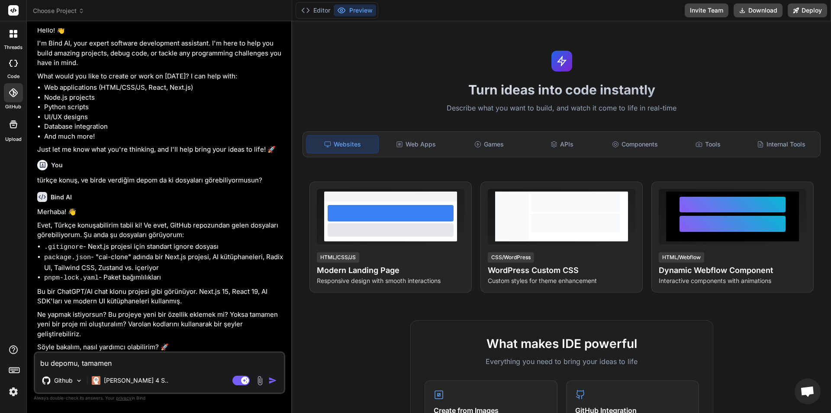
type textarea "bu depomu, tamamen t"
type textarea "x"
type textarea "bu depomu, tamamen te"
type textarea "x"
type textarea "bu depomu, tamamen ter"
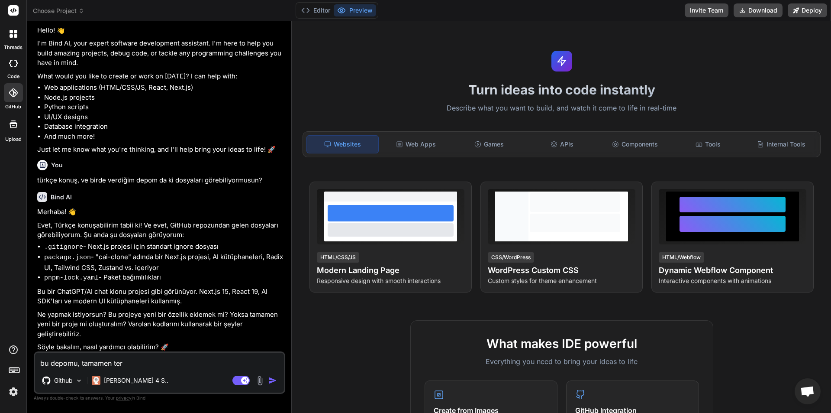
type textarea "x"
type textarea "bu depomu, tamamen tert"
type textarea "x"
type textarea "bu depomu, tamamen terte"
type textarea "x"
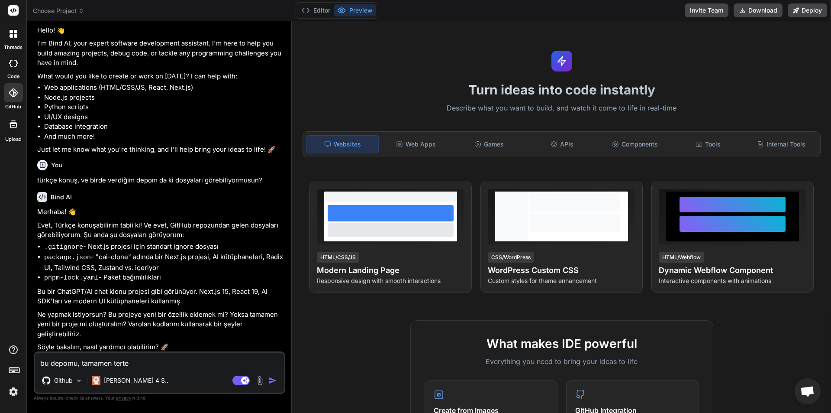
type textarea "bu depomu, tamamen tertem"
type textarea "x"
type textarea "bu depomu, tamamen tertemi"
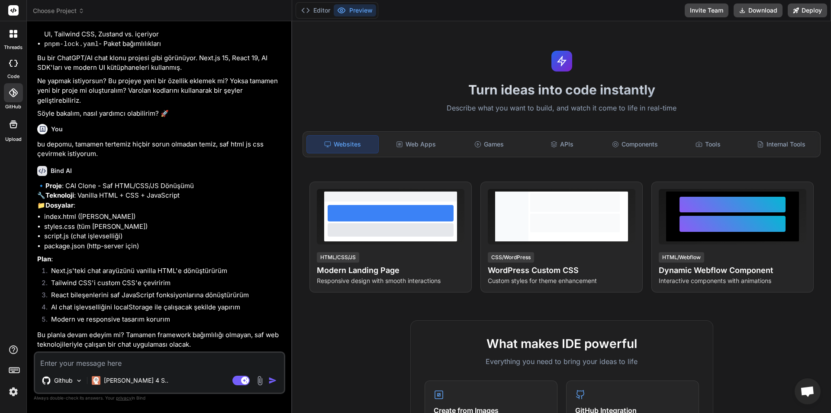
scroll to position [304, 0]
click at [144, 367] on textarea at bounding box center [159, 360] width 249 height 16
click at [276, 375] on div "Agent Mode. When this toggle is activated, AI automatically makes decisions, re…" at bounding box center [256, 380] width 50 height 10
click at [274, 377] on img "button" at bounding box center [272, 380] width 9 height 9
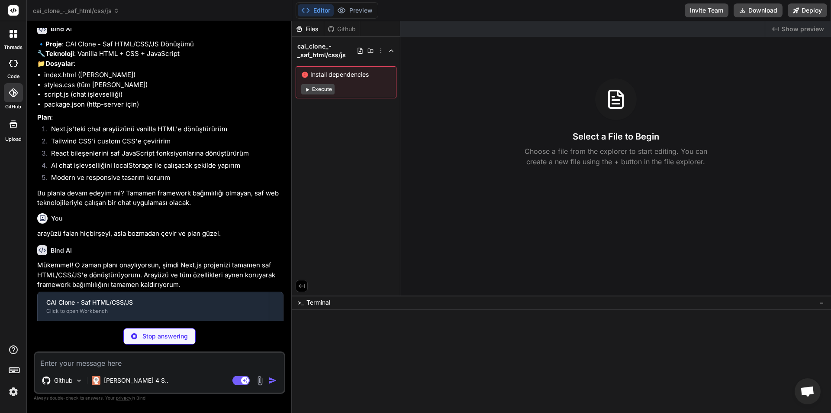
scroll to position [486, 0]
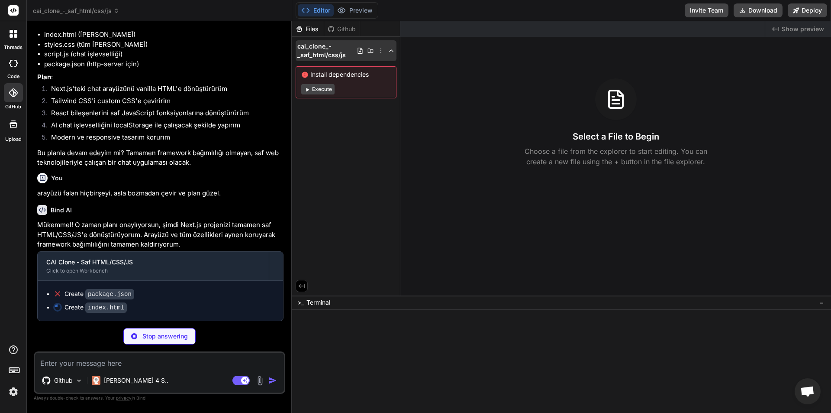
click at [391, 50] on polyline at bounding box center [391, 51] width 3 height 2
click at [391, 51] on polyline at bounding box center [391, 51] width 3 height 2
click at [107, 11] on span "cai_clone_-_saf_html/css/js" at bounding box center [76, 10] width 87 height 9
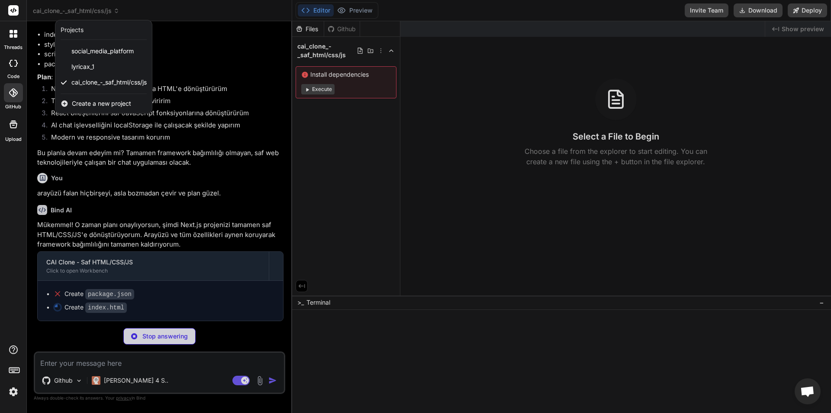
click at [205, 69] on div at bounding box center [415, 206] width 831 height 413
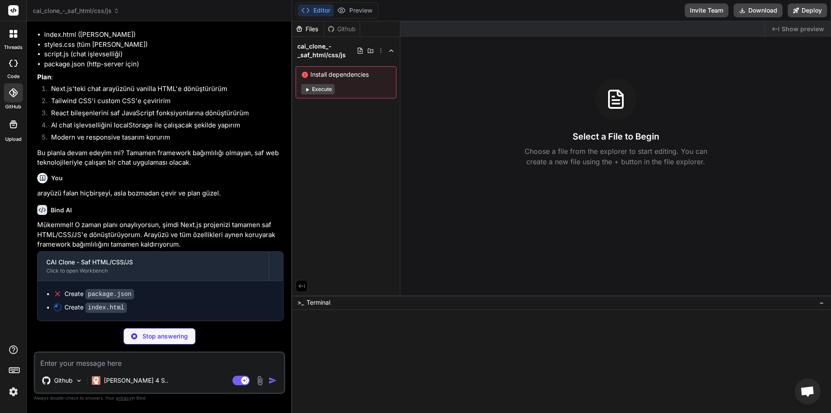
click at [630, 96] on div at bounding box center [616, 99] width 42 height 42
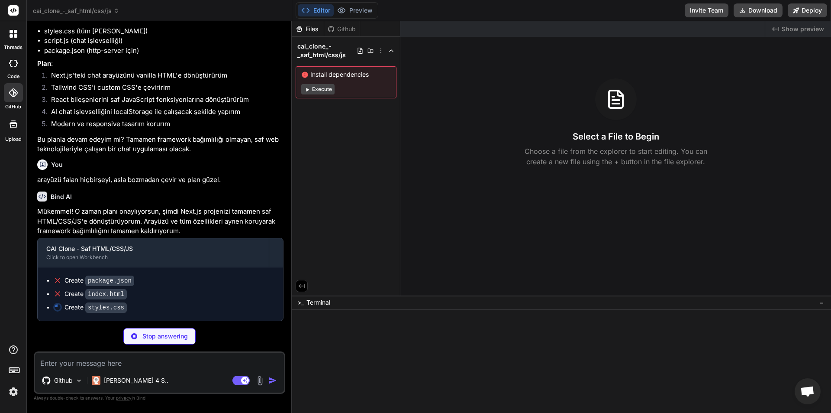
scroll to position [499, 0]
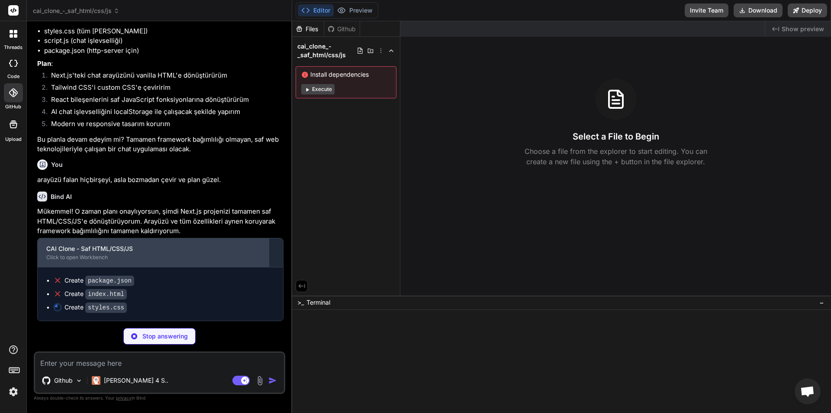
click at [259, 243] on div "CAI Clone - Saf HTML/CSS/JS Click to open Workbench" at bounding box center [153, 252] width 231 height 29
click at [197, 263] on div "CAI Clone - Saf HTML/CSS/JS Click to open Workbench" at bounding box center [153, 252] width 231 height 29
click at [134, 243] on div "CAI Clone - Saf HTML/CSS/JS Click to open Workbench" at bounding box center [153, 252] width 231 height 29
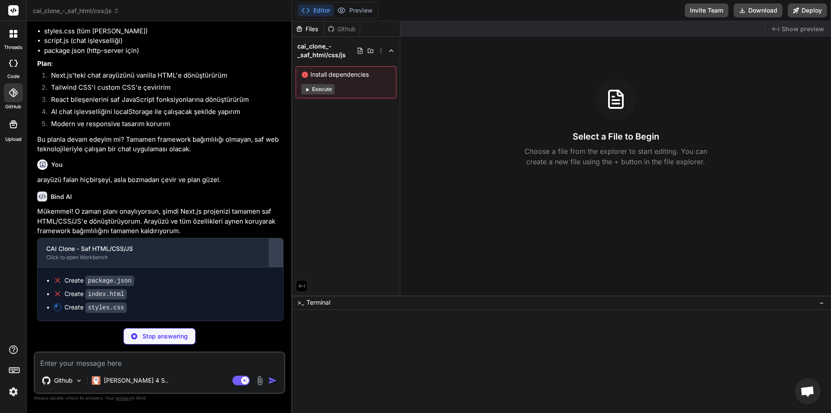
click at [277, 251] on div at bounding box center [276, 252] width 14 height 14
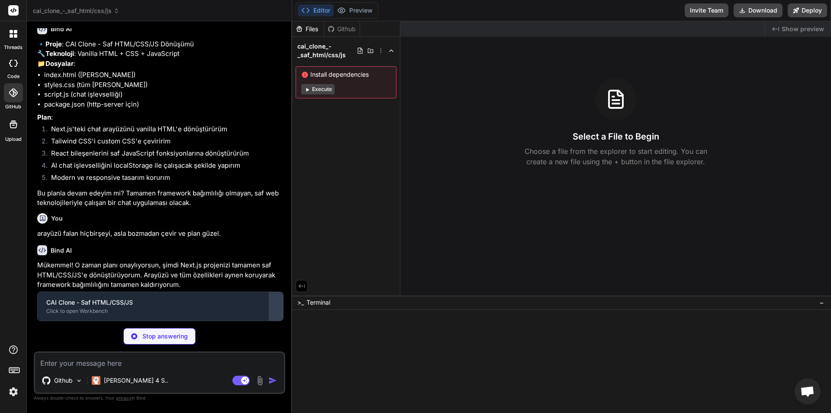
click at [276, 303] on div at bounding box center [276, 306] width 14 height 14
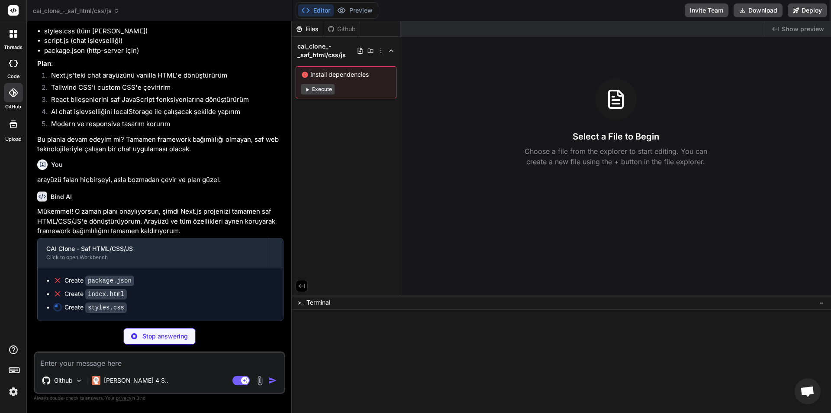
click at [299, 284] on icon at bounding box center [302, 286] width 8 height 8
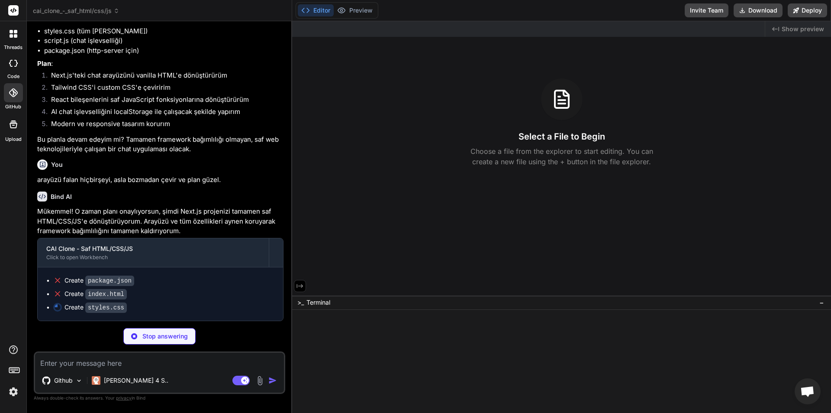
click at [299, 284] on icon at bounding box center [300, 286] width 8 height 8
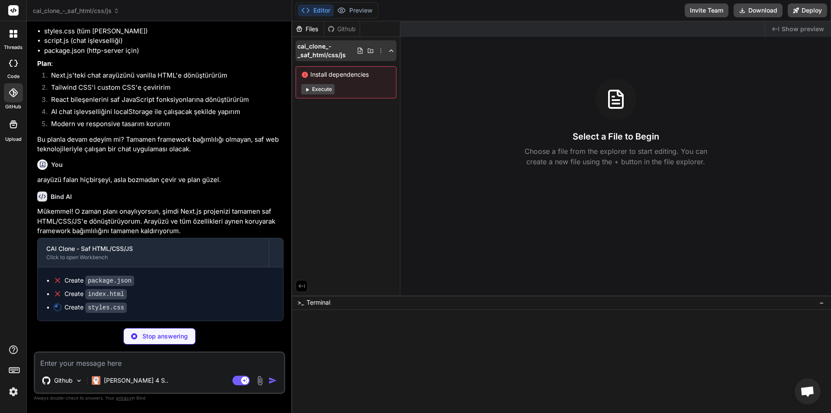
click at [380, 51] on icon at bounding box center [381, 50] width 7 height 7
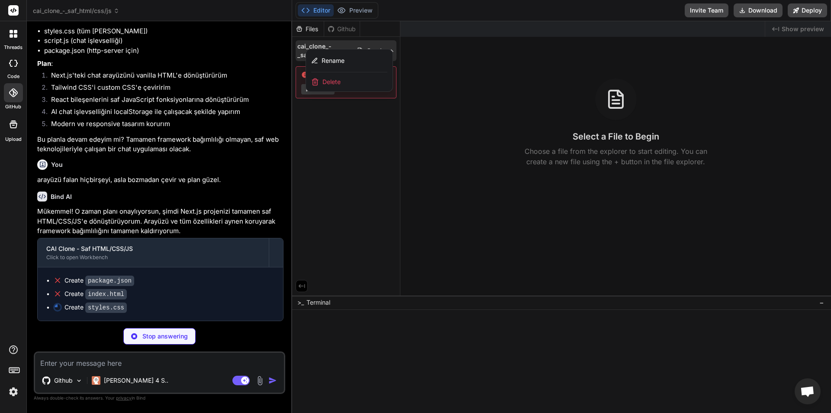
click at [368, 100] on div at bounding box center [561, 216] width 539 height 391
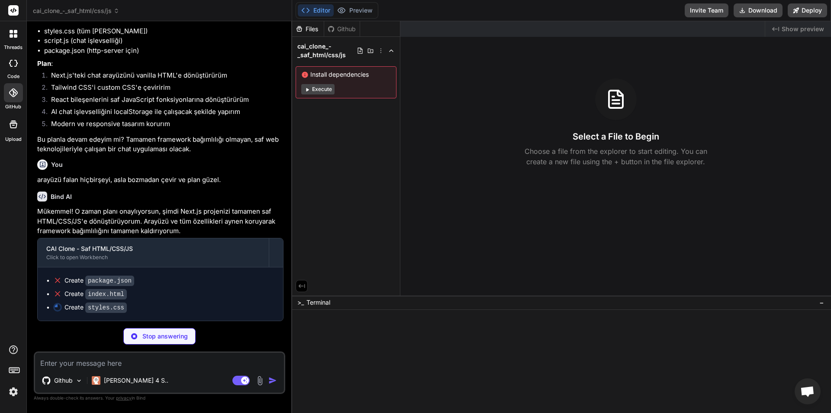
drag, startPoint x: 365, startPoint y: 93, endPoint x: 359, endPoint y: 91, distance: 6.3
click at [364, 93] on span "Execute" at bounding box center [346, 89] width 90 height 10
click at [349, 32] on div "Github" at bounding box center [342, 29] width 36 height 9
click at [347, 33] on div "Files Github" at bounding box center [326, 29] width 68 height 16
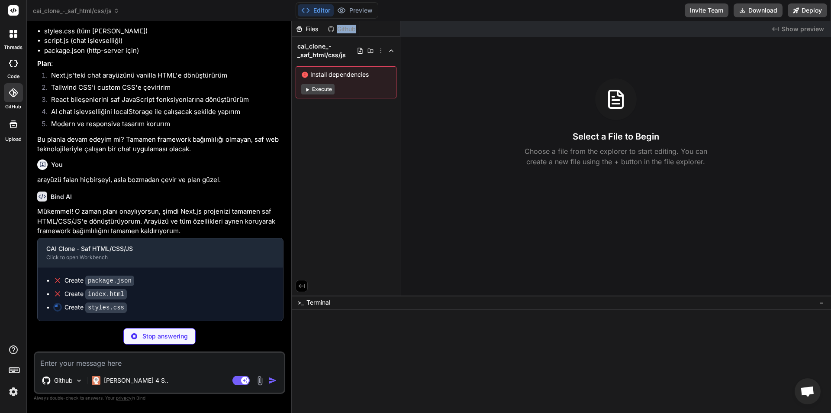
click at [346, 29] on div "Github" at bounding box center [342, 29] width 36 height 9
click at [336, 28] on div "Github" at bounding box center [342, 29] width 36 height 9
click at [335, 28] on div "Github" at bounding box center [342, 29] width 36 height 9
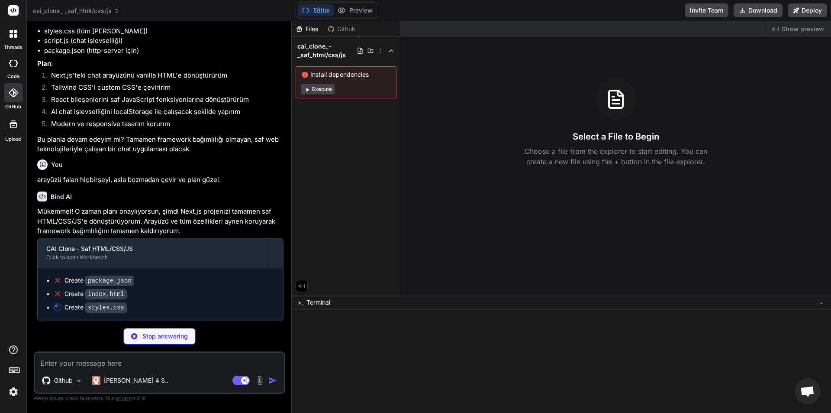
click at [715, 179] on div "Created with Pixso. Show preview Select a File to Begin Choose a file from the …" at bounding box center [616, 158] width 431 height 274
click at [788, 26] on span "Show preview" at bounding box center [803, 29] width 42 height 9
click at [776, 12] on button "Download" at bounding box center [758, 10] width 49 height 14
click at [584, 121] on div "Select a File to Begin Choose a file from the explorer to start editing. You ca…" at bounding box center [616, 122] width 431 height 88
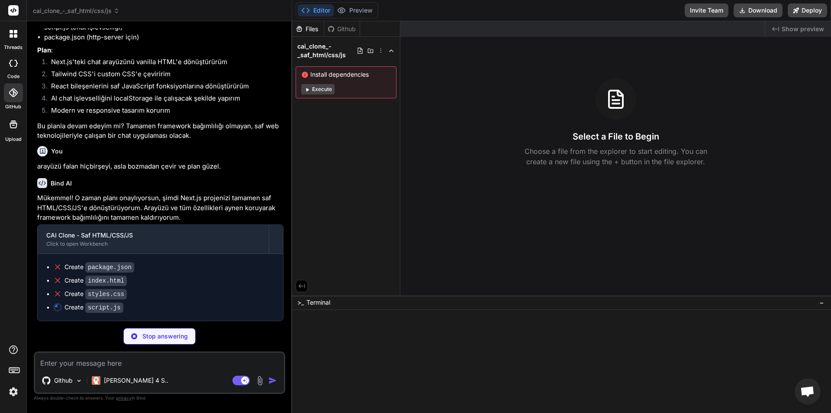
scroll to position [513, 0]
click at [339, 26] on div "Github" at bounding box center [342, 29] width 36 height 9
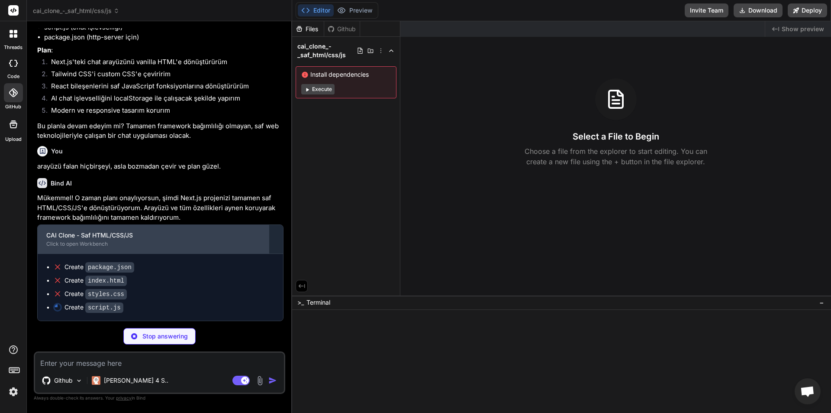
click at [255, 235] on div "CAI Clone - Saf HTML/CSS/JS" at bounding box center [153, 235] width 214 height 9
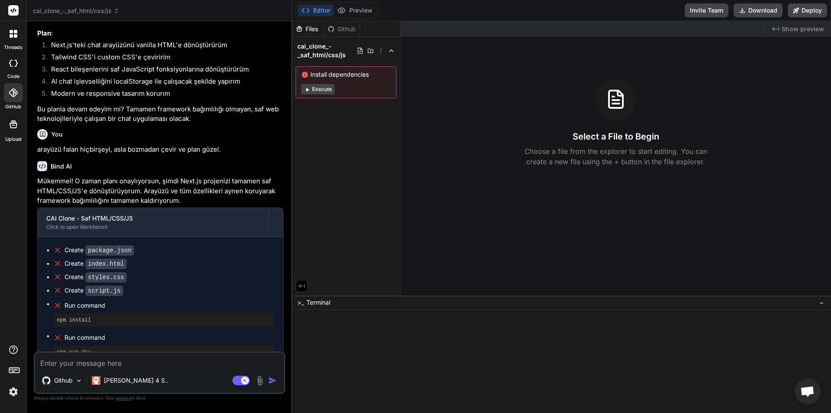
scroll to position [750, 0]
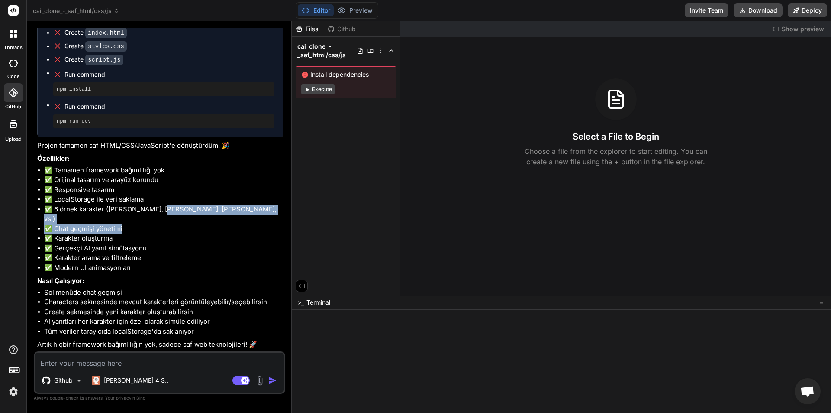
drag, startPoint x: 160, startPoint y: 220, endPoint x: 204, endPoint y: 225, distance: 44.9
click at [204, 225] on ul "✅ Tamamen framework bağımlılığı yok ✅ Orijinal tasarım ve arayüz korundu ✅ Resp…" at bounding box center [160, 218] width 246 height 107
click at [120, 226] on li "✅ Chat geçmişi yönetimi" at bounding box center [163, 229] width 239 height 10
click at [95, 228] on li "✅ Chat geçmişi yönetimi" at bounding box center [163, 229] width 239 height 10
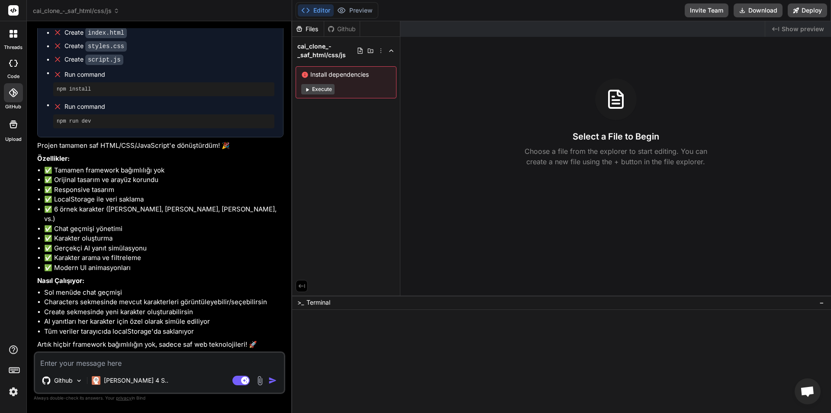
click at [101, 268] on li "✅ Modern UI animasyonları" at bounding box center [163, 268] width 239 height 10
click at [84, 204] on li "✅ LocalStorage ile veri saklama" at bounding box center [163, 199] width 239 height 10
click at [89, 195] on li "✅ Responsive tasarım" at bounding box center [163, 190] width 239 height 10
click at [91, 175] on li "✅ Tamamen framework bağımlılığı yok" at bounding box center [163, 170] width 239 height 10
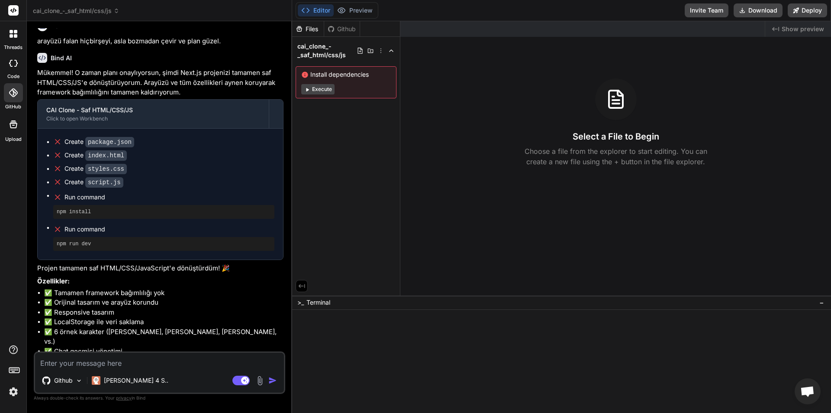
scroll to position [620, 0]
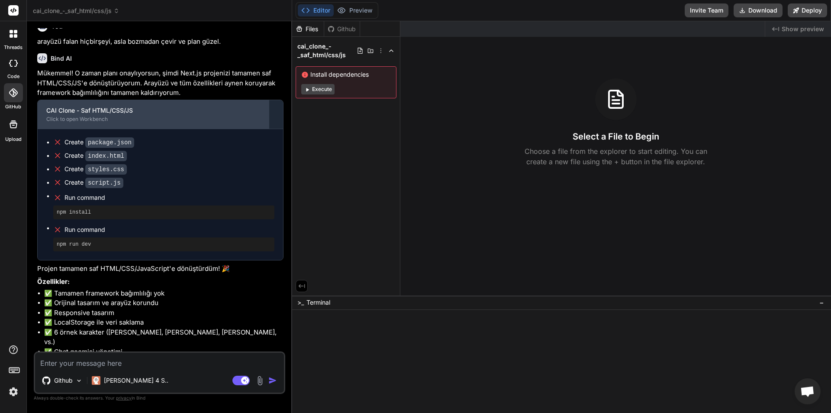
click at [215, 115] on div "CAI Clone - Saf HTML/CSS/JS" at bounding box center [153, 110] width 214 height 9
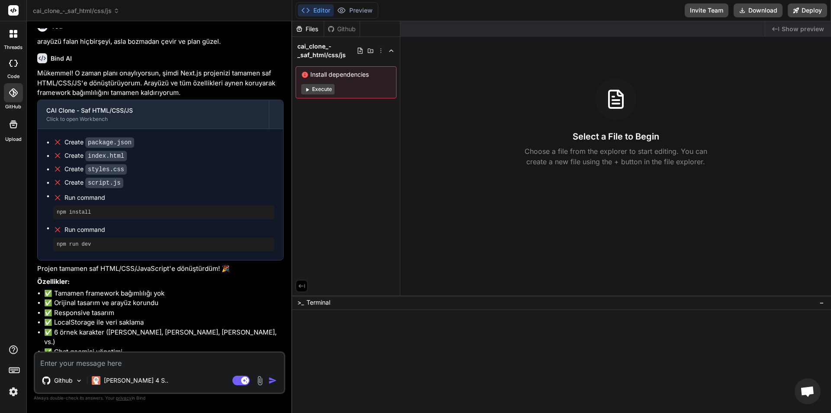
drag, startPoint x: 293, startPoint y: 245, endPoint x: 305, endPoint y: 244, distance: 12.2
click at [305, 244] on div "Files Github cai_clone_-_saf_html/css/js Install dependencies Execute" at bounding box center [346, 158] width 108 height 274
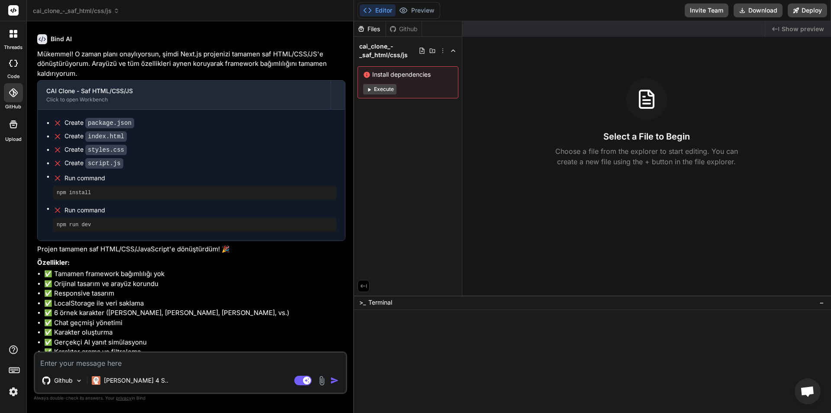
scroll to position [591, 0]
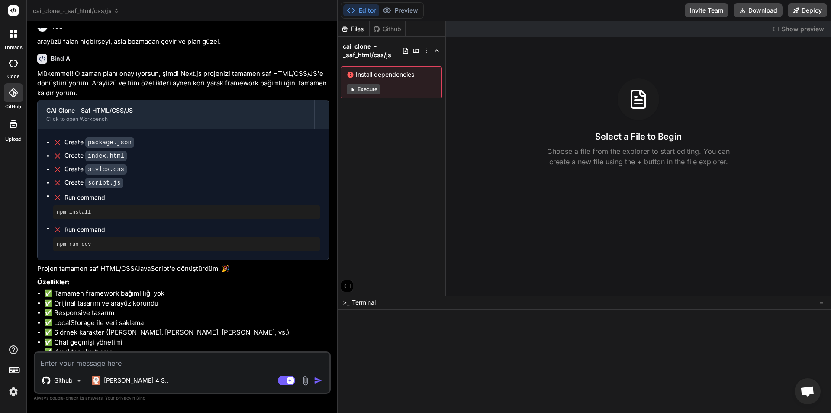
drag, startPoint x: 291, startPoint y: 240, endPoint x: 321, endPoint y: 240, distance: 29.9
click at [321, 240] on div "Bind AI Web Search Created with Pixso. Code Generator You naberr Bind AI Hello!…" at bounding box center [182, 216] width 311 height 391
click at [233, 365] on textarea at bounding box center [182, 360] width 294 height 16
click at [122, 389] on div "[PERSON_NAME] 4 S.." at bounding box center [130, 381] width 84 height 21
click at [121, 381] on p "[PERSON_NAME] 4 S.." at bounding box center [136, 380] width 65 height 9
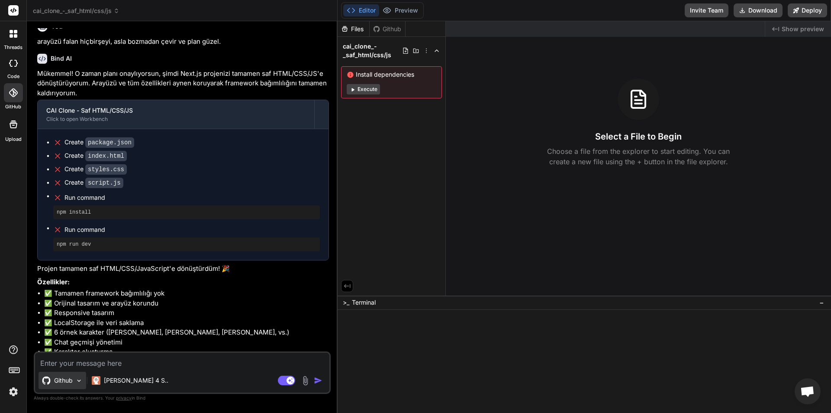
click at [78, 380] on img at bounding box center [78, 380] width 7 height 7
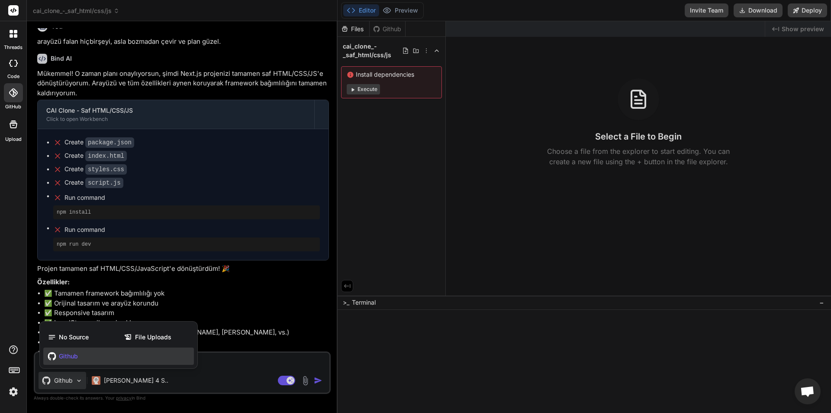
click at [208, 371] on div at bounding box center [415, 206] width 831 height 413
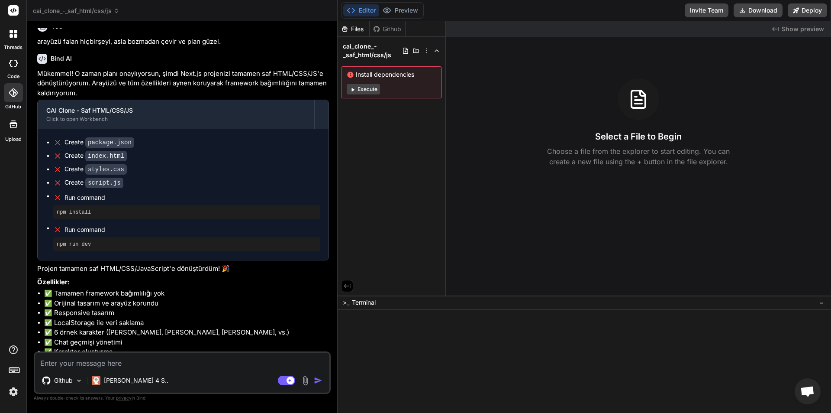
scroll to position [721, 0]
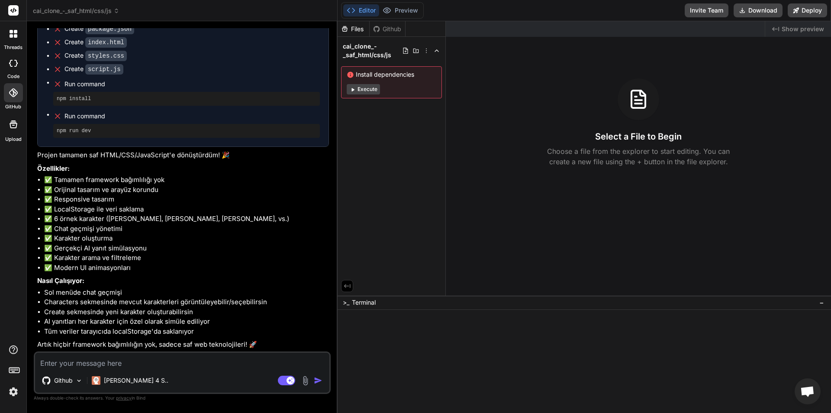
click at [19, 364] on icon at bounding box center [14, 369] width 12 height 12
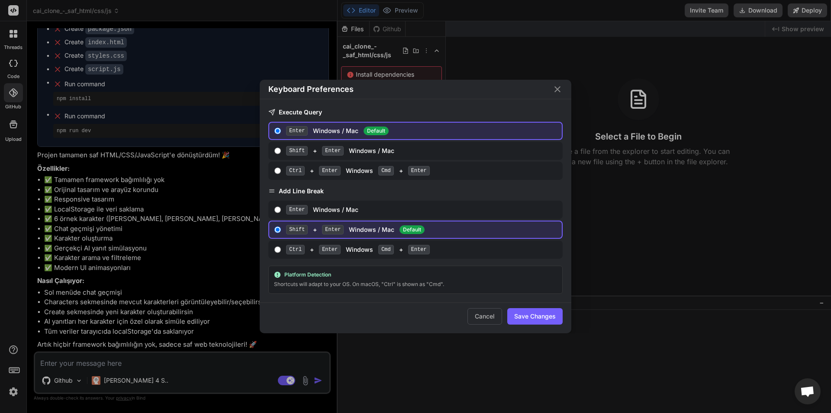
click at [563, 88] on div "Keyboard Preferences" at bounding box center [416, 89] width 312 height 19
click at [488, 313] on button "Cancel" at bounding box center [485, 316] width 35 height 16
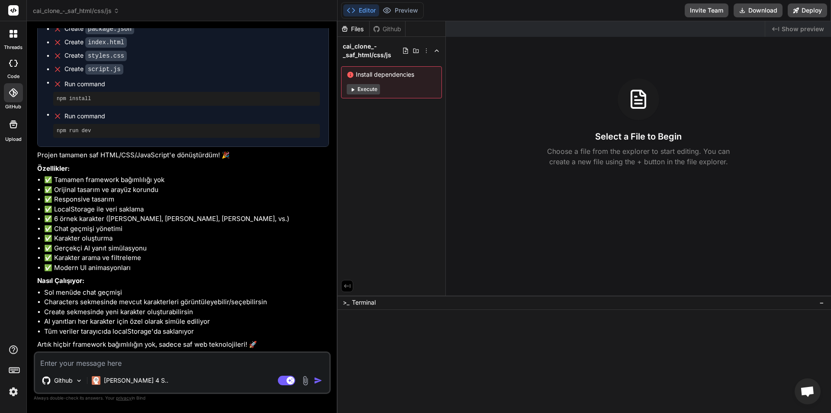
click at [242, 366] on textarea at bounding box center [182, 360] width 294 height 16
click at [824, 302] on span "−" at bounding box center [822, 302] width 5 height 9
click at [606, 121] on div "Select a File to Begin Choose a file from the explorer to start editing. You ca…" at bounding box center [638, 122] width 385 height 88
click at [390, 81] on div "Install dependencies Execute" at bounding box center [391, 82] width 101 height 32
click at [415, 50] on icon at bounding box center [416, 50] width 7 height 7
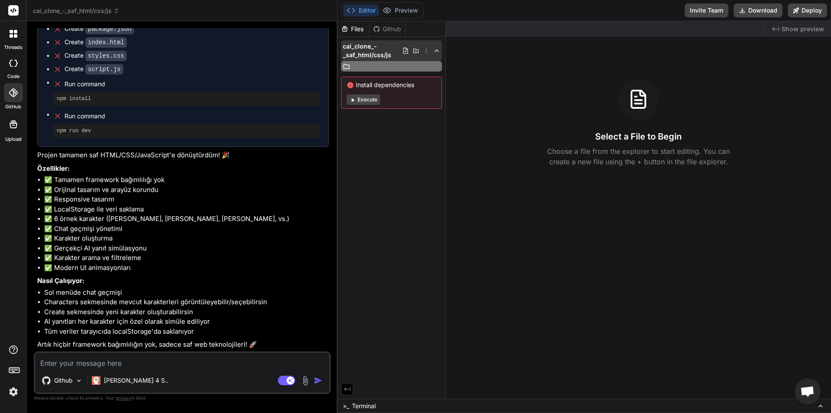
click at [404, 48] on icon at bounding box center [405, 50] width 7 height 7
click at [437, 52] on icon at bounding box center [436, 50] width 7 height 7
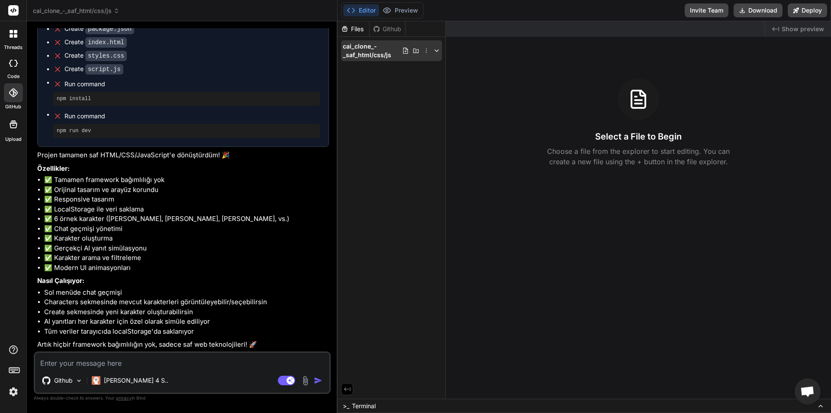
click at [436, 48] on icon at bounding box center [436, 50] width 7 height 7
click at [374, 49] on span "cai_clone_-_saf_html/css/js" at bounding box center [372, 50] width 59 height 17
click at [378, 49] on span "cai_clone_-_saf_html/css/js" at bounding box center [372, 50] width 59 height 17
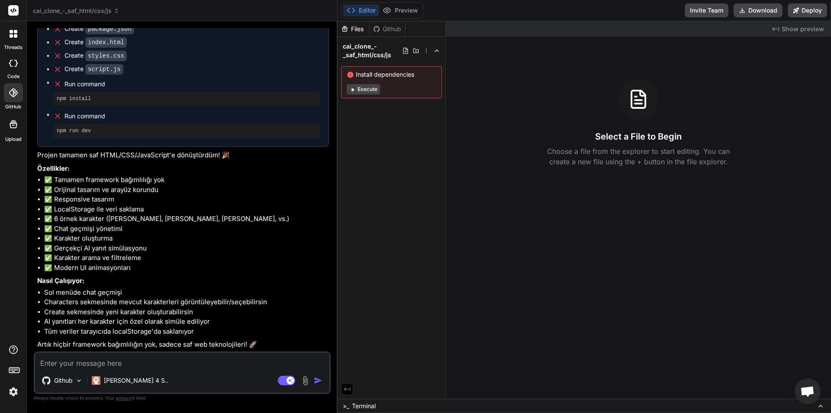
drag, startPoint x: 415, startPoint y: 71, endPoint x: 352, endPoint y: 70, distance: 62.8
click at [352, 70] on div "Install dependencies Execute" at bounding box center [391, 82] width 101 height 32
copy span "Install dependencies"
click at [173, 368] on textarea at bounding box center [182, 360] width 294 height 16
paste textarea "Install dependencies"
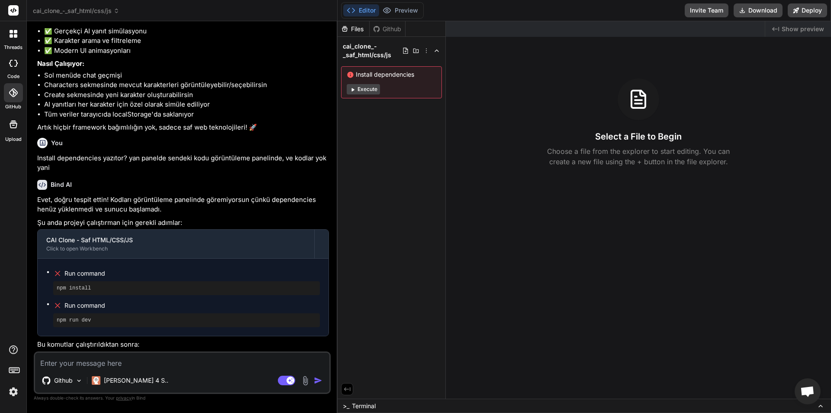
scroll to position [999, 0]
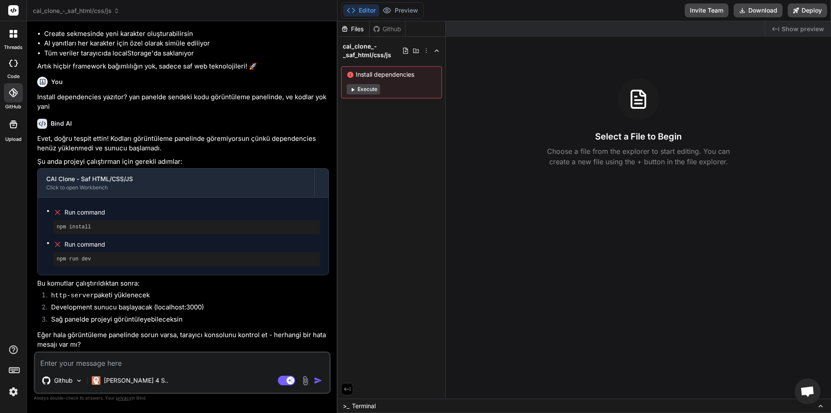
click at [512, 412] on div ">_ Terminal" at bounding box center [585, 405] width 494 height 14
click at [363, 317] on div at bounding box center [603, 317] width 524 height 8
click at [364, 317] on div at bounding box center [603, 317] width 524 height 8
drag, startPoint x: 90, startPoint y: 226, endPoint x: 53, endPoint y: 227, distance: 37.2
click at [53, 227] on div "npm install" at bounding box center [186, 227] width 267 height 14
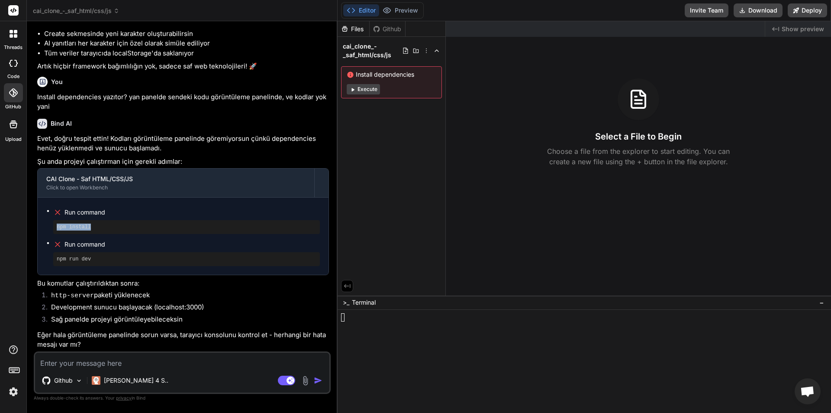
copy pre "npm install"
click at [549, 333] on div at bounding box center [603, 333] width 524 height 8
click at [387, 26] on div "Github" at bounding box center [388, 29] width 36 height 9
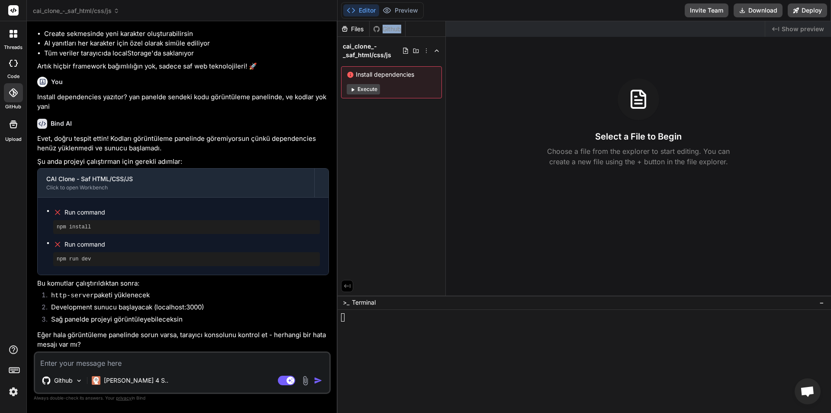
click at [387, 27] on div "Github" at bounding box center [388, 29] width 36 height 9
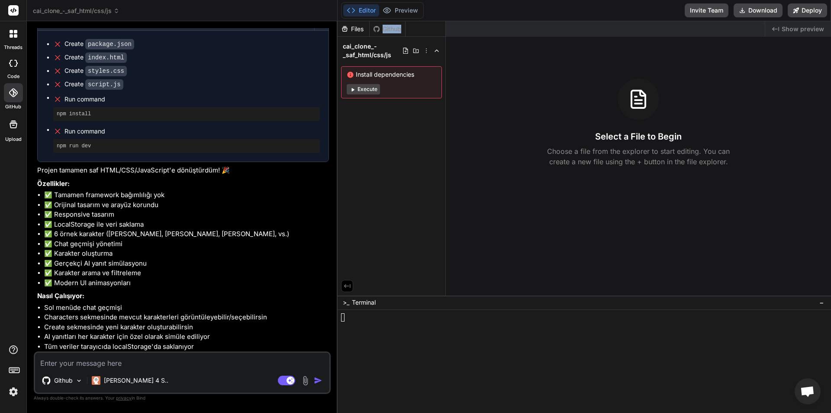
scroll to position [610, 0]
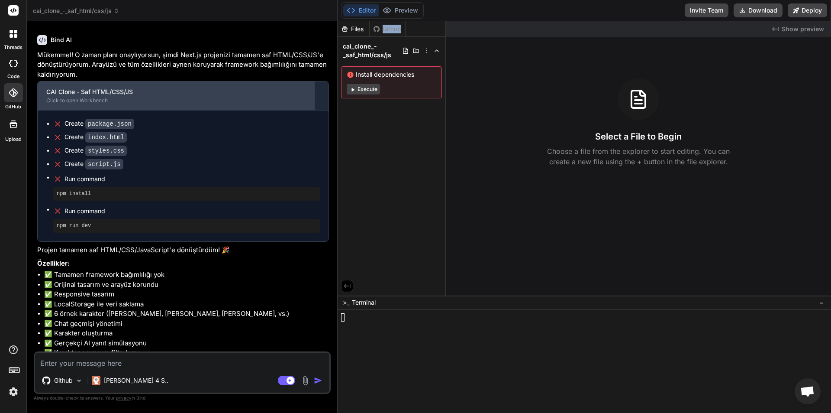
click at [260, 104] on div "Click to open Workbench" at bounding box center [175, 100] width 259 height 7
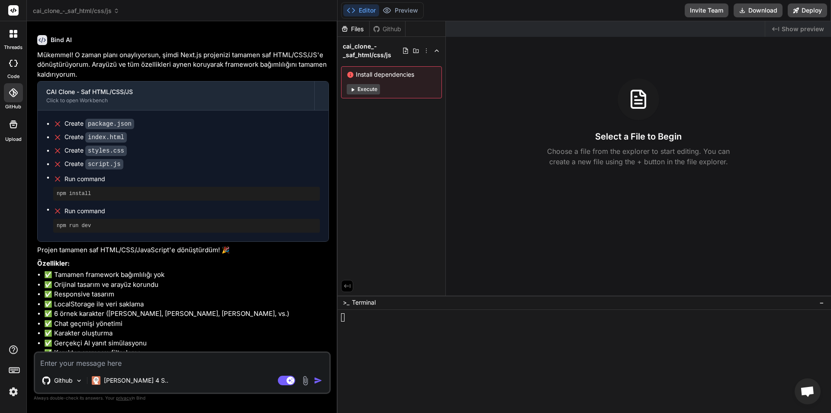
click at [262, 98] on div "CAI Clone - Saf HTML/CSS/JS Click to open Workbench Create package.json Create …" at bounding box center [183, 161] width 292 height 161
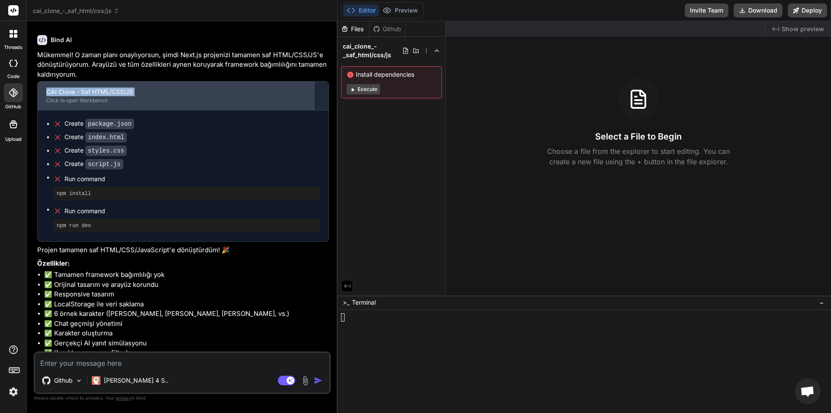
drag, startPoint x: 262, startPoint y: 98, endPoint x: 261, endPoint y: 105, distance: 7.5
click at [262, 99] on div "CAI Clone - Saf HTML/CSS/JS Click to open Workbench Create package.json Create …" at bounding box center [183, 161] width 292 height 161
click at [261, 96] on div "CAI Clone - Saf HTML/CSS/JS" at bounding box center [175, 91] width 259 height 9
click at [262, 96] on div "CAI Clone - Saf HTML/CSS/JS" at bounding box center [175, 91] width 259 height 9
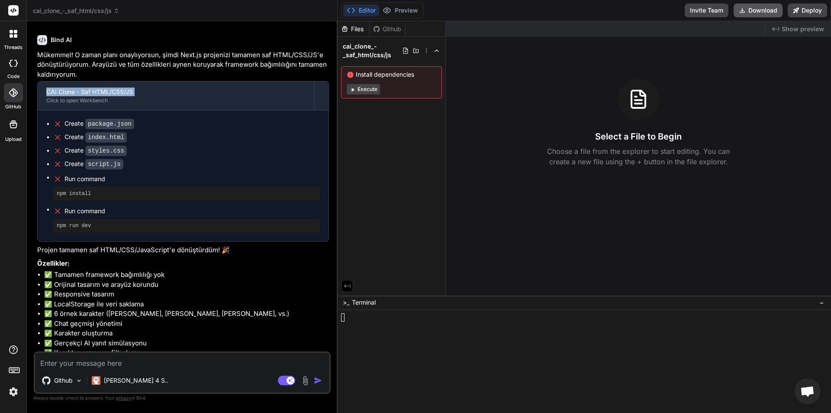
click at [750, 14] on button "Download" at bounding box center [758, 10] width 49 height 14
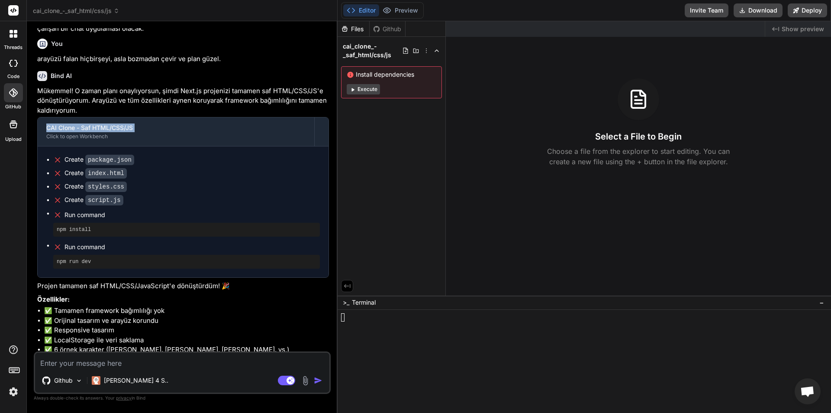
scroll to position [523, 0]
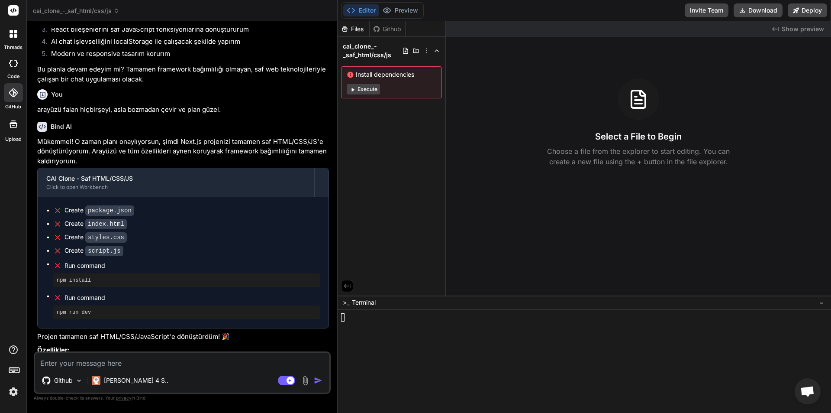
click at [110, 365] on textarea at bounding box center [182, 360] width 294 height 16
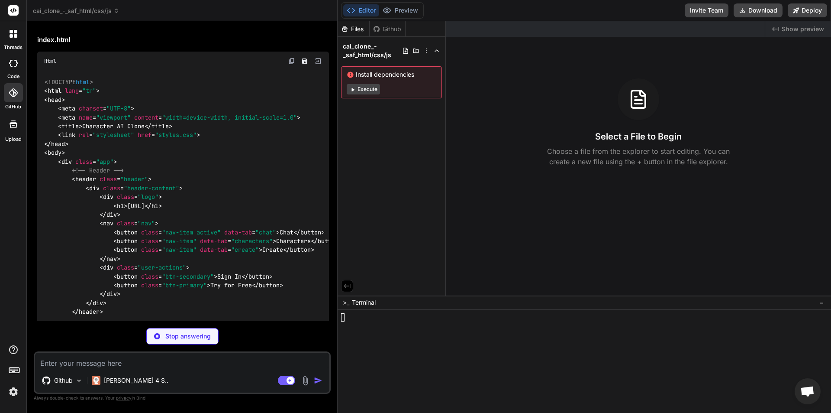
scroll to position [1490, 0]
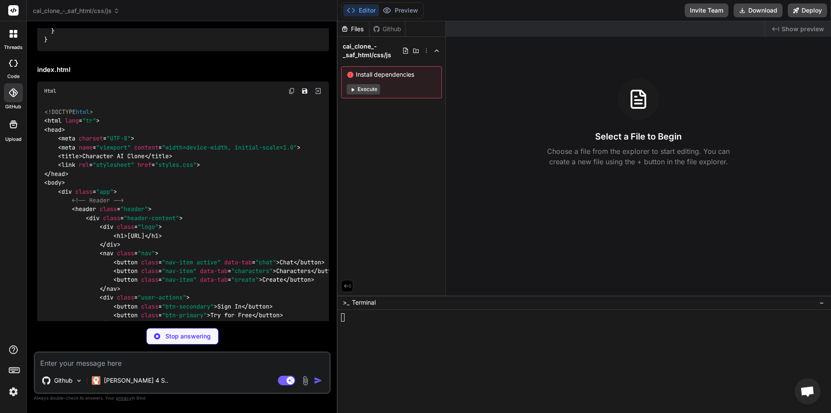
click at [322, 95] on img at bounding box center [318, 91] width 8 height 8
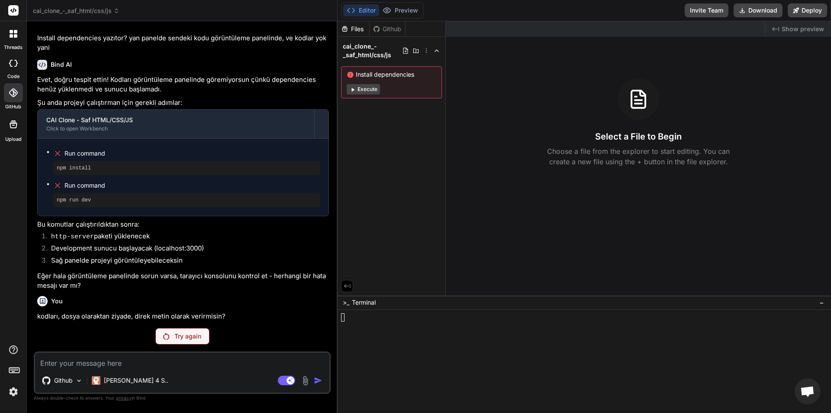
scroll to position [1058, 0]
click at [196, 333] on p "Try again" at bounding box center [187, 336] width 27 height 9
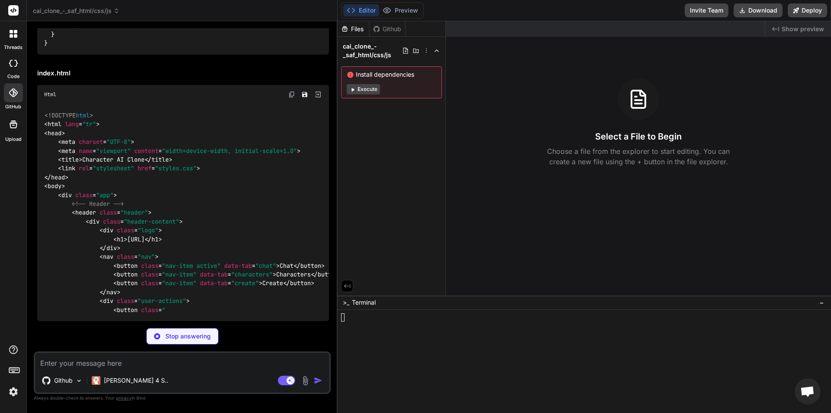
scroll to position [1513, 0]
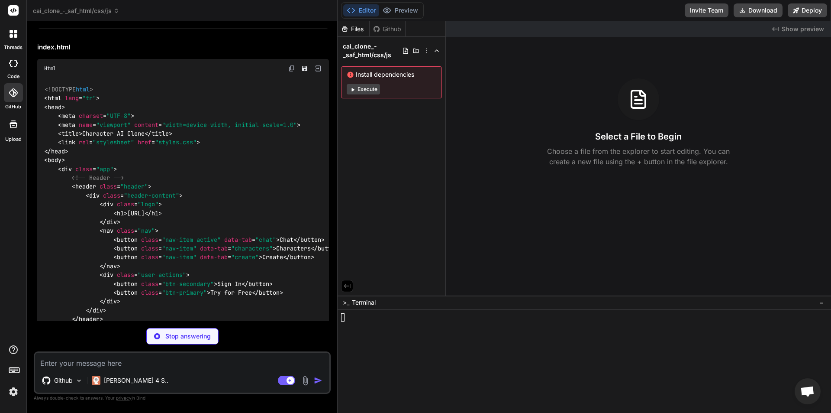
click at [317, 72] on img at bounding box center [318, 69] width 8 height 8
click at [307, 71] on icon "Save file" at bounding box center [304, 68] width 5 height 5
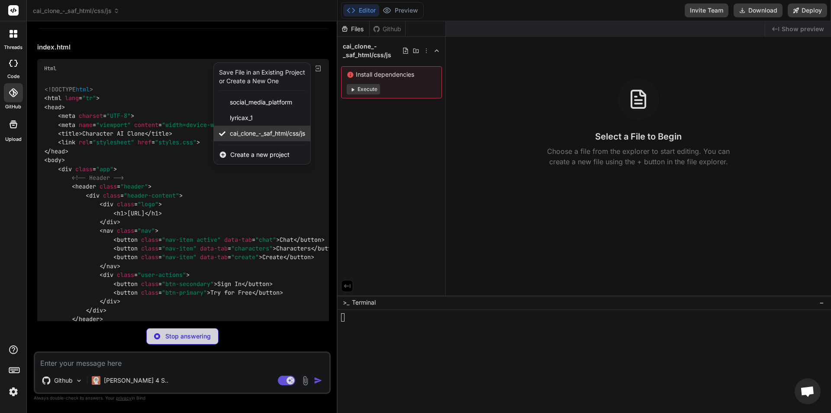
scroll to position [1503, 0]
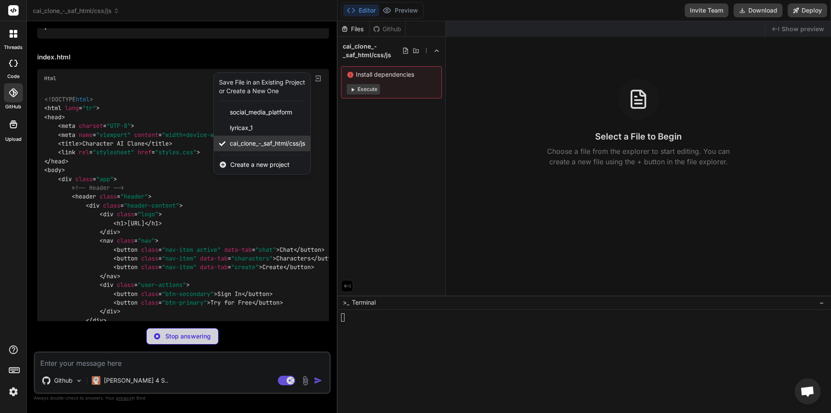
click at [281, 148] on span "cai_clone_-_saf_html/css/js" at bounding box center [267, 143] width 75 height 9
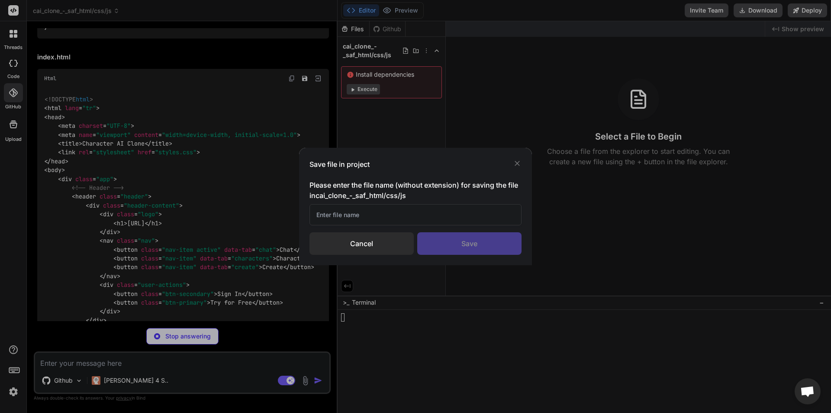
click at [433, 216] on input "text" at bounding box center [416, 214] width 212 height 21
click at [455, 254] on div "Save" at bounding box center [469, 243] width 104 height 23
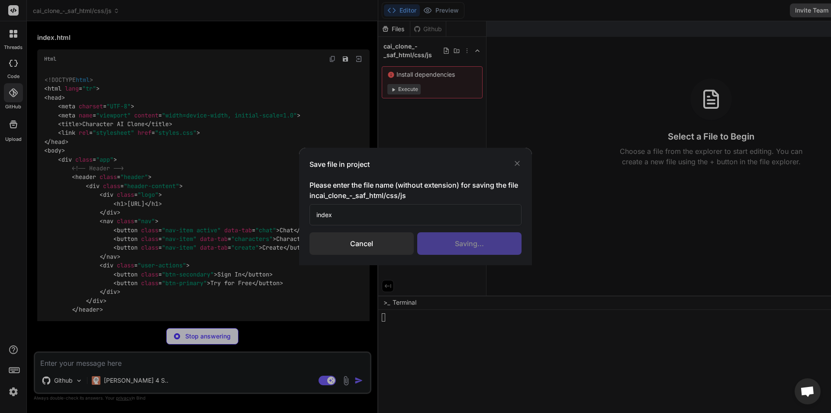
scroll to position [1483, 0]
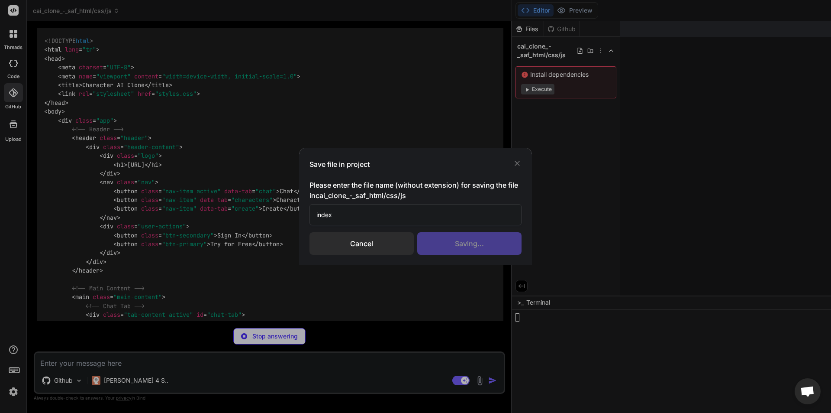
click at [407, 243] on div "Cancel" at bounding box center [362, 243] width 104 height 23
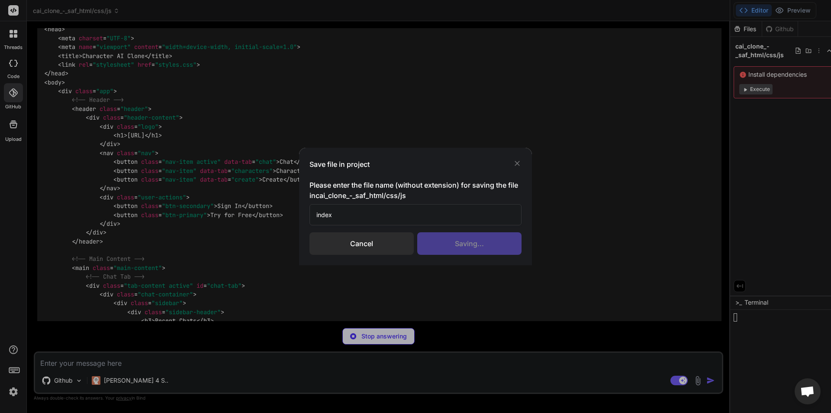
click at [515, 163] on icon at bounding box center [517, 163] width 9 height 9
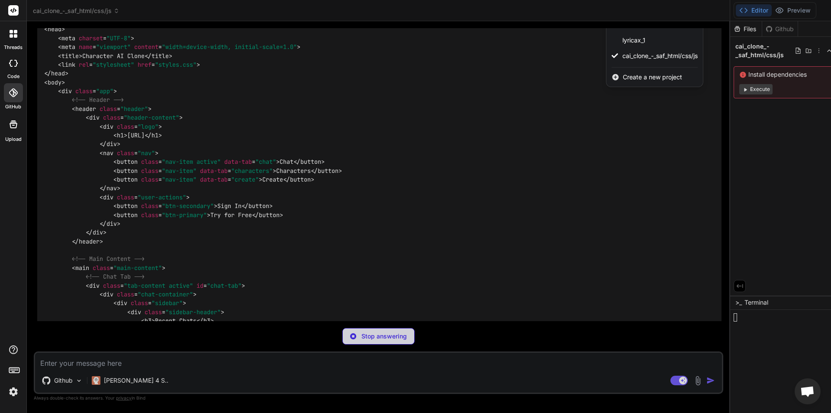
click at [352, 188] on div at bounding box center [415, 206] width 831 height 413
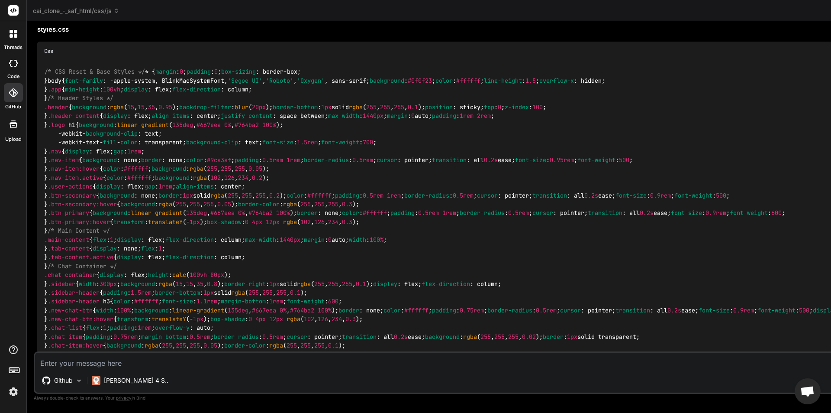
scroll to position [2912, 0]
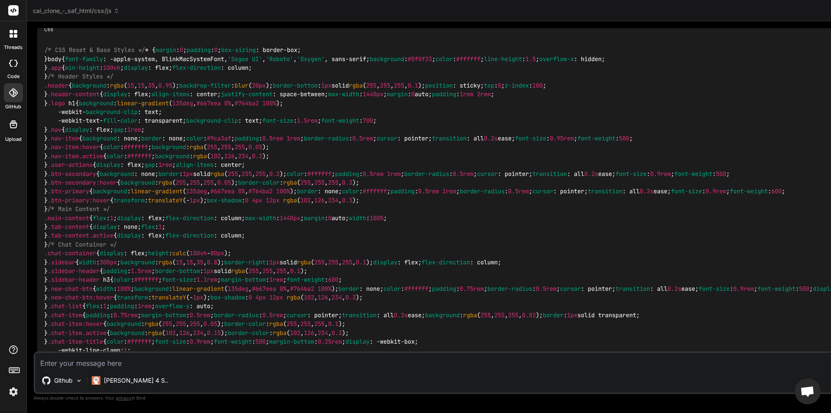
drag, startPoint x: 338, startPoint y: 158, endPoint x: 327, endPoint y: 201, distance: 44.2
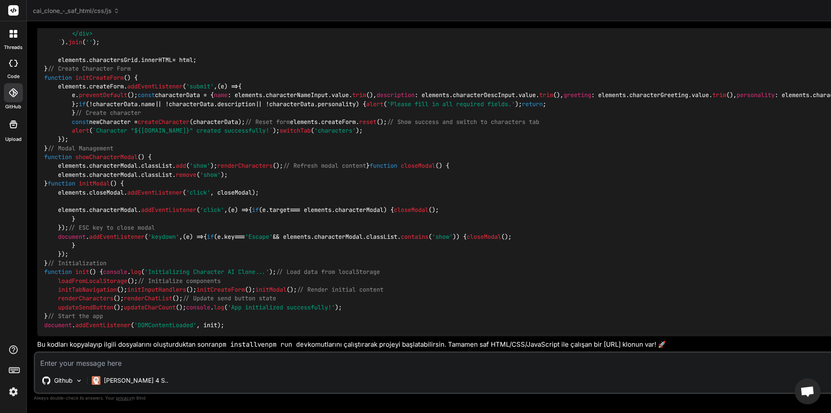
scroll to position [10056, 0]
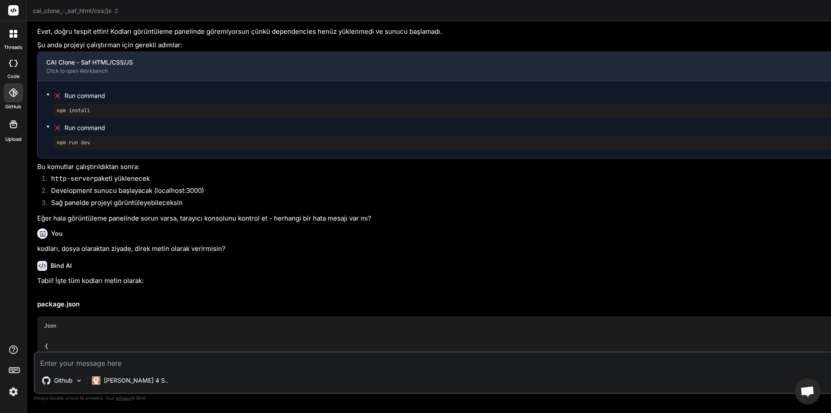
scroll to position [1214, 0]
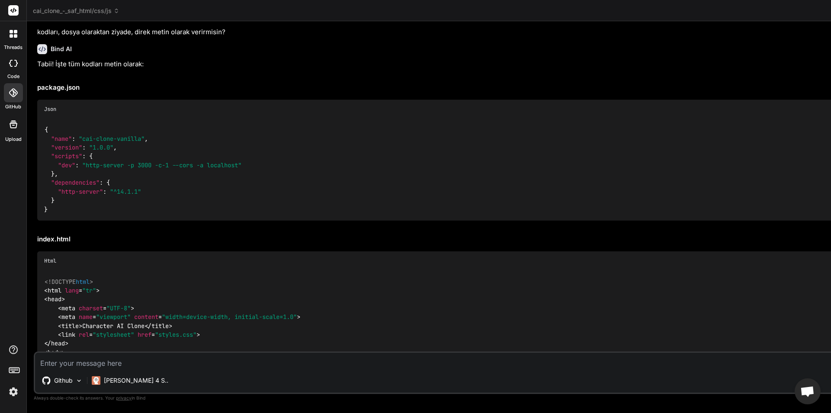
click at [12, 35] on icon at bounding box center [11, 35] width 3 height 3
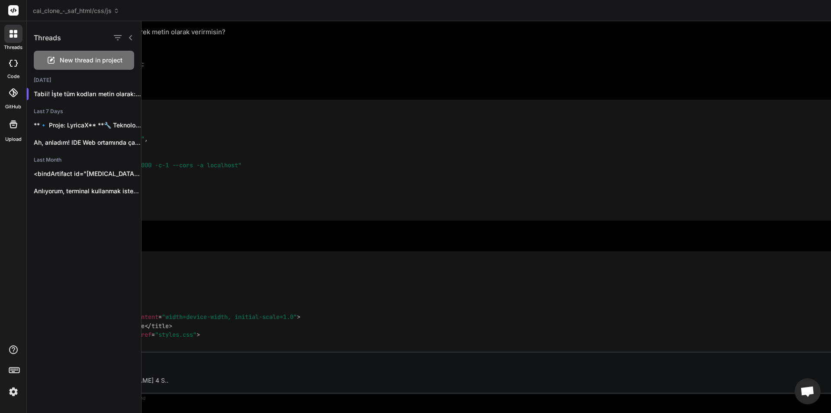
click at [101, 65] on div "New thread in project" at bounding box center [84, 60] width 100 height 19
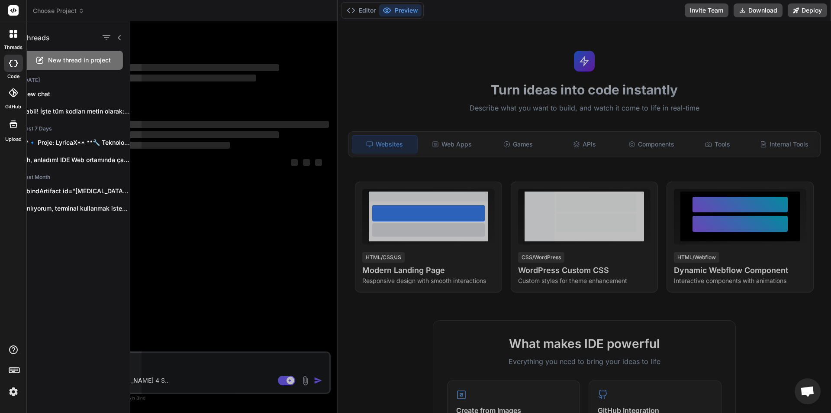
scroll to position [0, 0]
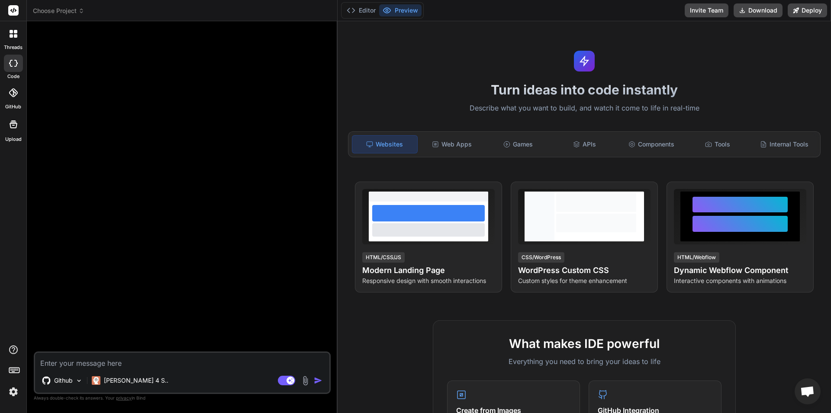
click at [387, 169] on div "Turn ideas into code instantly Describe what you want to build, and watch it co…" at bounding box center [585, 216] width 494 height 391
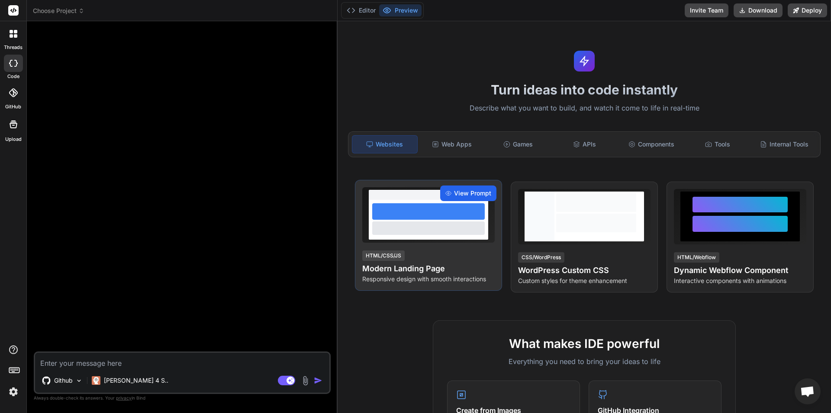
click at [446, 190] on icon at bounding box center [449, 193] width 6 height 6
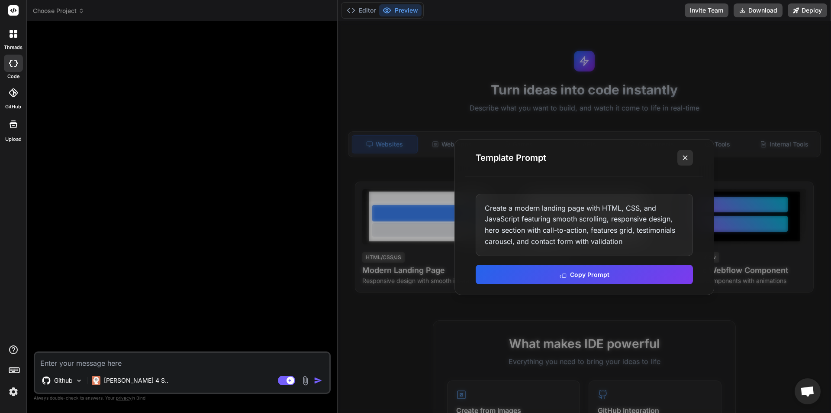
click at [688, 156] on icon at bounding box center [685, 157] width 9 height 9
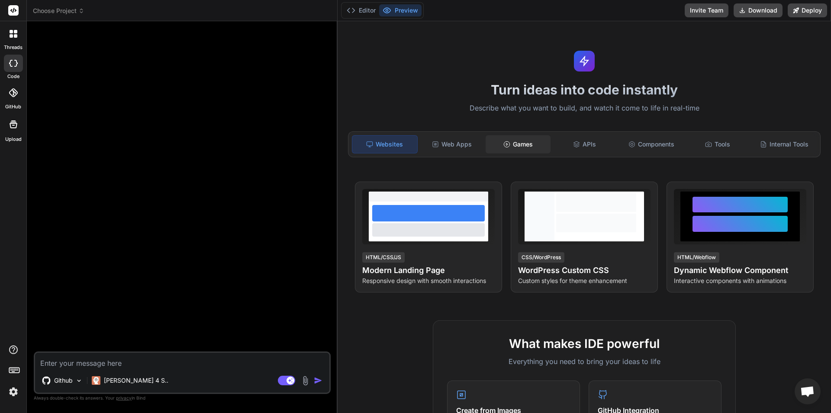
click at [497, 148] on div "Games" at bounding box center [518, 144] width 65 height 18
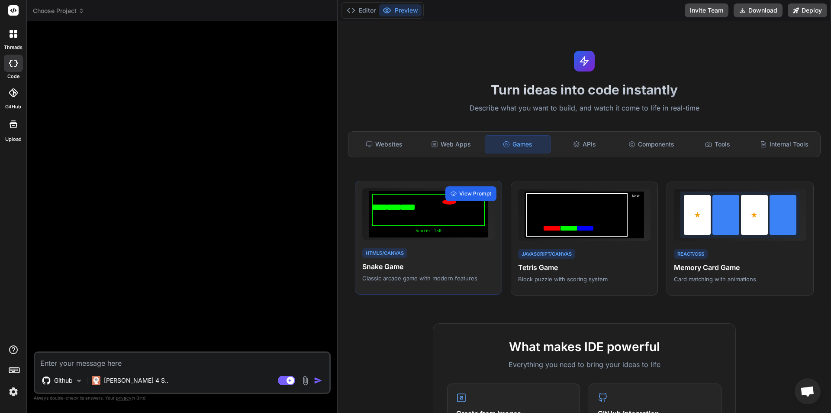
click at [459, 198] on div "View Prompt" at bounding box center [471, 193] width 51 height 15
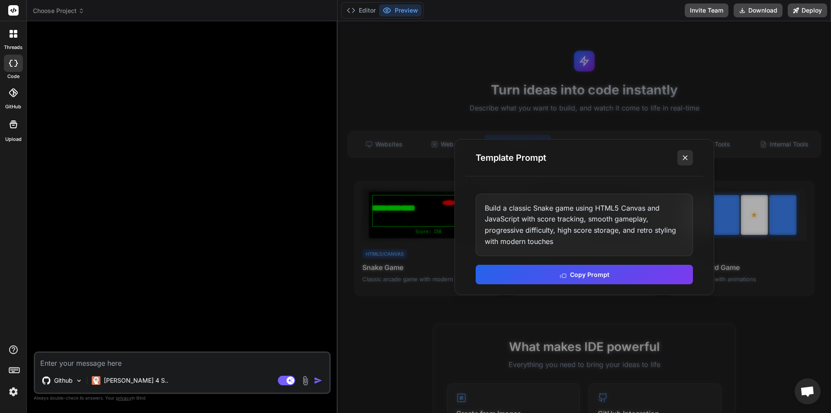
click at [688, 154] on icon at bounding box center [685, 157] width 9 height 9
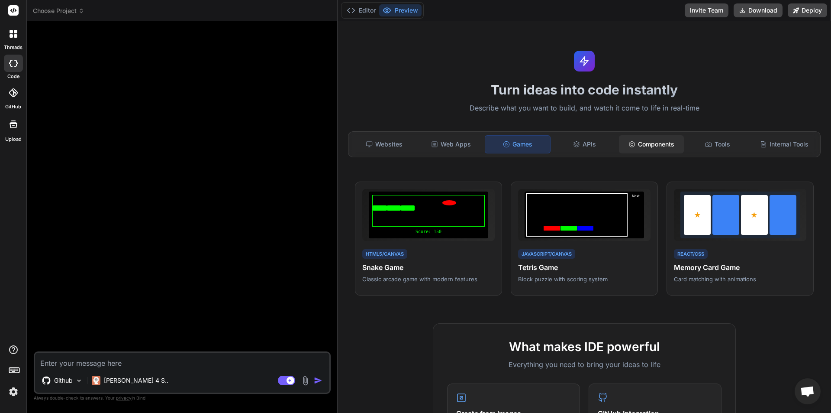
click at [651, 145] on div "Components" at bounding box center [651, 144] width 65 height 18
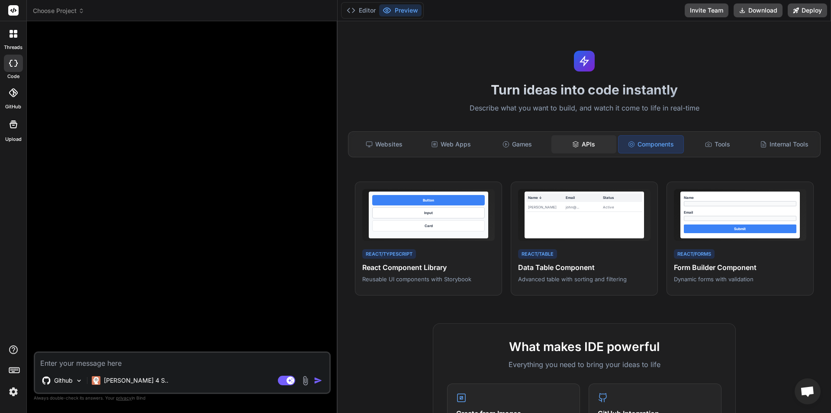
click at [586, 144] on div "APIs" at bounding box center [584, 144] width 65 height 18
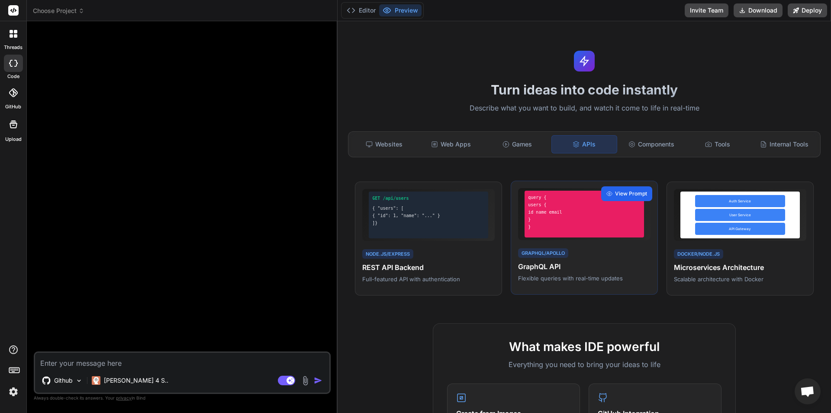
click at [624, 193] on span "View Prompt" at bounding box center [631, 194] width 32 height 8
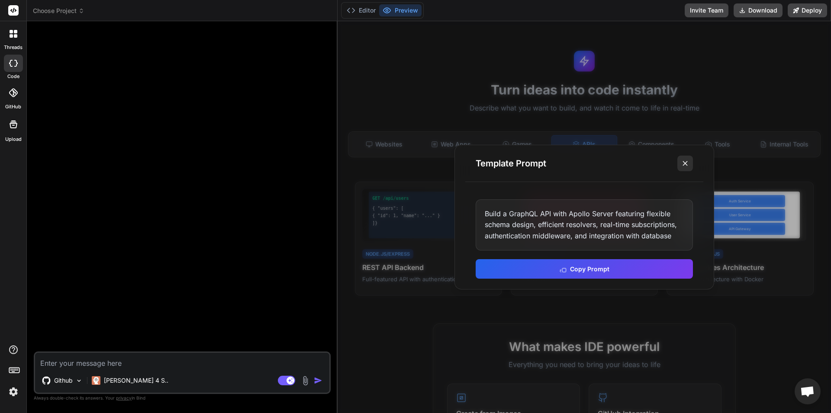
click at [688, 161] on icon at bounding box center [685, 163] width 9 height 9
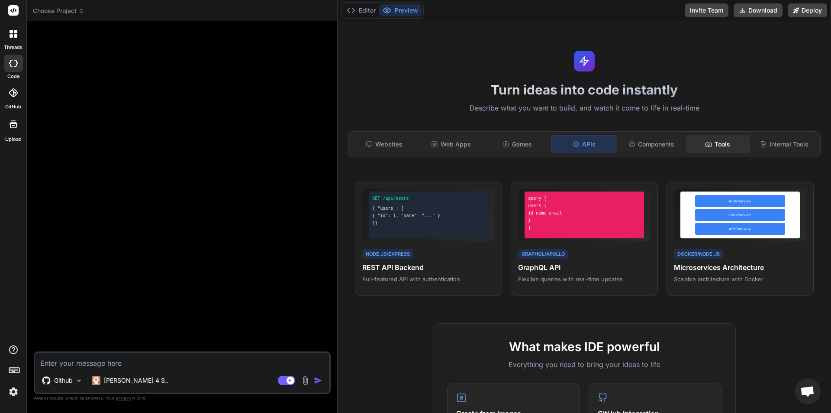
click at [706, 146] on icon at bounding box center [709, 144] width 6 height 5
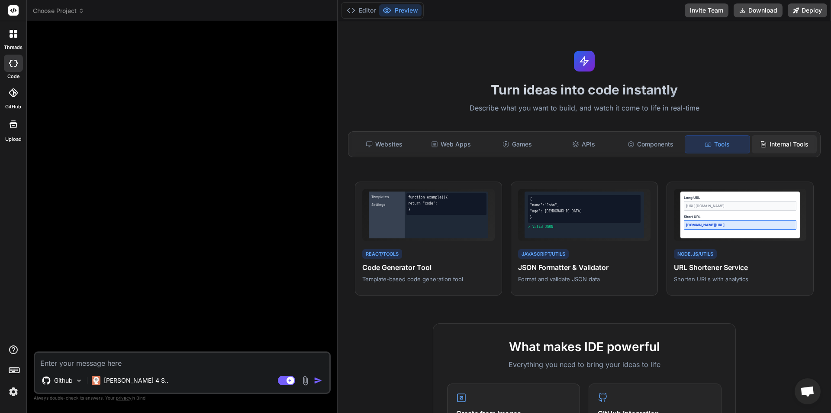
click at [766, 143] on div "Internal Tools" at bounding box center [784, 144] width 65 height 18
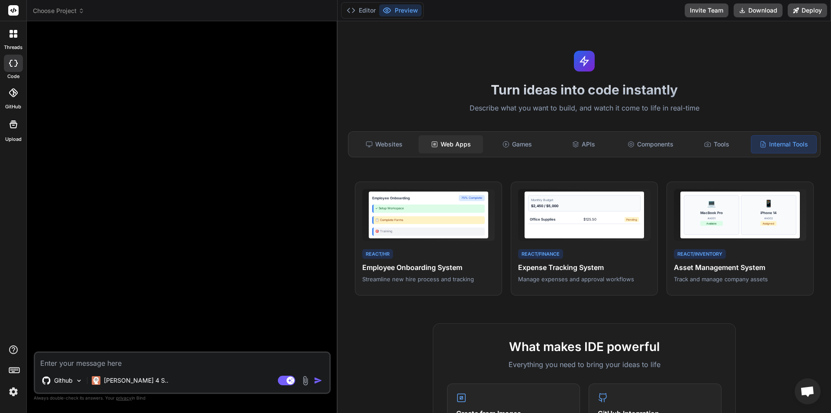
click at [430, 148] on div "Web Apps" at bounding box center [451, 144] width 65 height 18
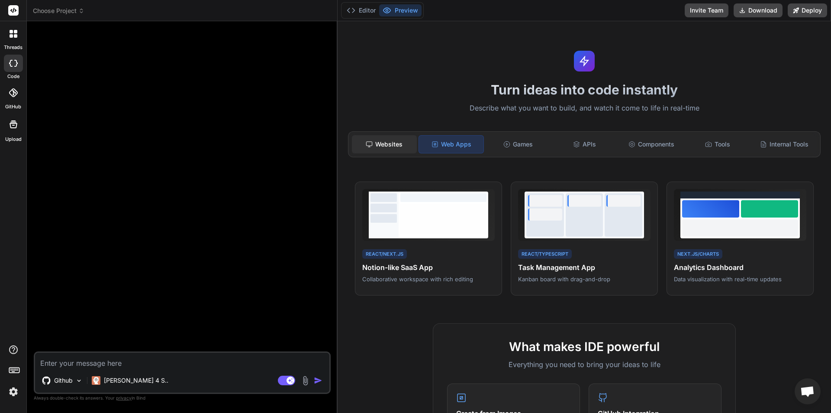
click at [393, 150] on div "Websites" at bounding box center [384, 144] width 65 height 18
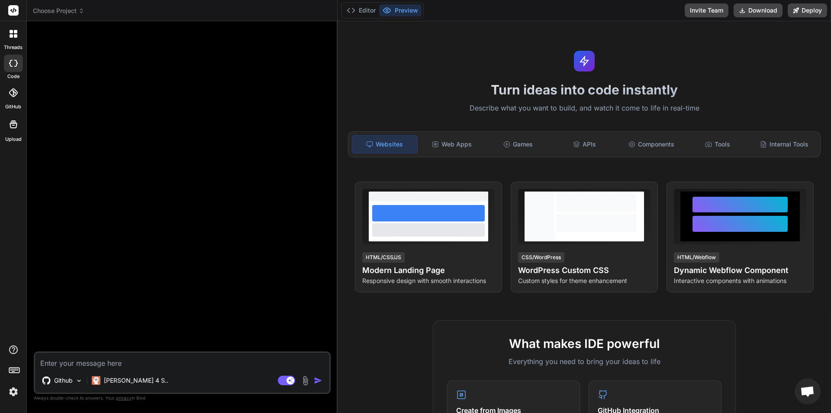
click at [142, 360] on textarea at bounding box center [182, 360] width 294 height 16
click at [75, 380] on div "Github" at bounding box center [63, 379] width 48 height 17
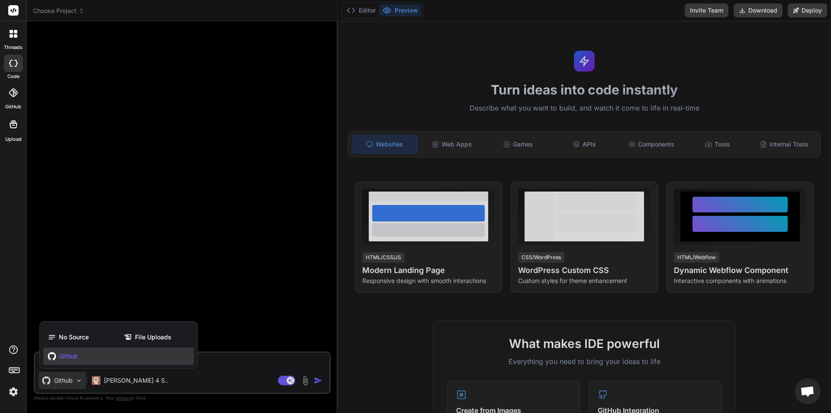
click at [93, 355] on div "Github" at bounding box center [118, 355] width 151 height 17
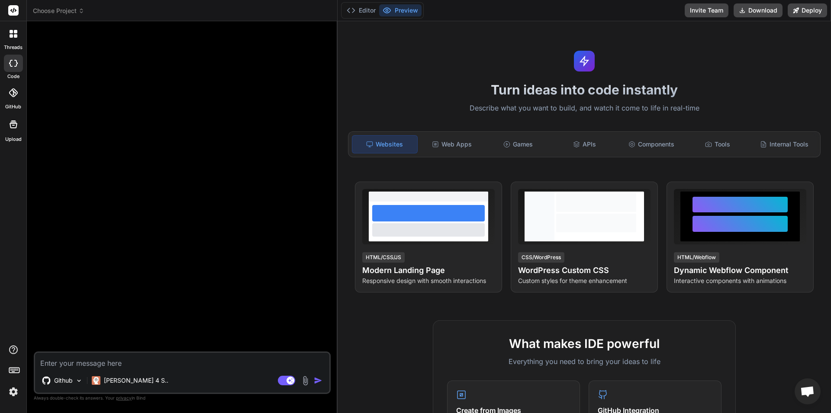
click at [18, 97] on div at bounding box center [13, 92] width 19 height 19
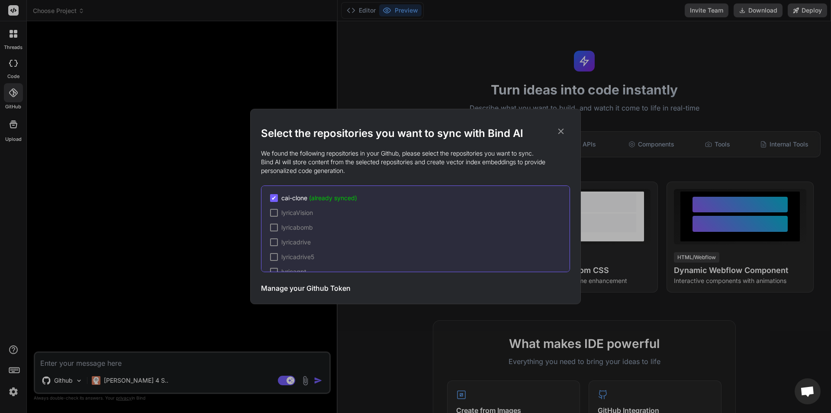
click at [560, 130] on icon at bounding box center [562, 132] width 6 height 6
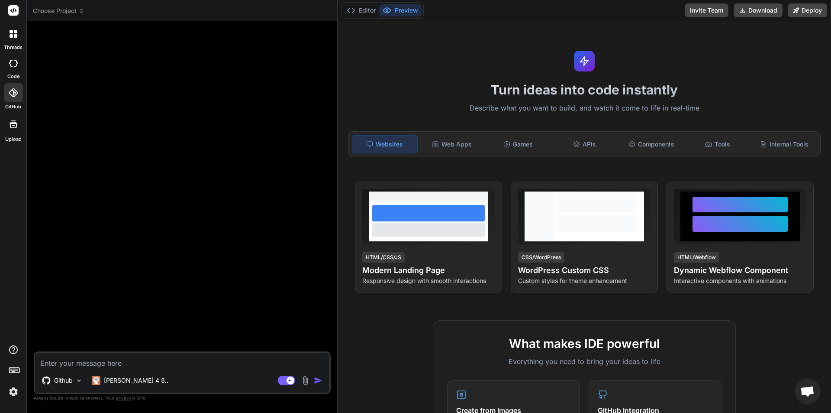
click at [144, 360] on textarea at bounding box center [182, 360] width 294 height 16
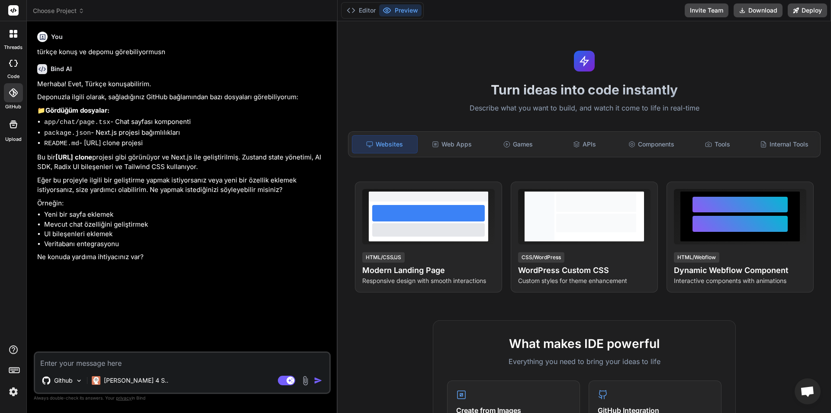
click at [148, 358] on textarea at bounding box center [182, 360] width 294 height 16
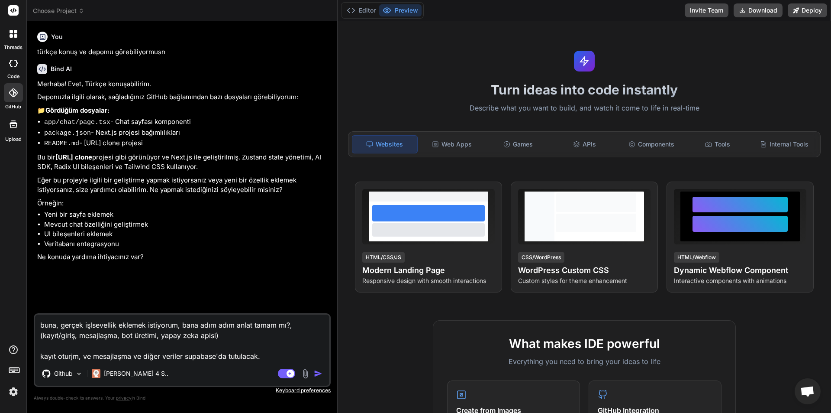
click at [74, 354] on textarea "buna, gerçek işlsevellik eklemek istiyorum, bana adım adım anlat tamam mı?, (ka…" at bounding box center [182, 337] width 294 height 47
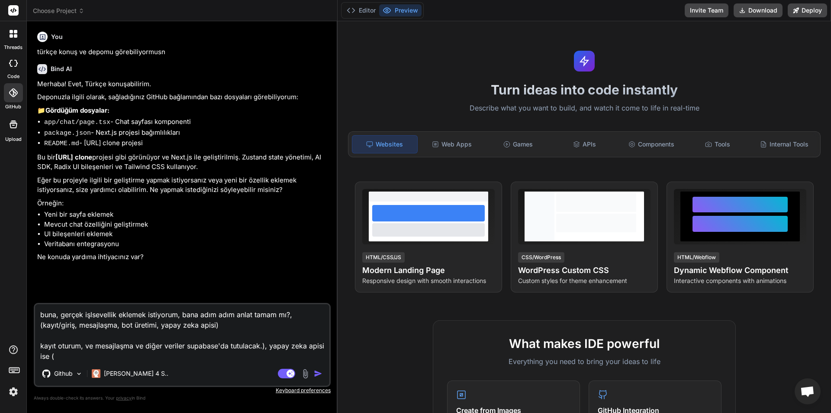
click at [127, 358] on textarea "buna, gerçek işlsevellik eklemek istiyorum, bana adım adım anlat tamam mı?, (ka…" at bounding box center [182, 332] width 294 height 57
paste textarea "[URL][DOMAIN_NAME][PERSON_NAME]"
drag, startPoint x: 244, startPoint y: 353, endPoint x: 222, endPoint y: 353, distance: 22.5
click at [222, 353] on textarea "buna, gerçek işlsevellik eklemek istiyorum, bana adım adım anlat tamam mı?, (ka…" at bounding box center [182, 332] width 294 height 57
click at [265, 356] on textarea "buna, gerçek işlsevellik eklemek istiyorum, bana adım adım anlat tamam mı?, (ka…" at bounding box center [182, 332] width 294 height 57
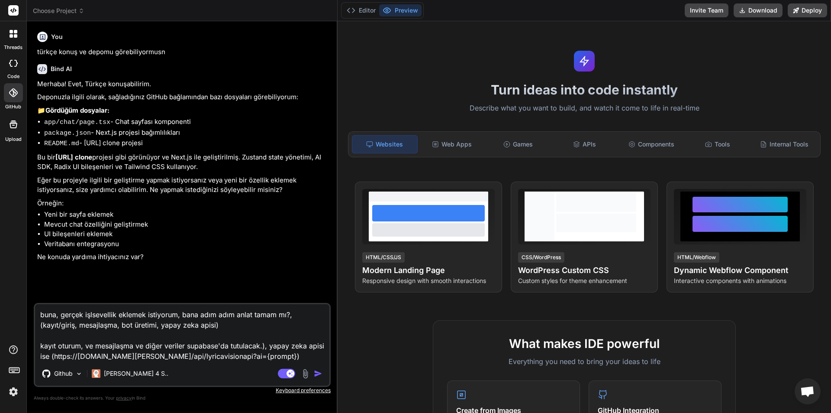
click at [316, 369] on img "button" at bounding box center [318, 373] width 9 height 9
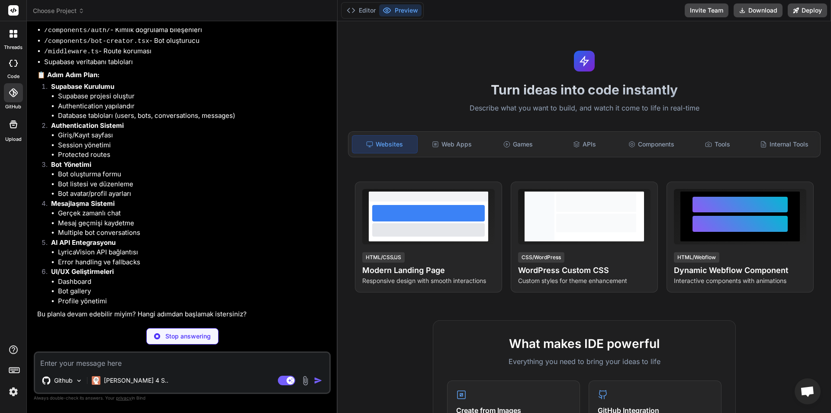
scroll to position [395, 0]
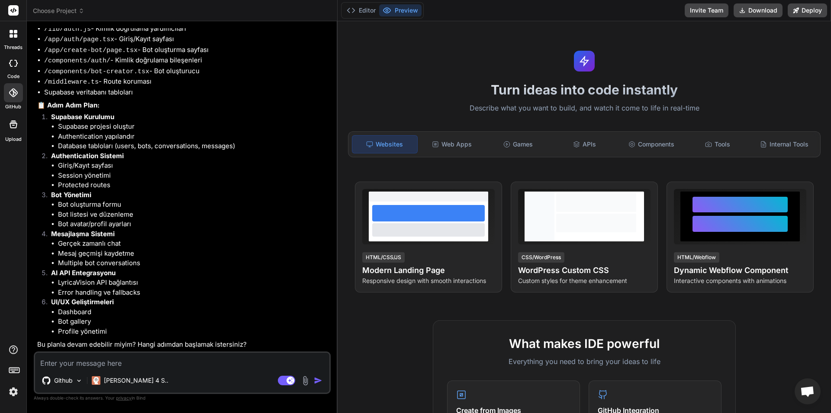
click at [167, 364] on textarea at bounding box center [182, 360] width 294 height 16
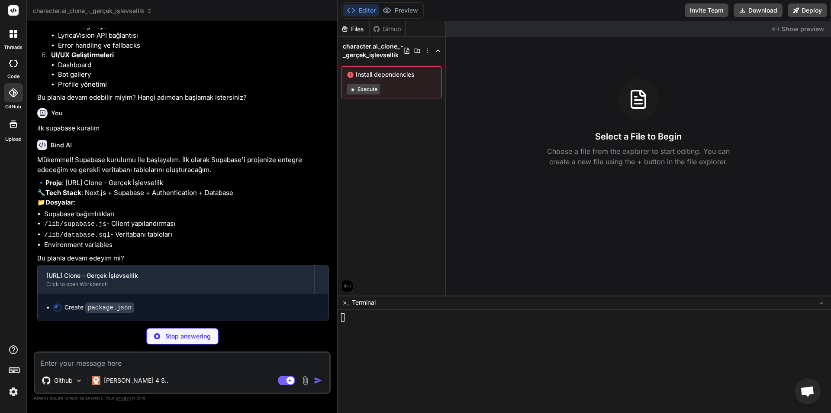
scroll to position [660, 0]
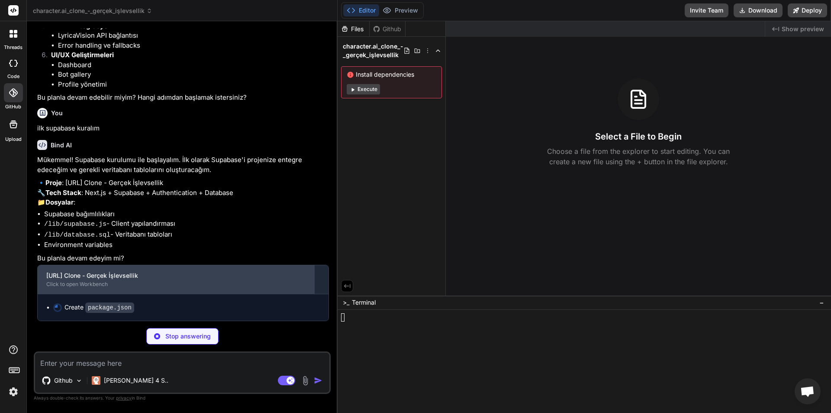
click at [194, 277] on div "[URL] Clone - Gerçek İşlevsellik" at bounding box center [175, 275] width 259 height 9
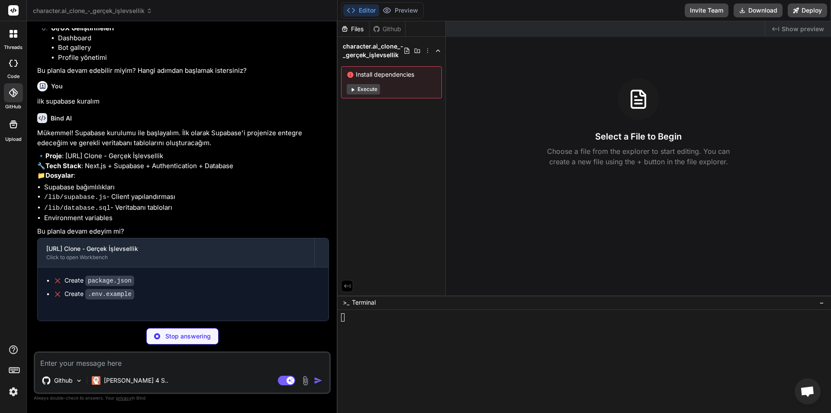
scroll to position [687, 0]
click at [207, 336] on p "Stop answering" at bounding box center [187, 336] width 45 height 9
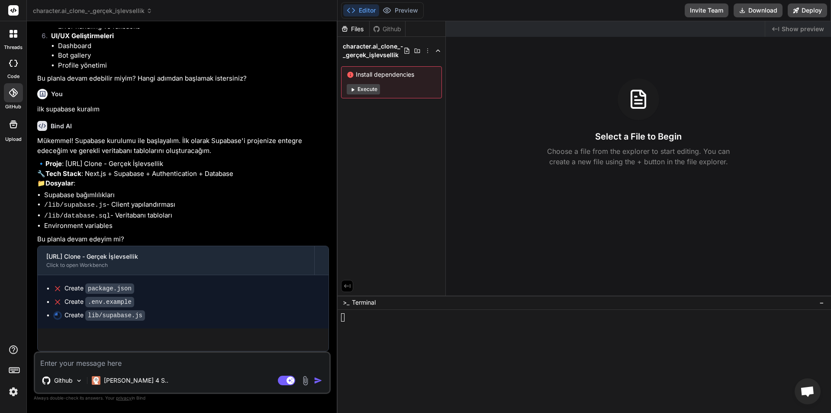
click at [212, 356] on textarea at bounding box center [182, 360] width 294 height 16
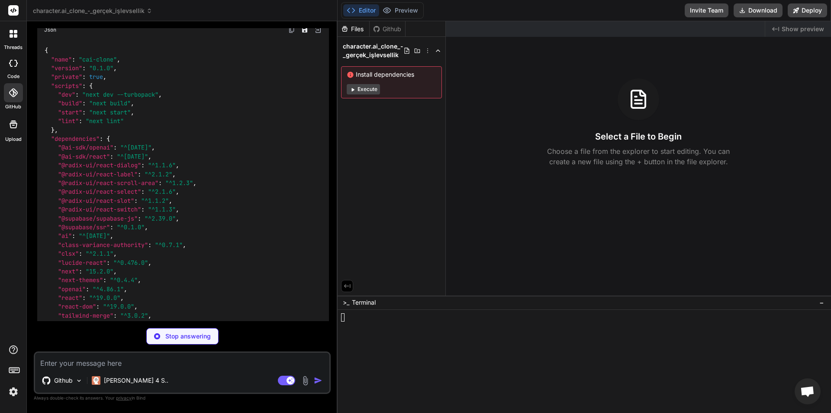
scroll to position [888, 0]
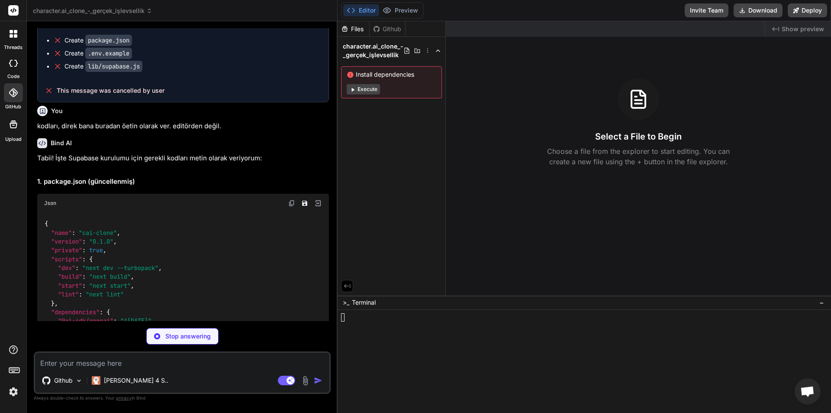
click at [289, 207] on img at bounding box center [291, 203] width 7 height 7
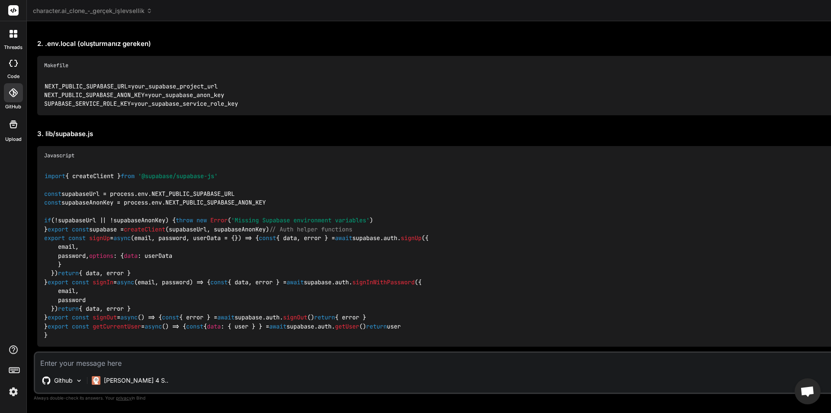
scroll to position [1450, 0]
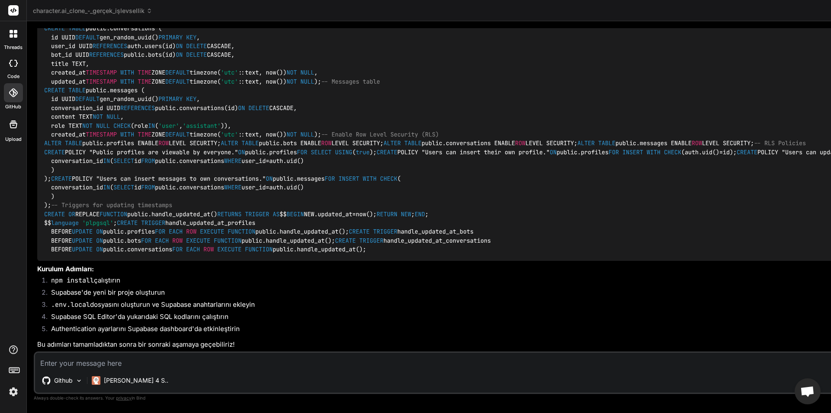
scroll to position [2758, 0]
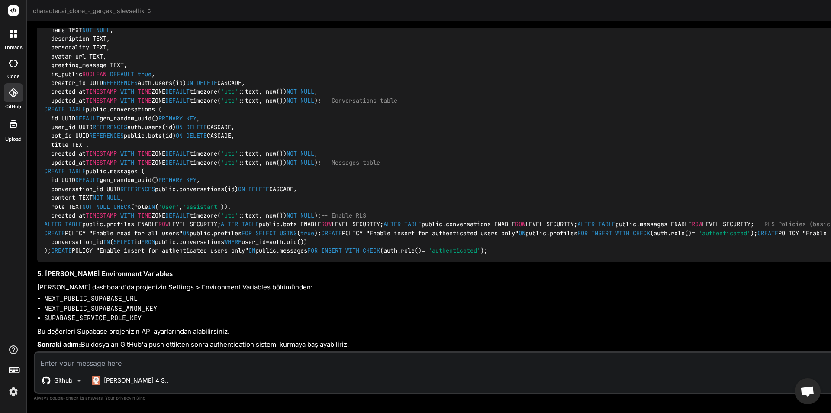
scroll to position [3186, 0]
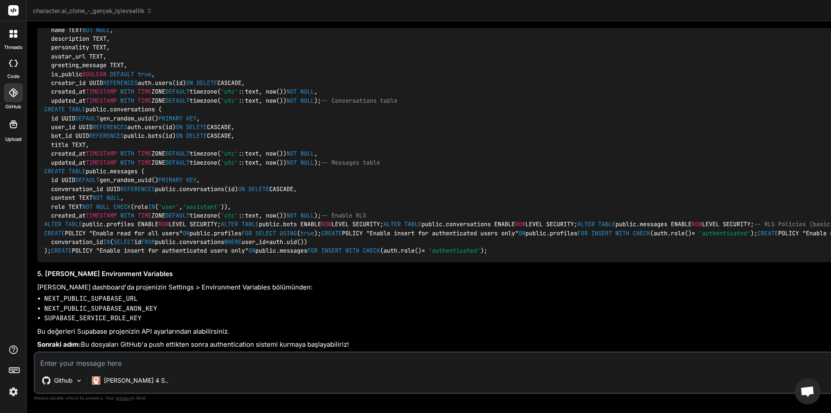
drag, startPoint x: 293, startPoint y: 156, endPoint x: 293, endPoint y: 150, distance: 6.1
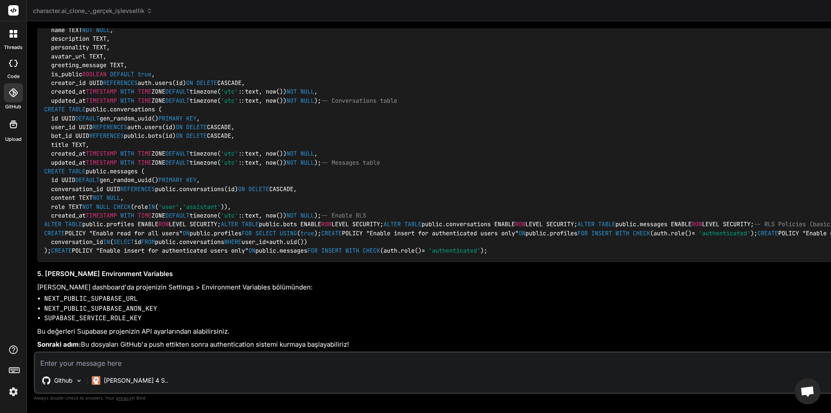
scroll to position [3797, 0]
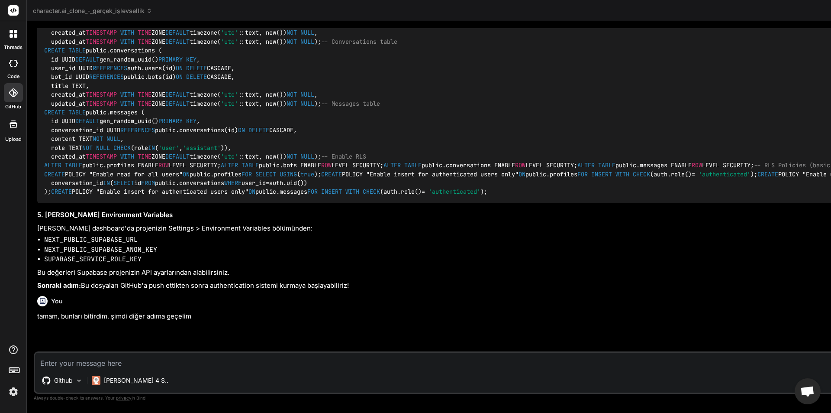
scroll to position [3119, 0]
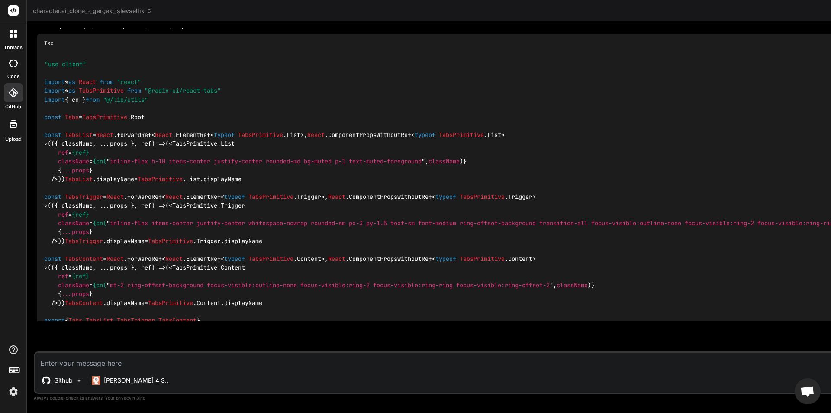
scroll to position [4557, 0]
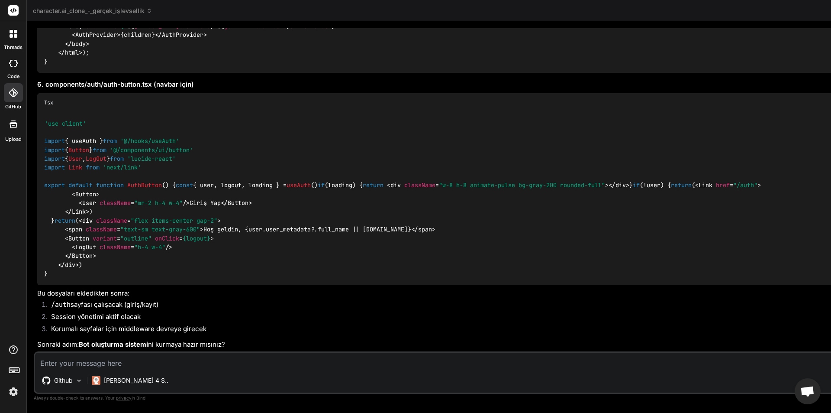
scroll to position [5986, 0]
